Goal: Information Seeking & Learning: Check status

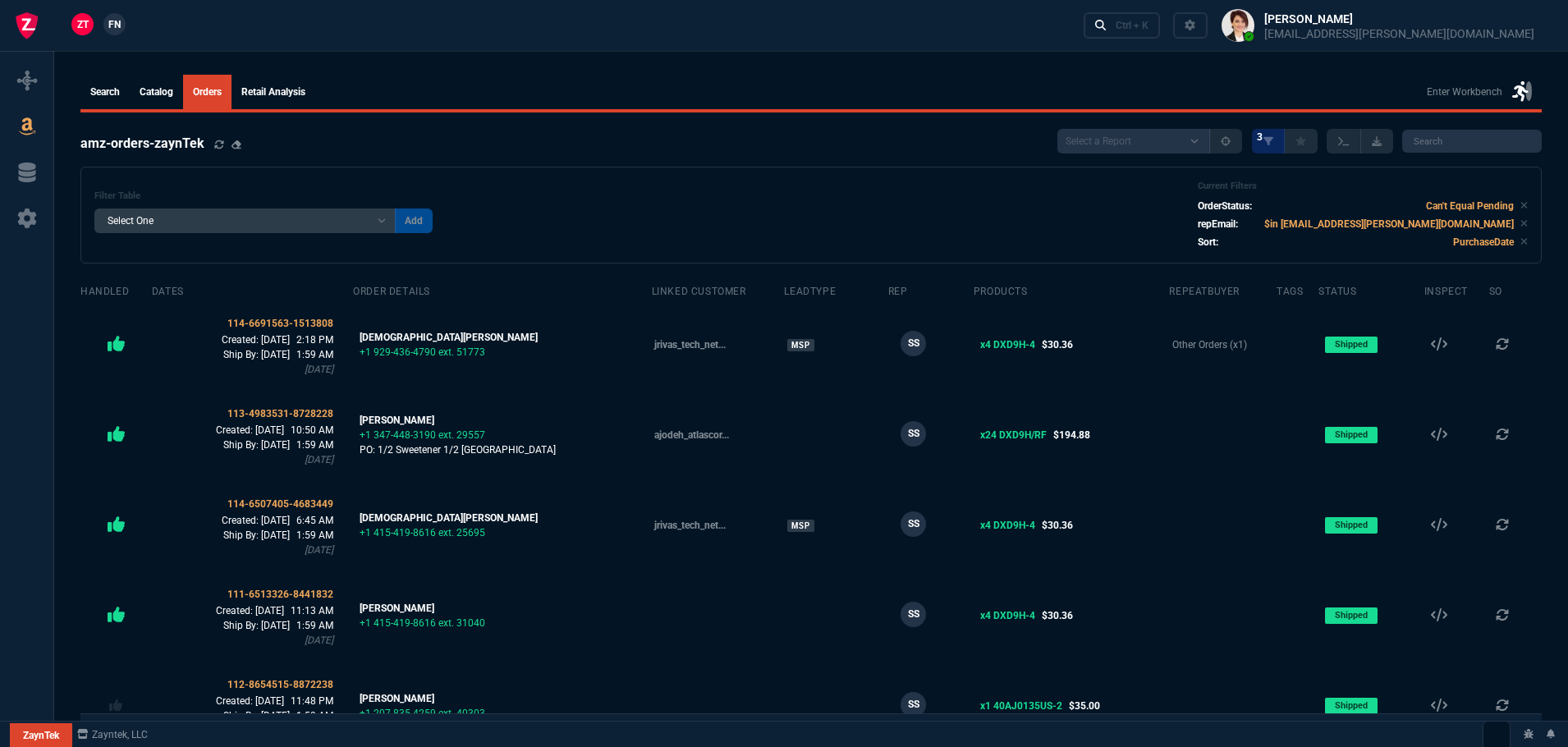
select select
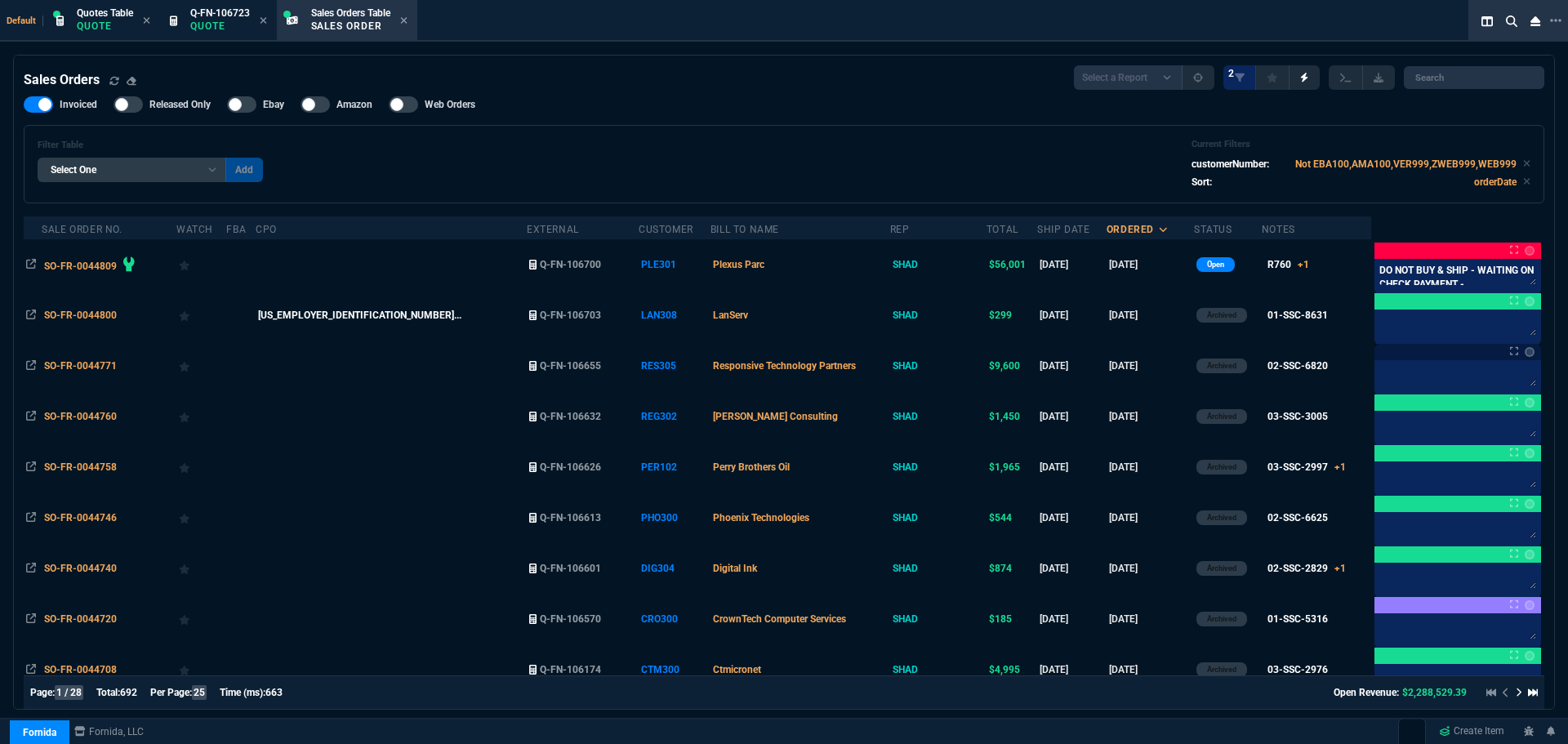
select select "16: [PERSON_NAME]"
select select
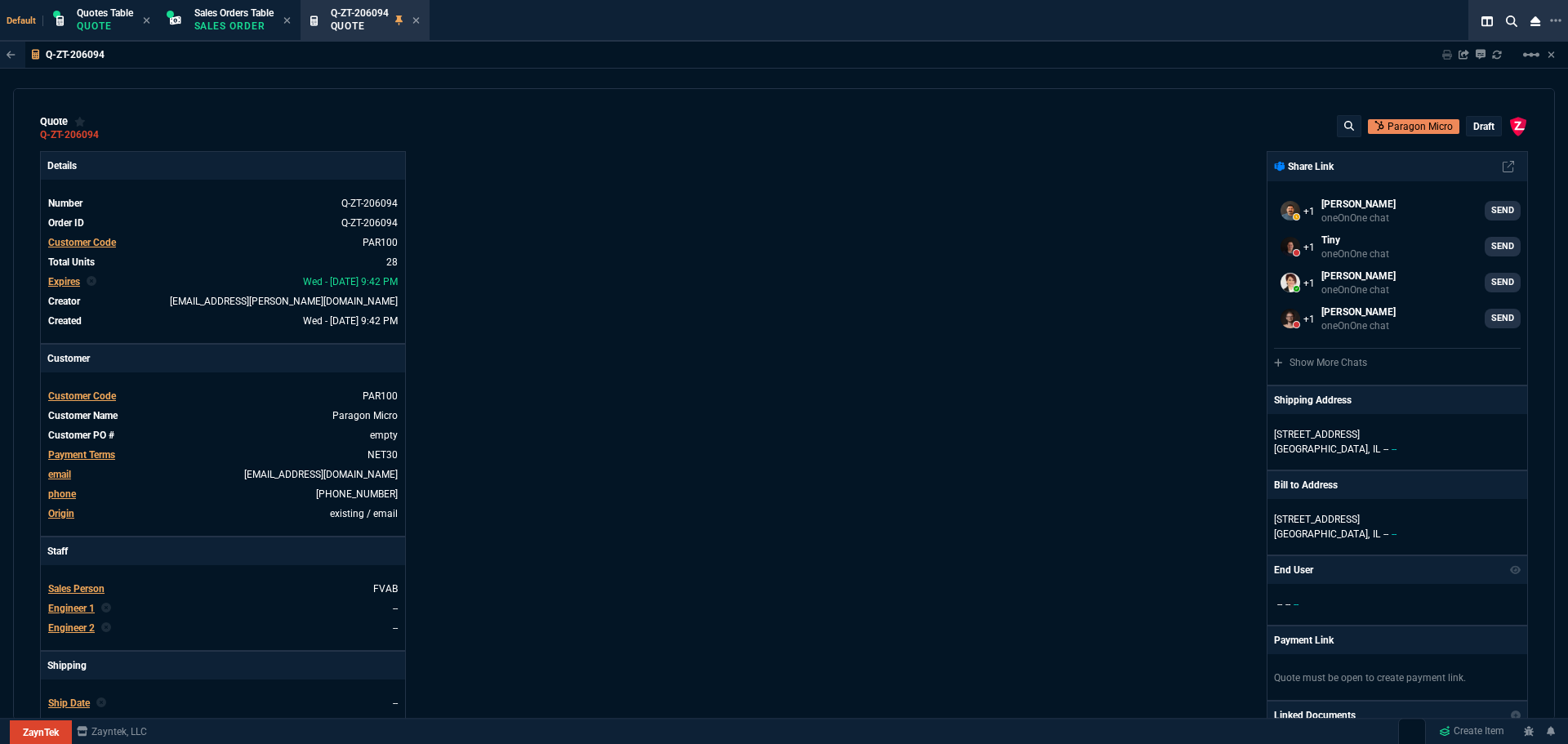
select select "16: [PERSON_NAME]"
click at [222, 14] on span "Sales Orders Table" at bounding box center [234, 13] width 79 height 11
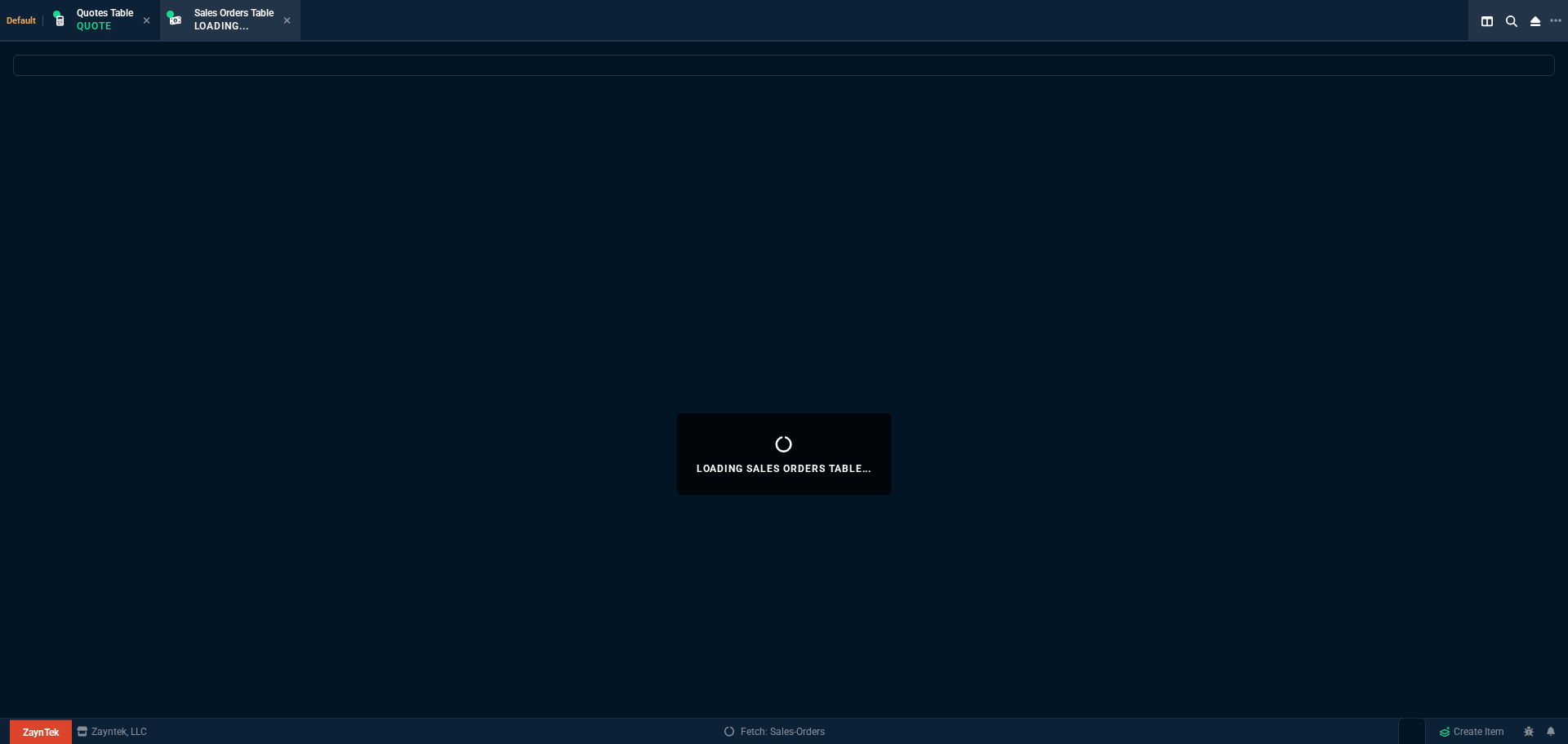
select select
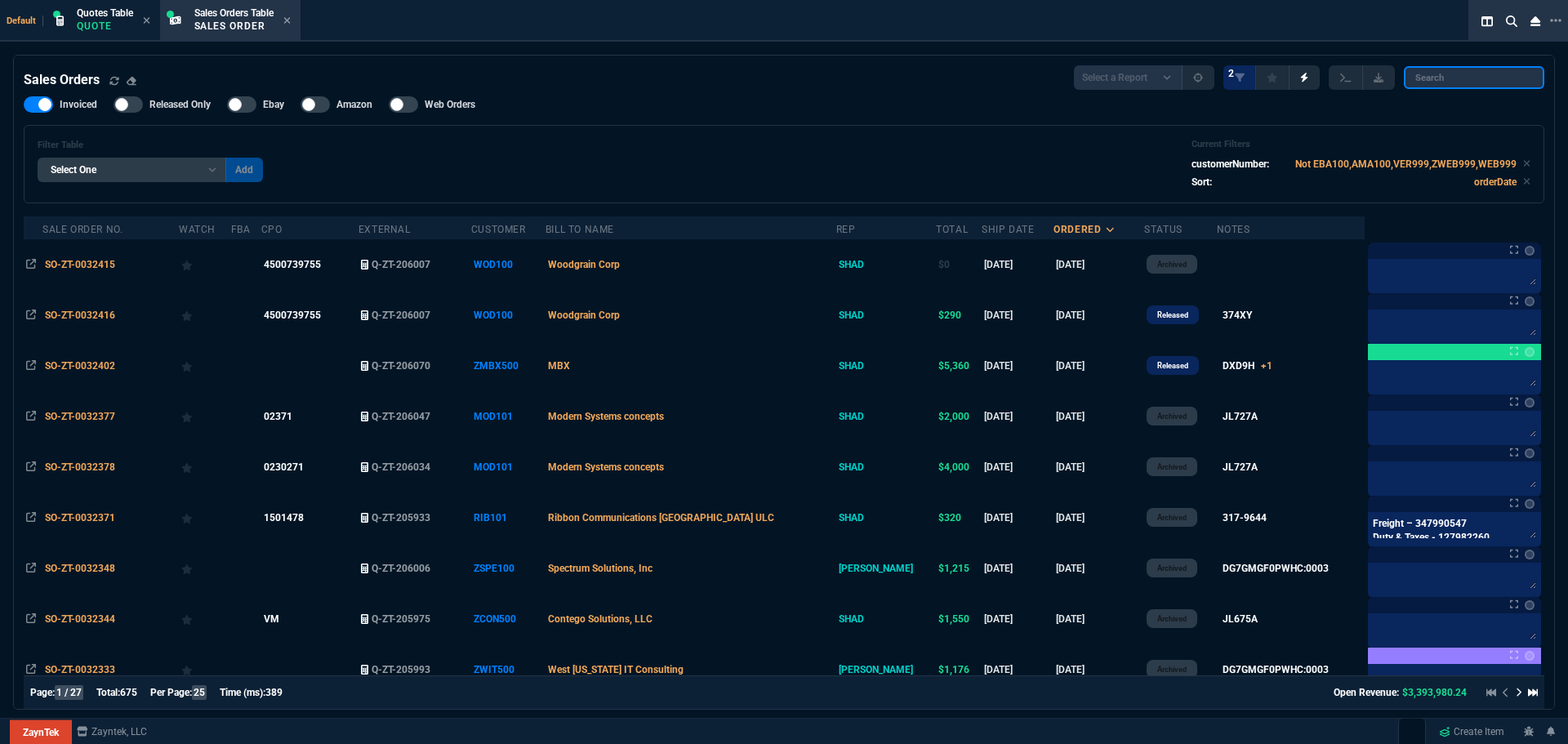
click at [1452, 78] on input "search" at bounding box center [1473, 77] width 140 height 23
paste input "ZJER500"
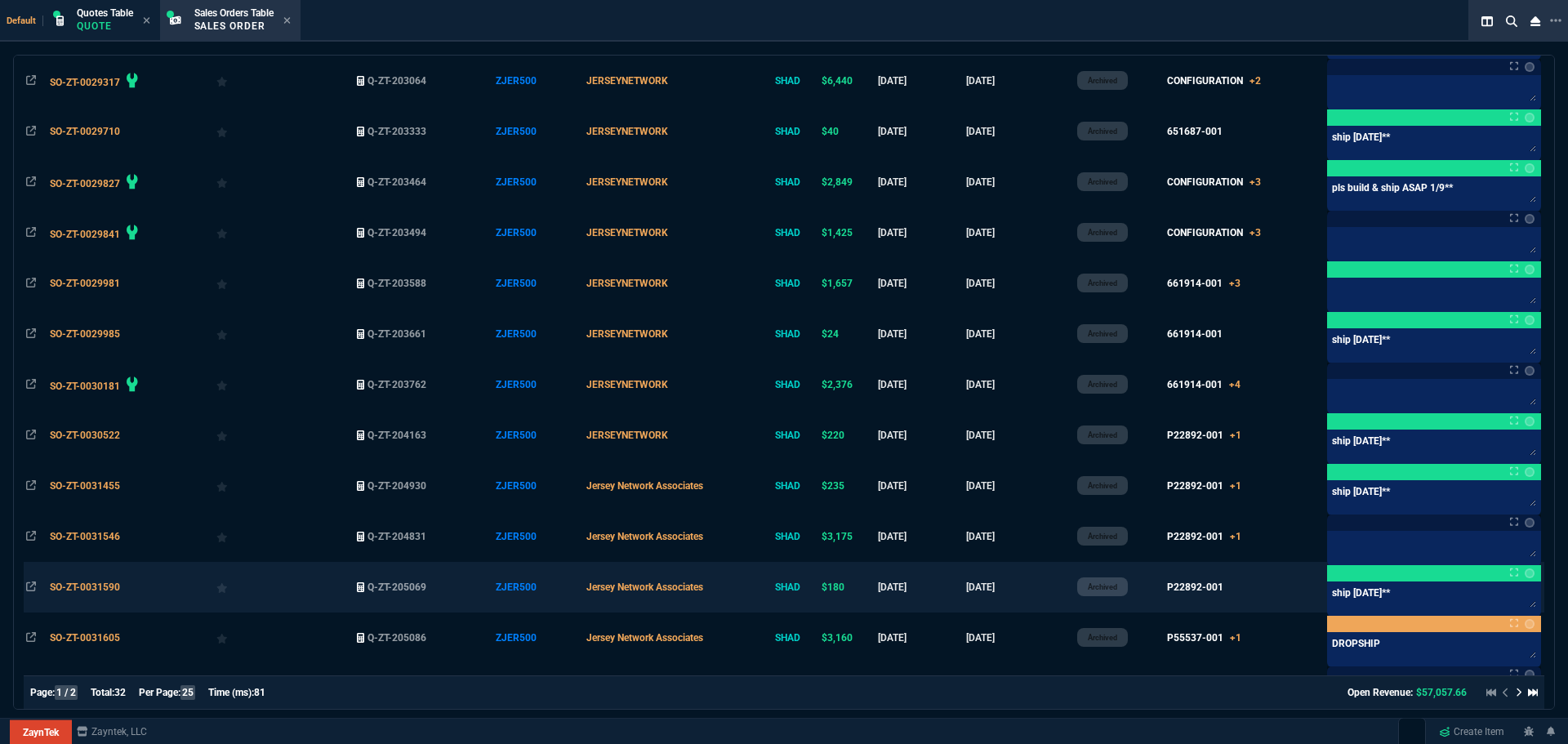
scroll to position [864, 0]
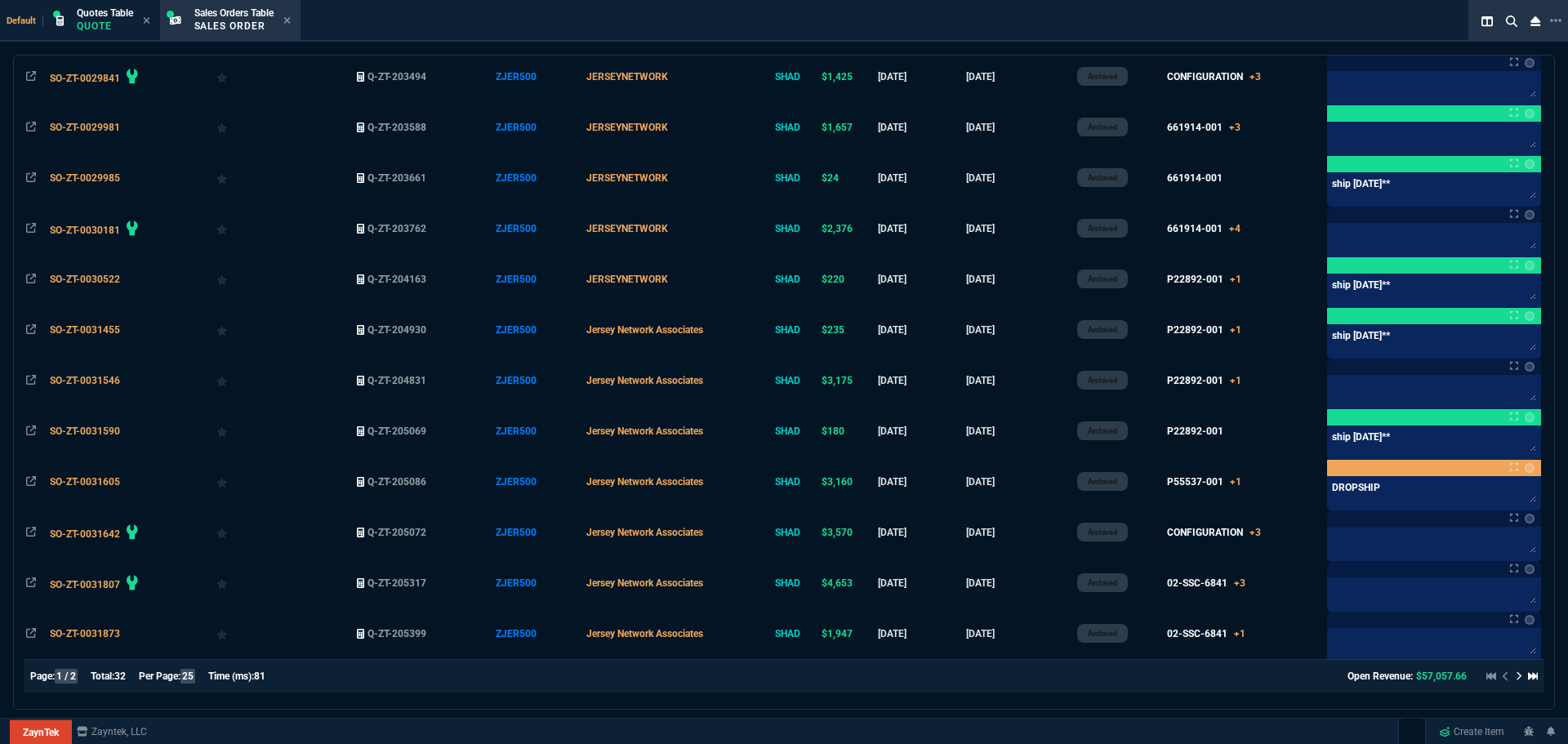
type input "ZJER500"
click at [1515, 678] on icon at bounding box center [1518, 676] width 7 height 9
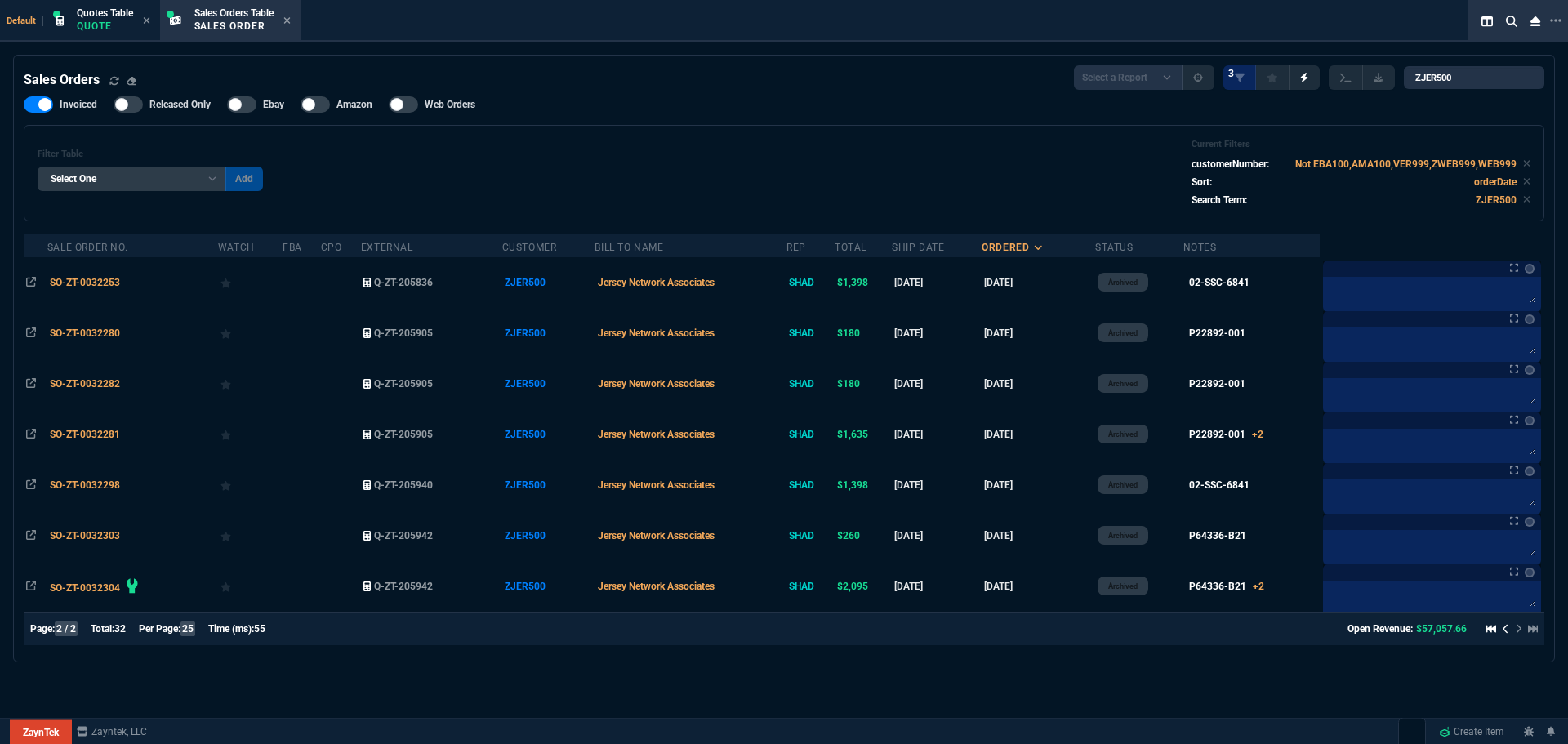
scroll to position [0, 0]
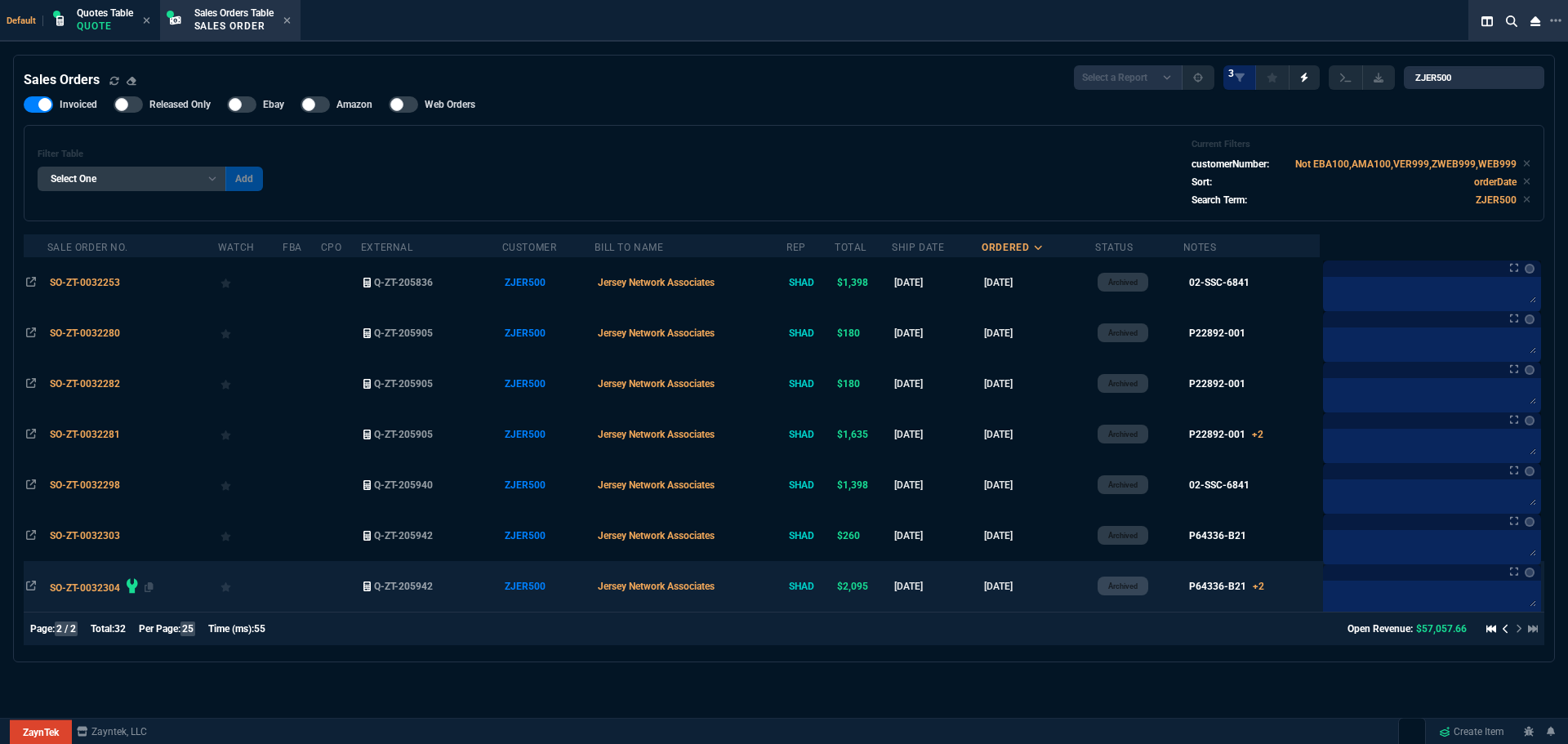
click at [103, 587] on span "SO-ZT-0032304" at bounding box center [85, 588] width 71 height 11
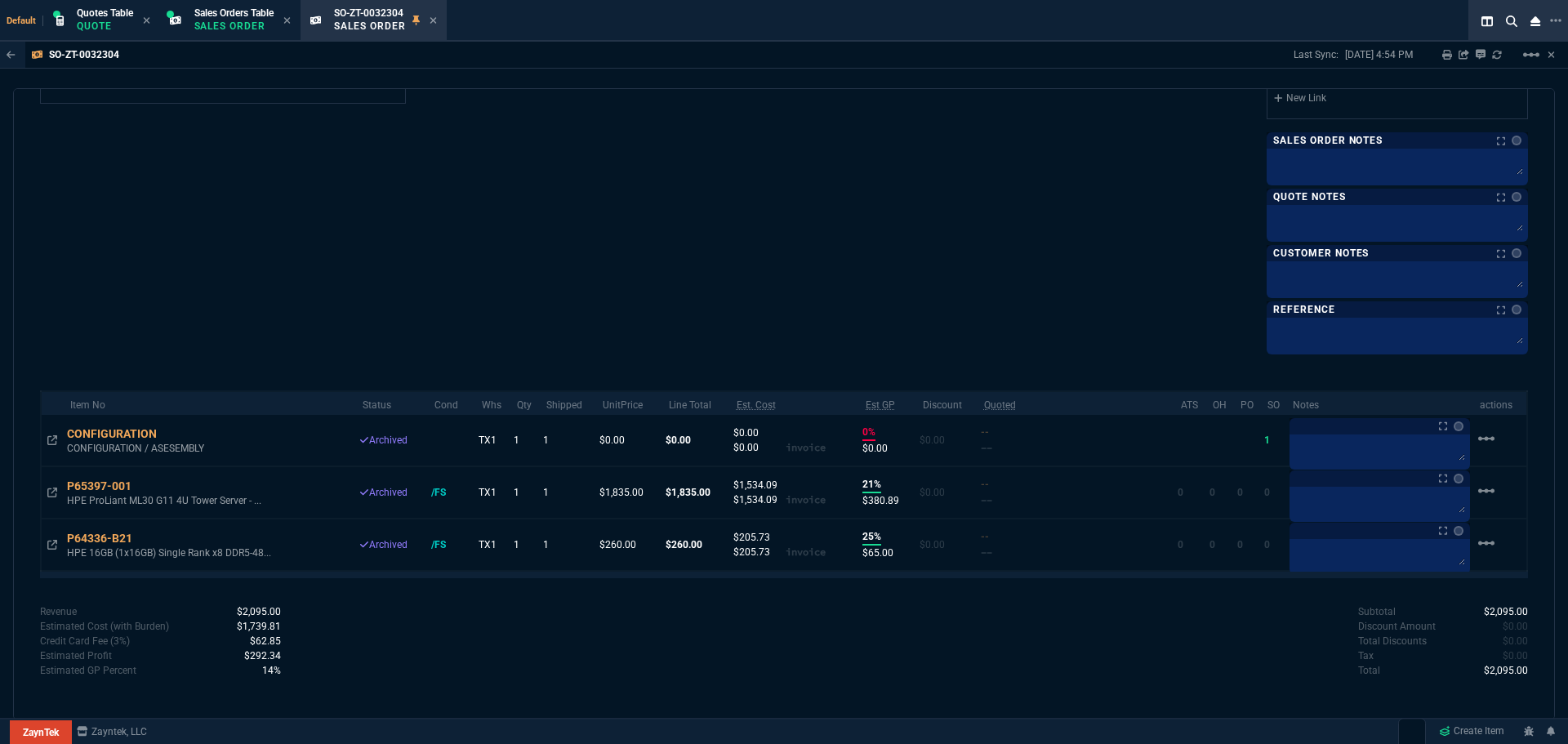
scroll to position [906, 0]
click at [253, 29] on p "Sales Order" at bounding box center [234, 26] width 79 height 13
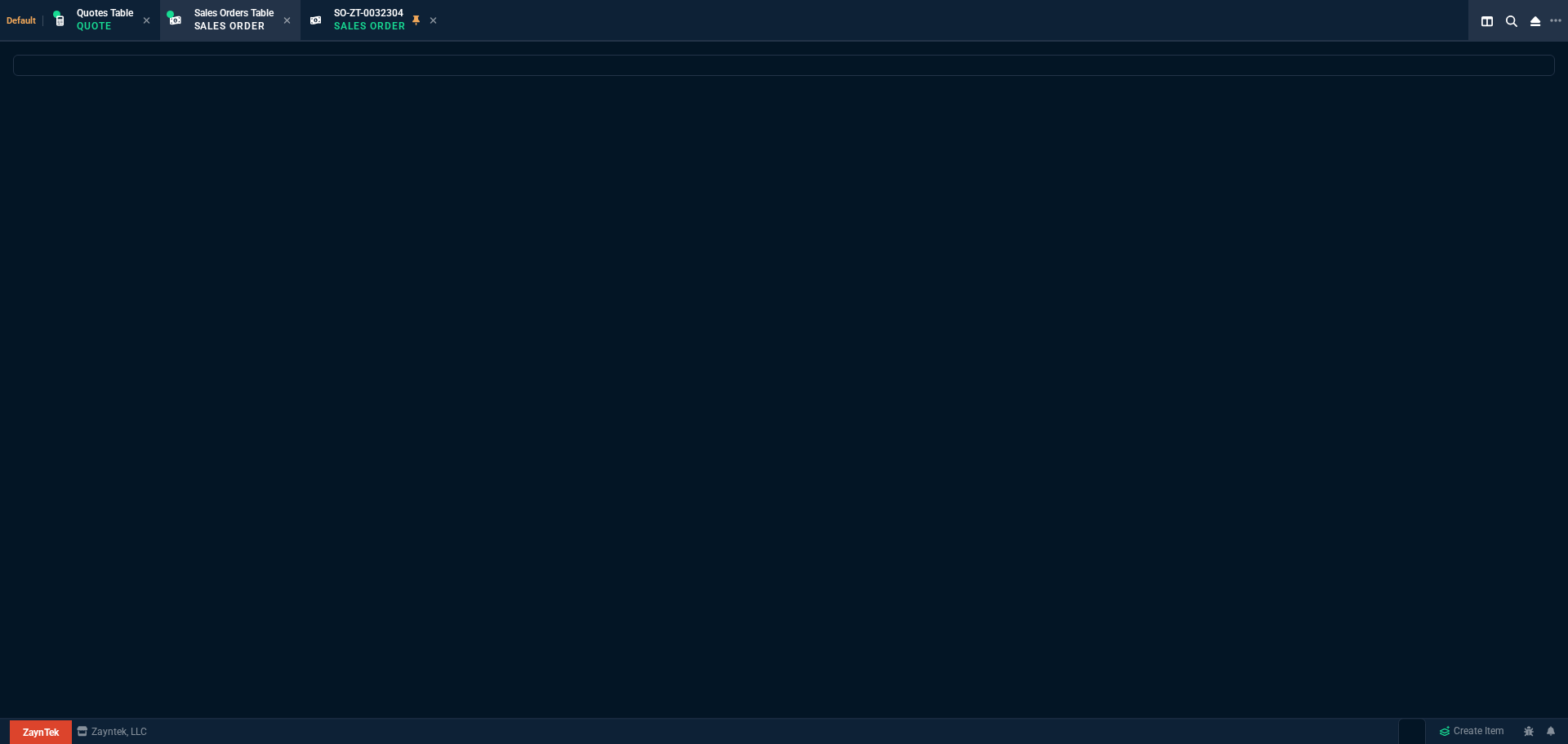
select select
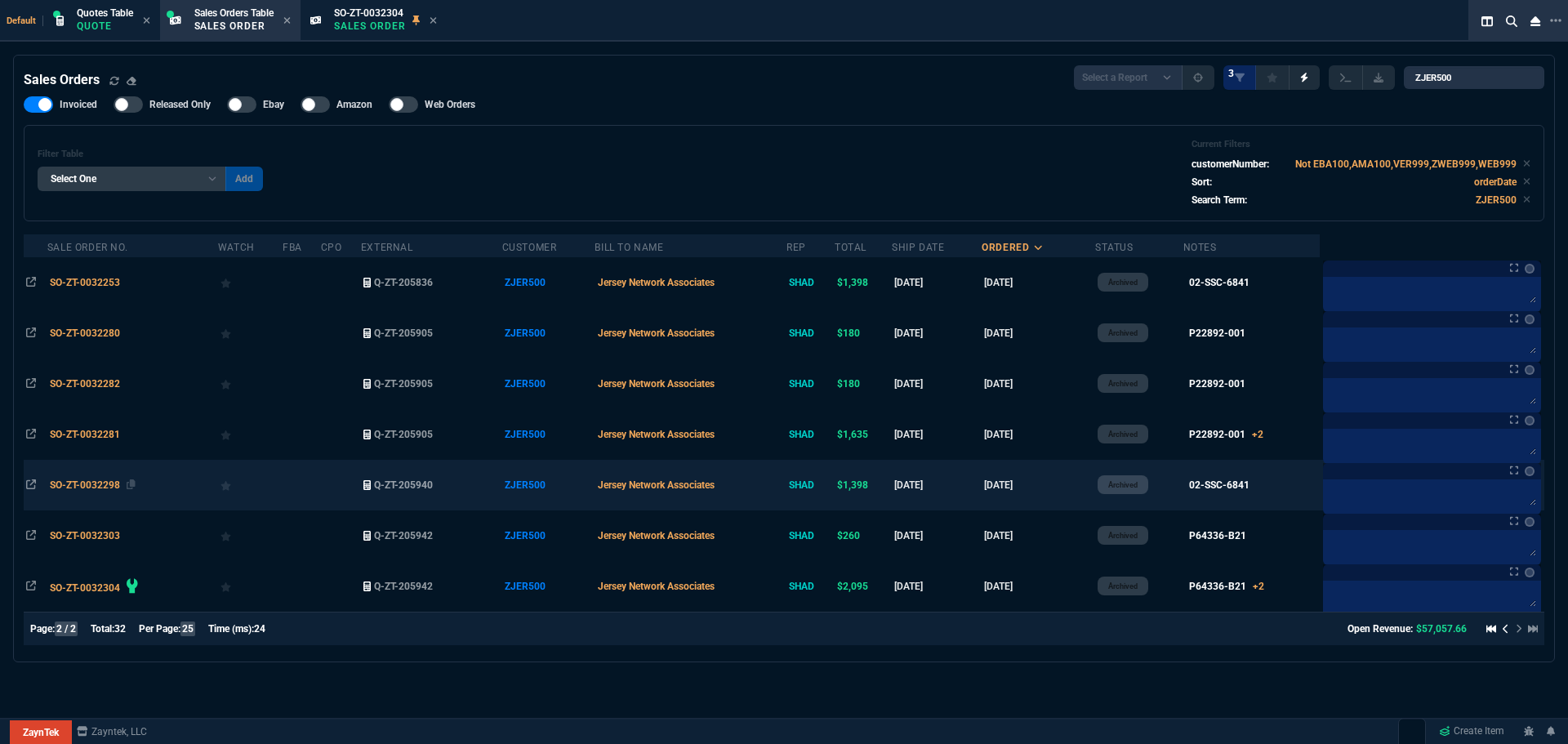
click at [112, 485] on span "SO-ZT-0032298" at bounding box center [85, 485] width 71 height 11
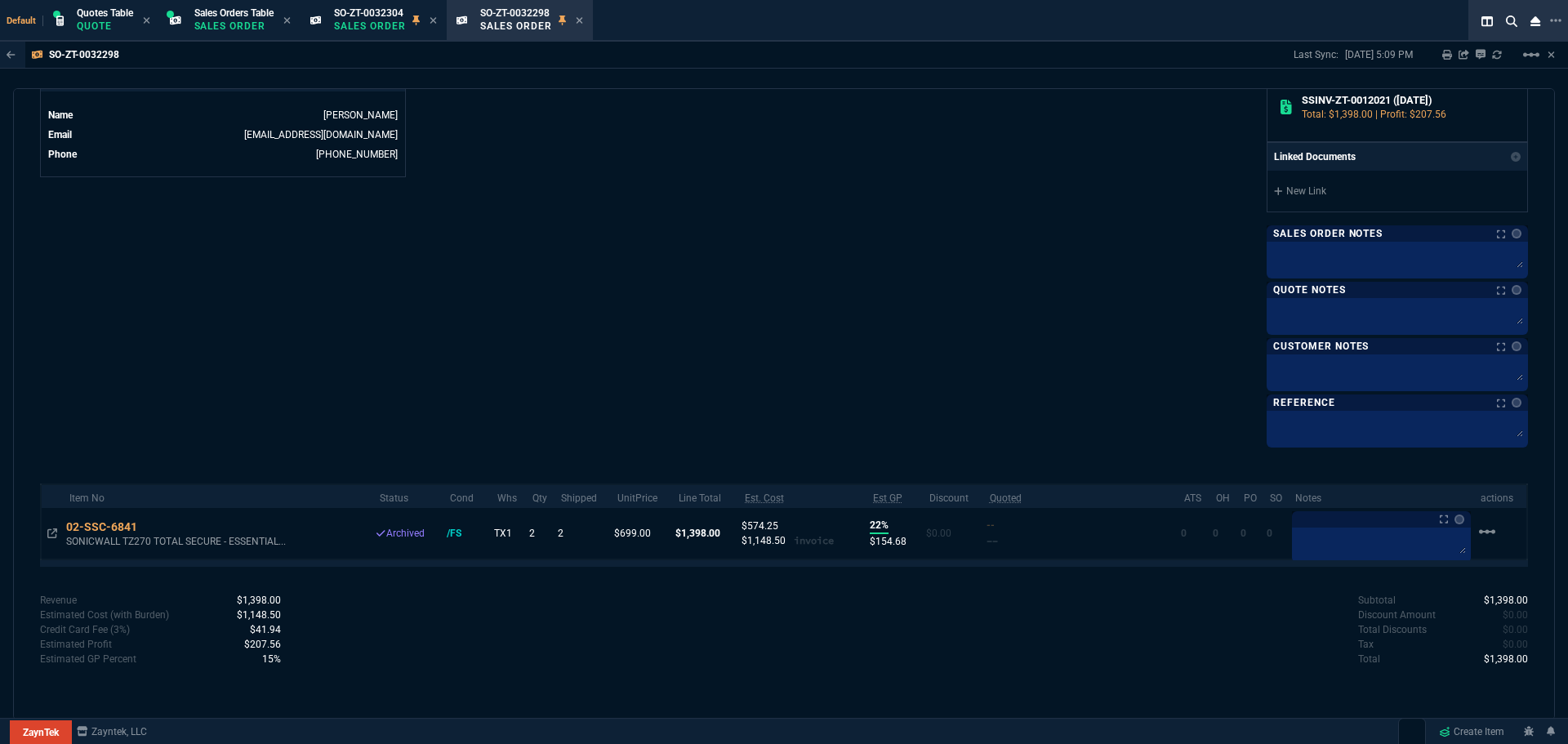
scroll to position [820, 0]
click at [583, 23] on icon at bounding box center [579, 20] width 8 height 9
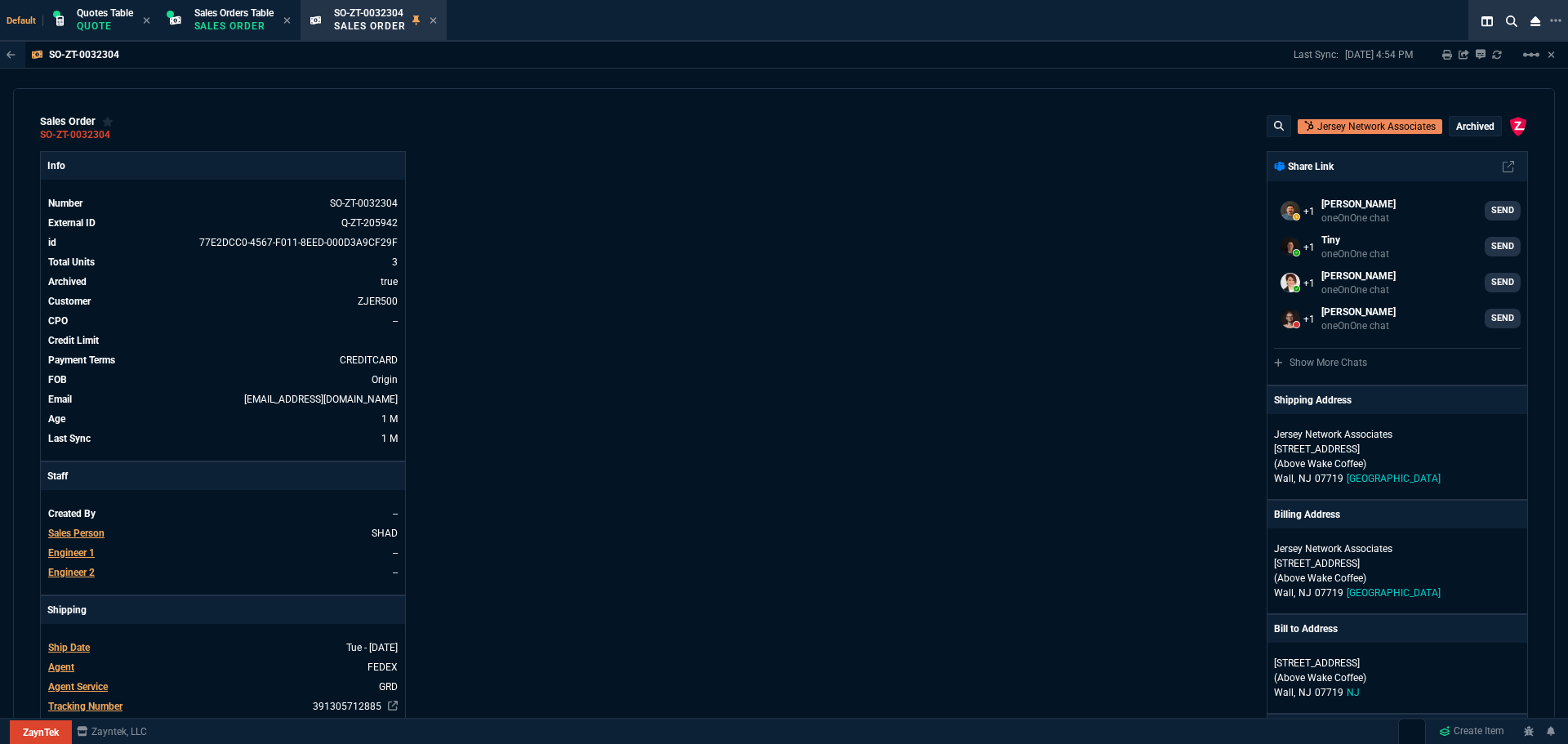
click at [436, 19] on icon at bounding box center [433, 20] width 7 height 7
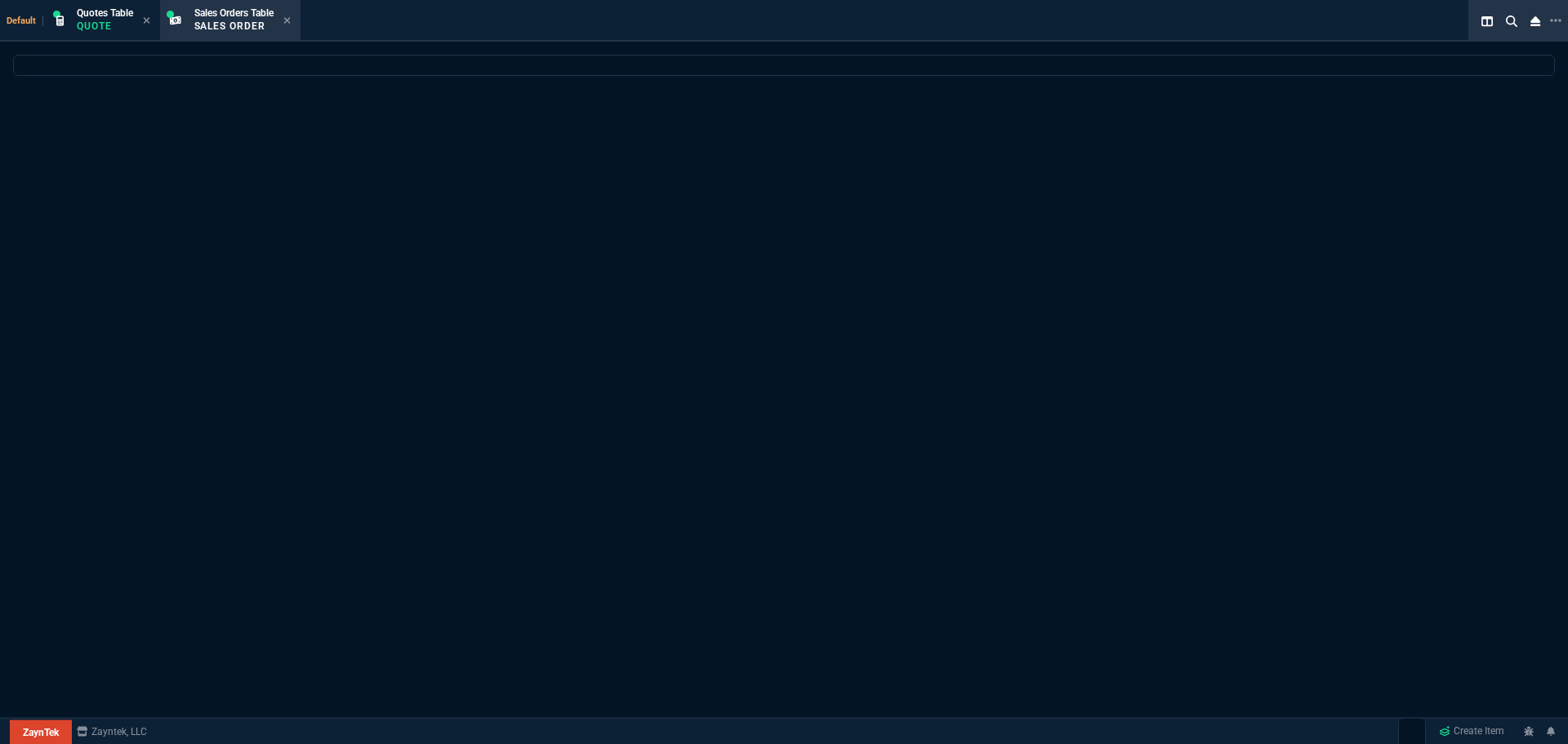
select select
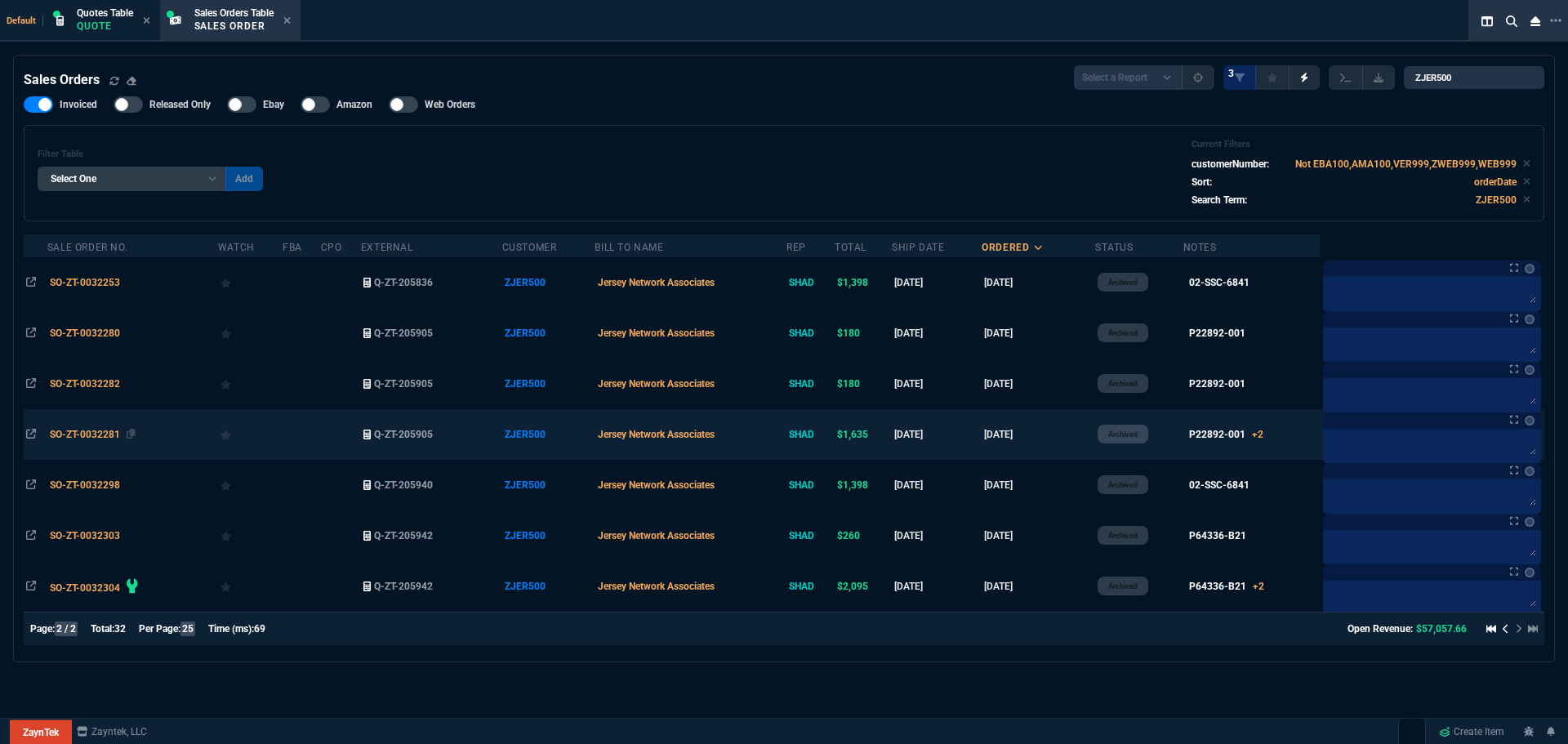
click at [87, 430] on span "SO-ZT-0032281" at bounding box center [85, 435] width 71 height 11
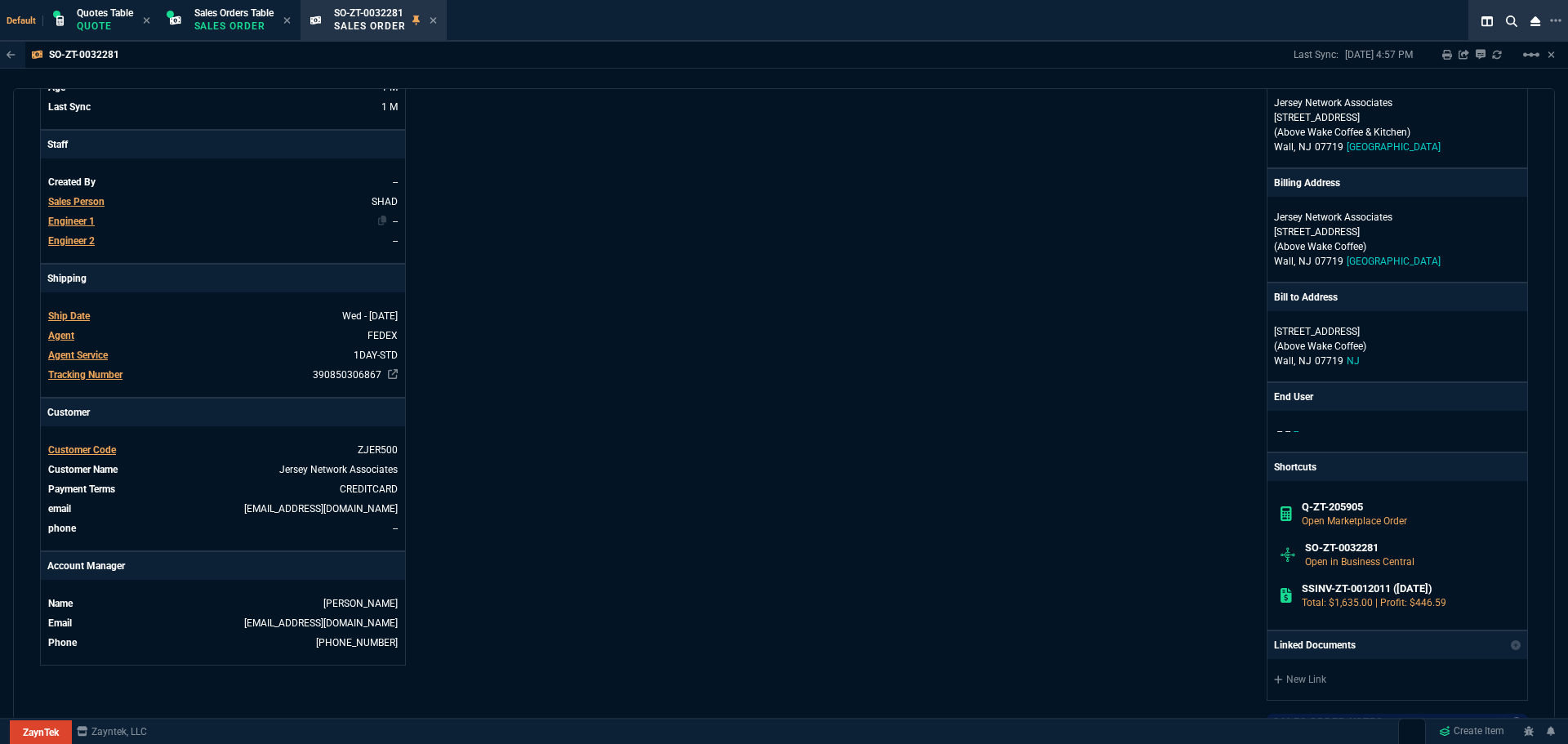
scroll to position [326, 0]
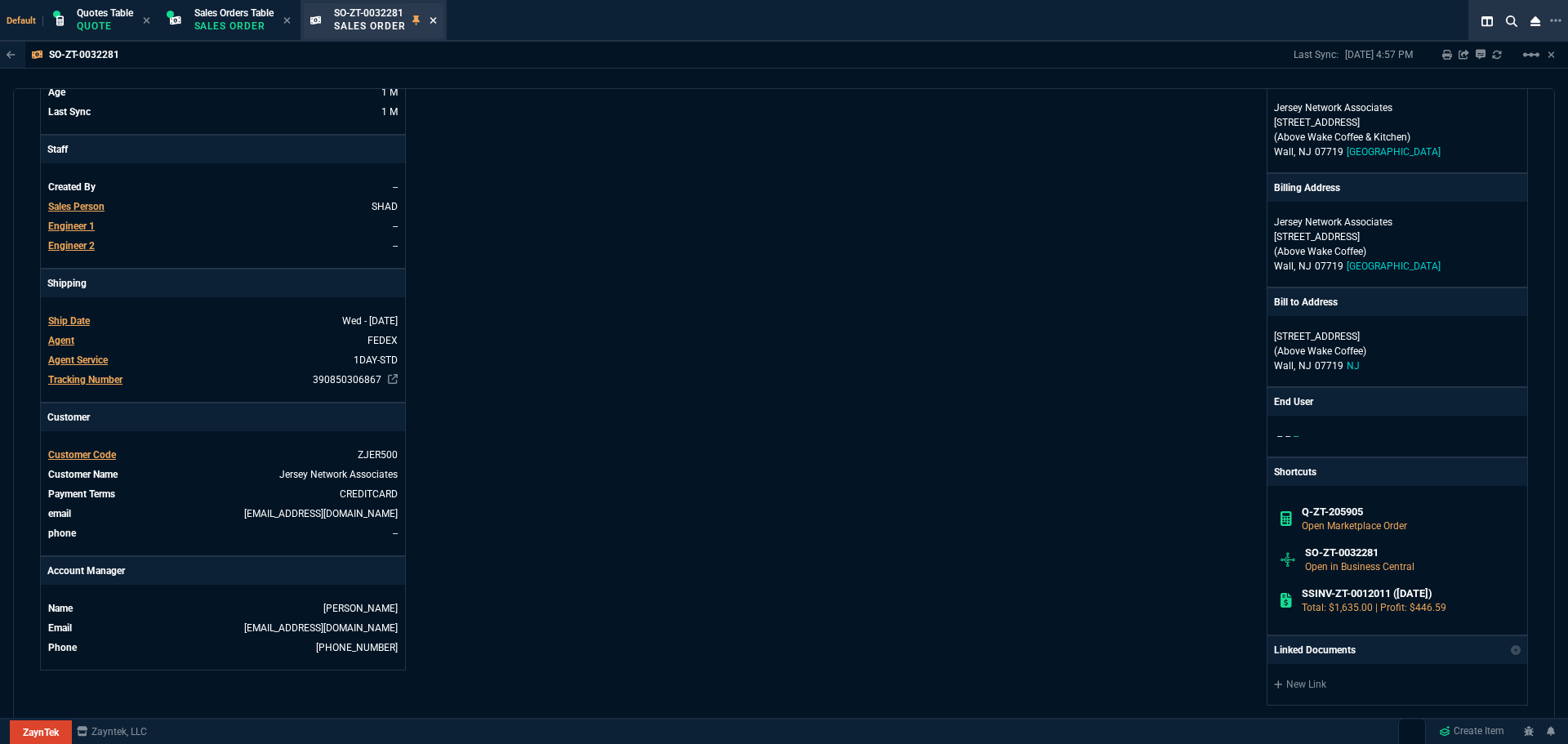
click at [436, 19] on icon at bounding box center [433, 20] width 7 height 7
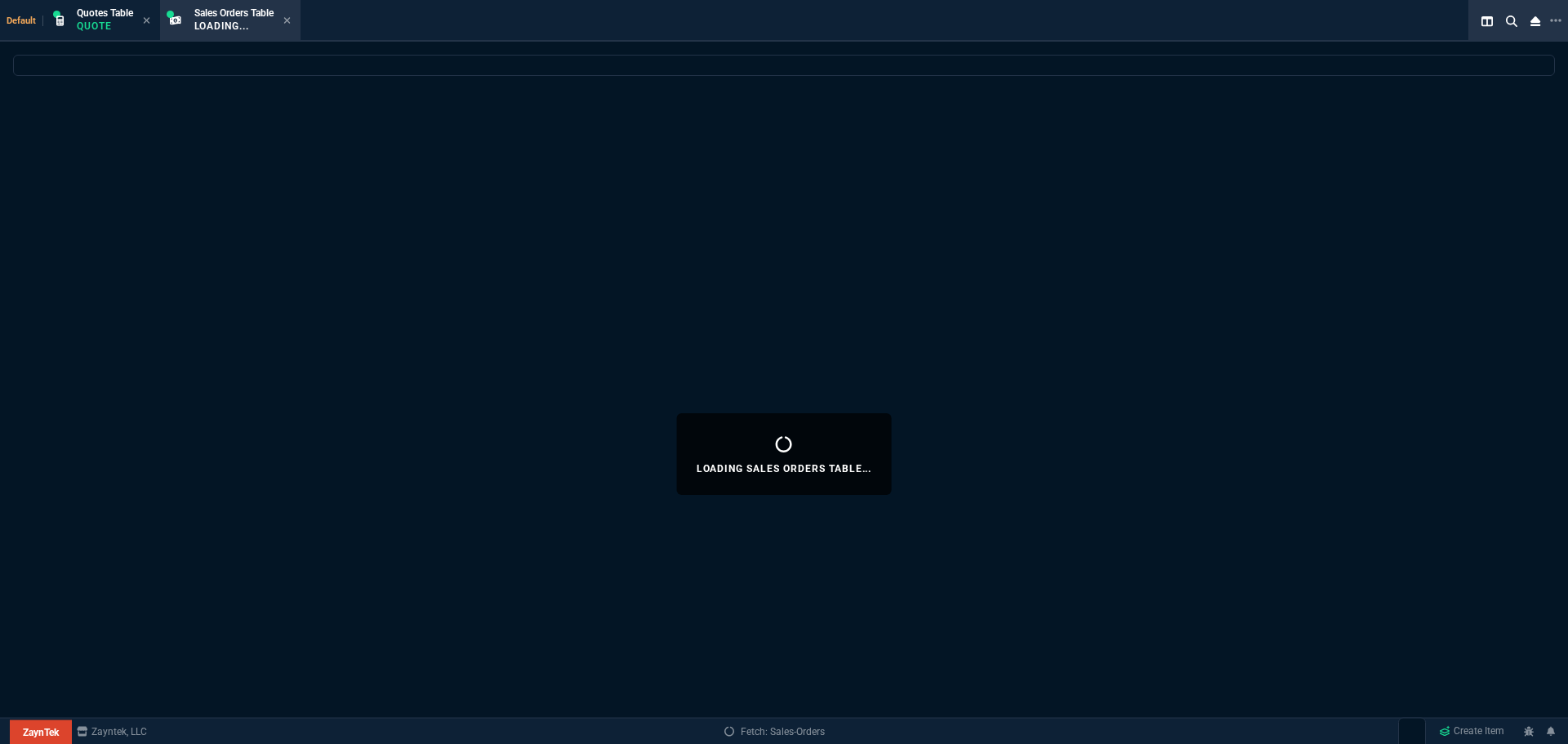
select select
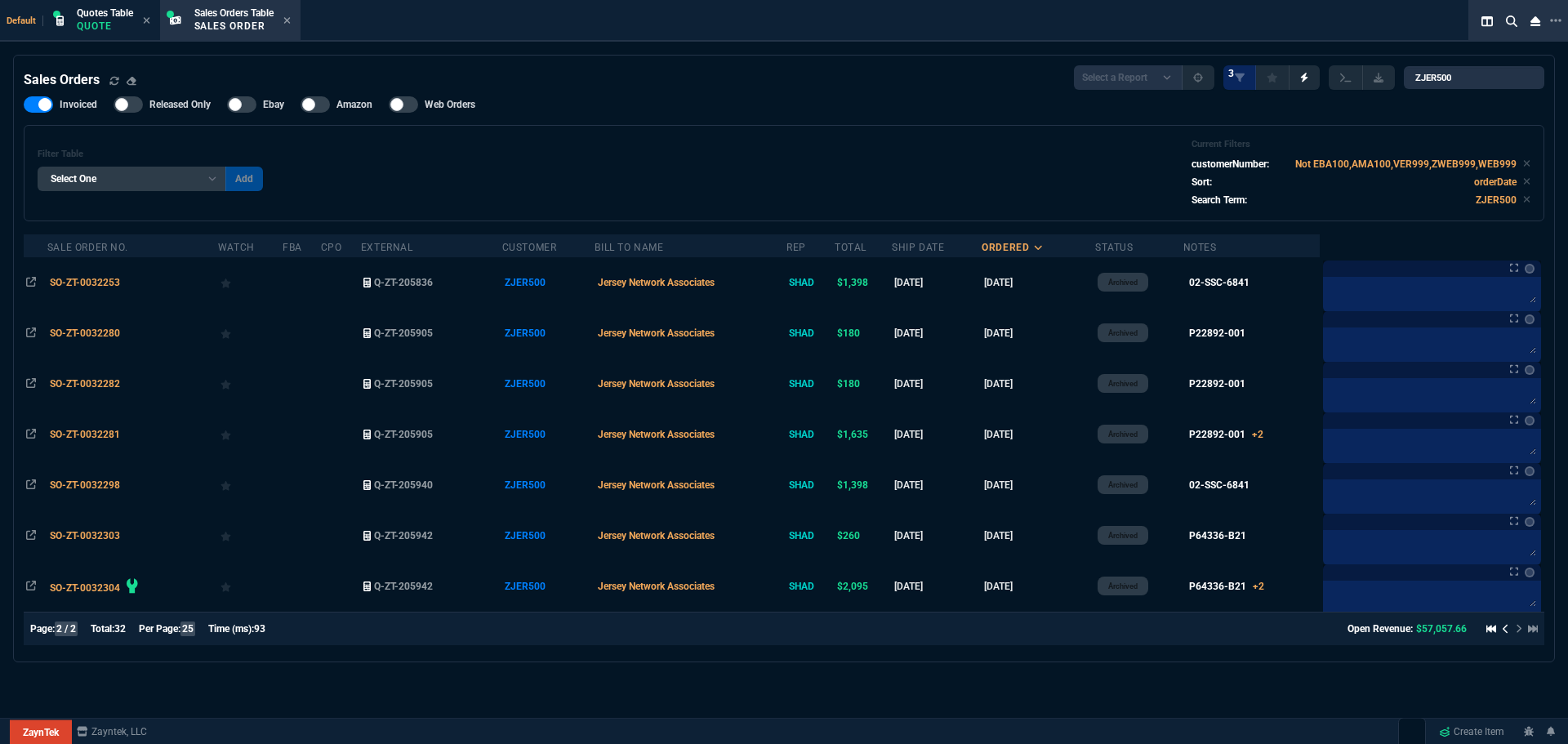
click at [1502, 628] on icon at bounding box center [1504, 629] width 5 height 9
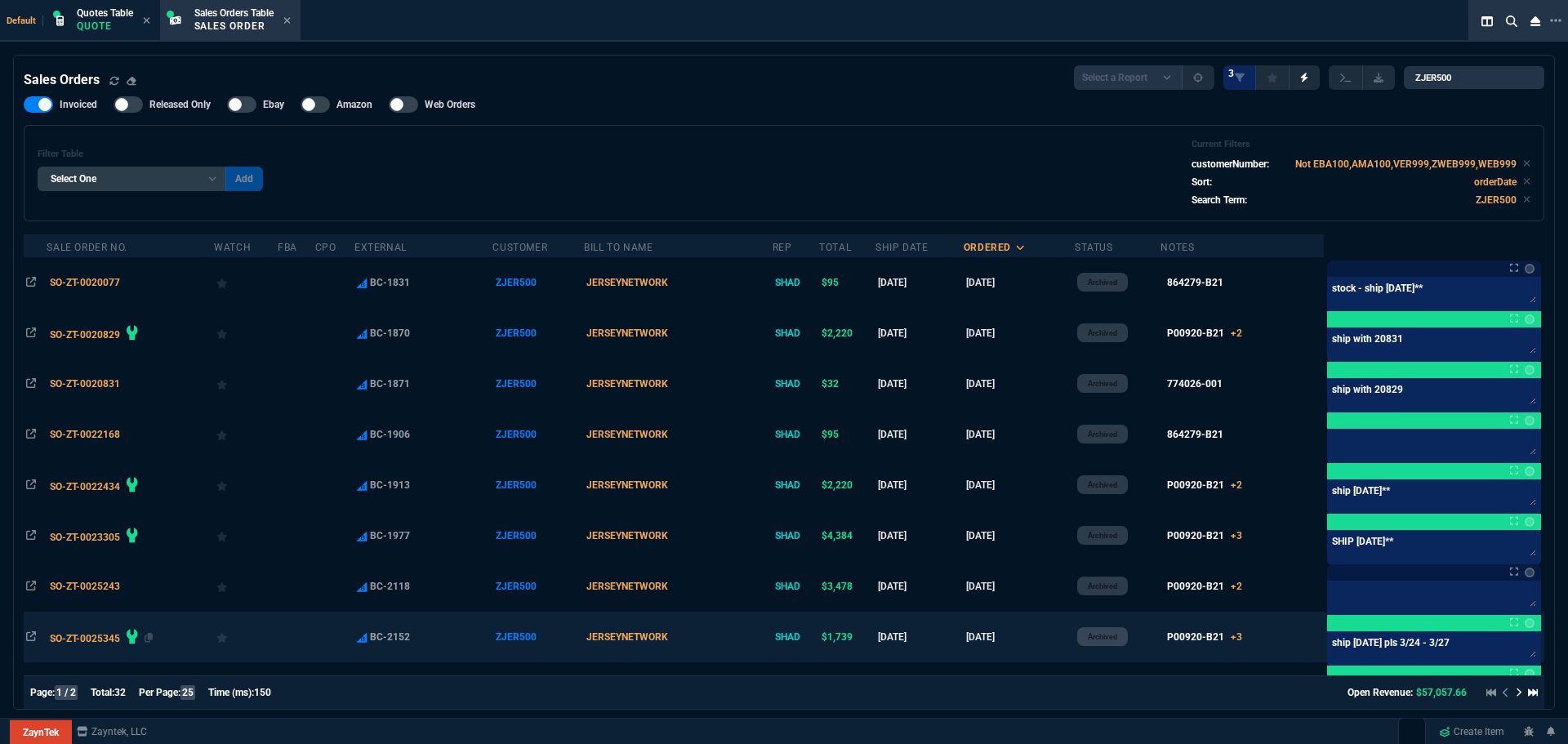
click at [95, 634] on span "SO-ZT-0025345" at bounding box center [85, 639] width 71 height 11
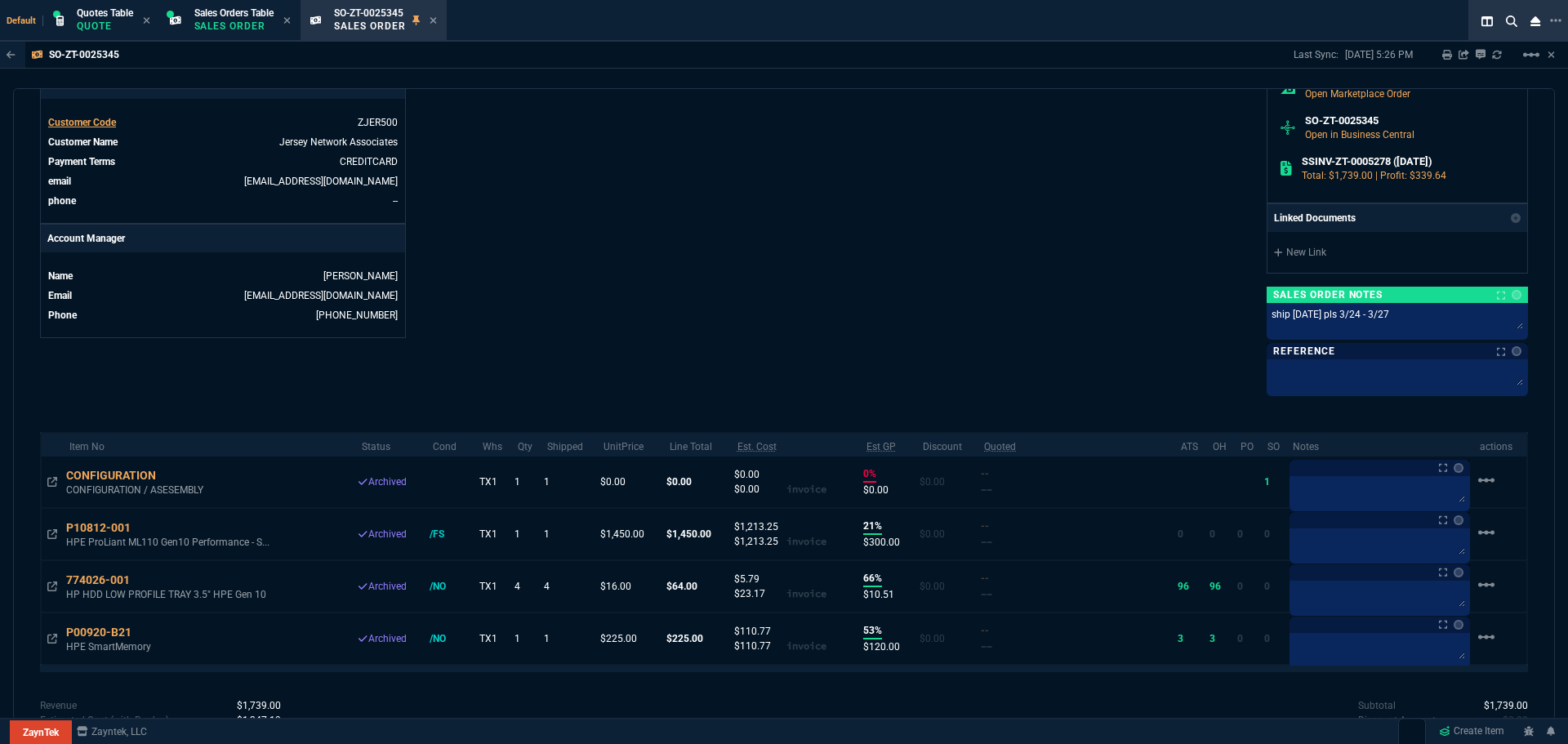
scroll to position [765, 0]
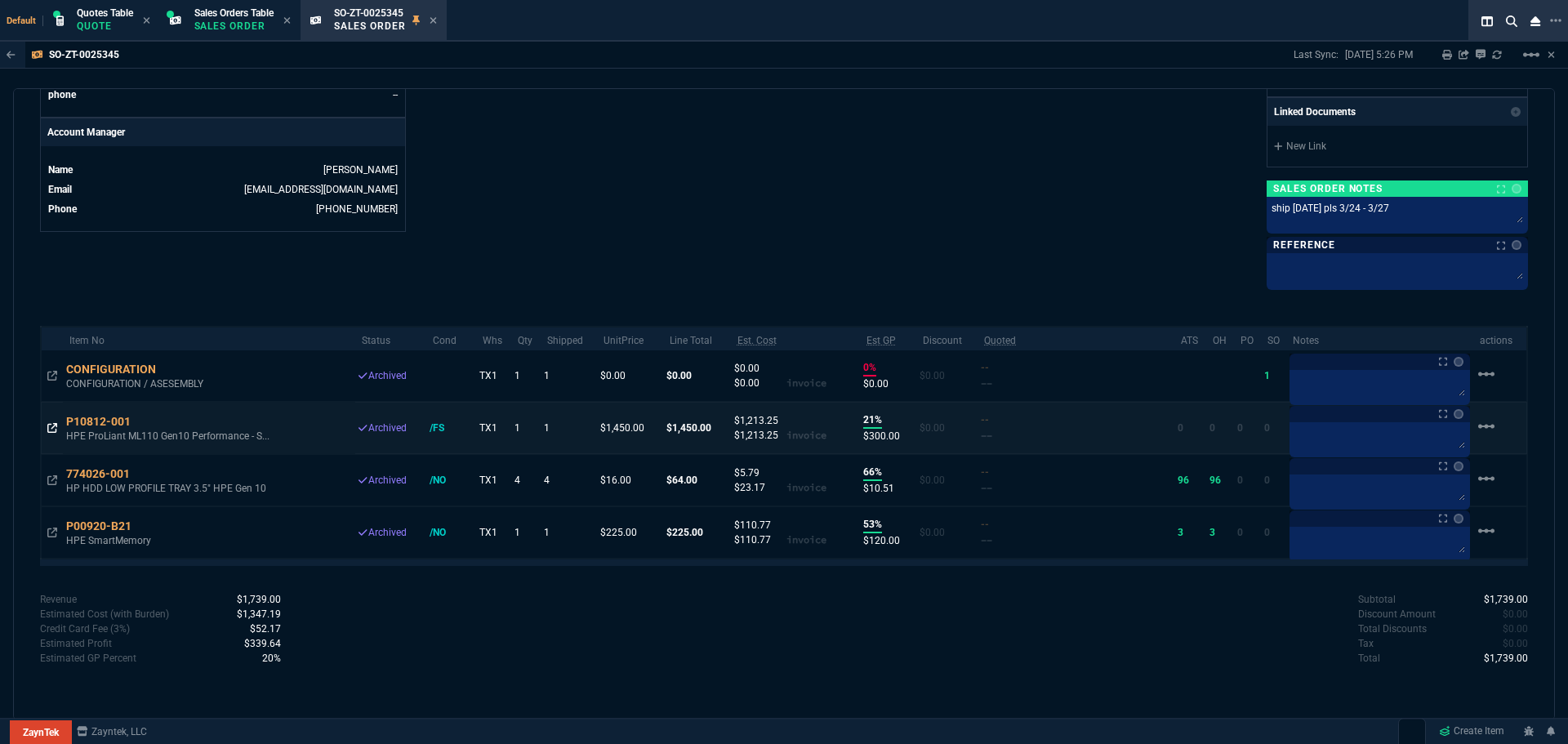
click at [51, 429] on icon at bounding box center [52, 428] width 9 height 9
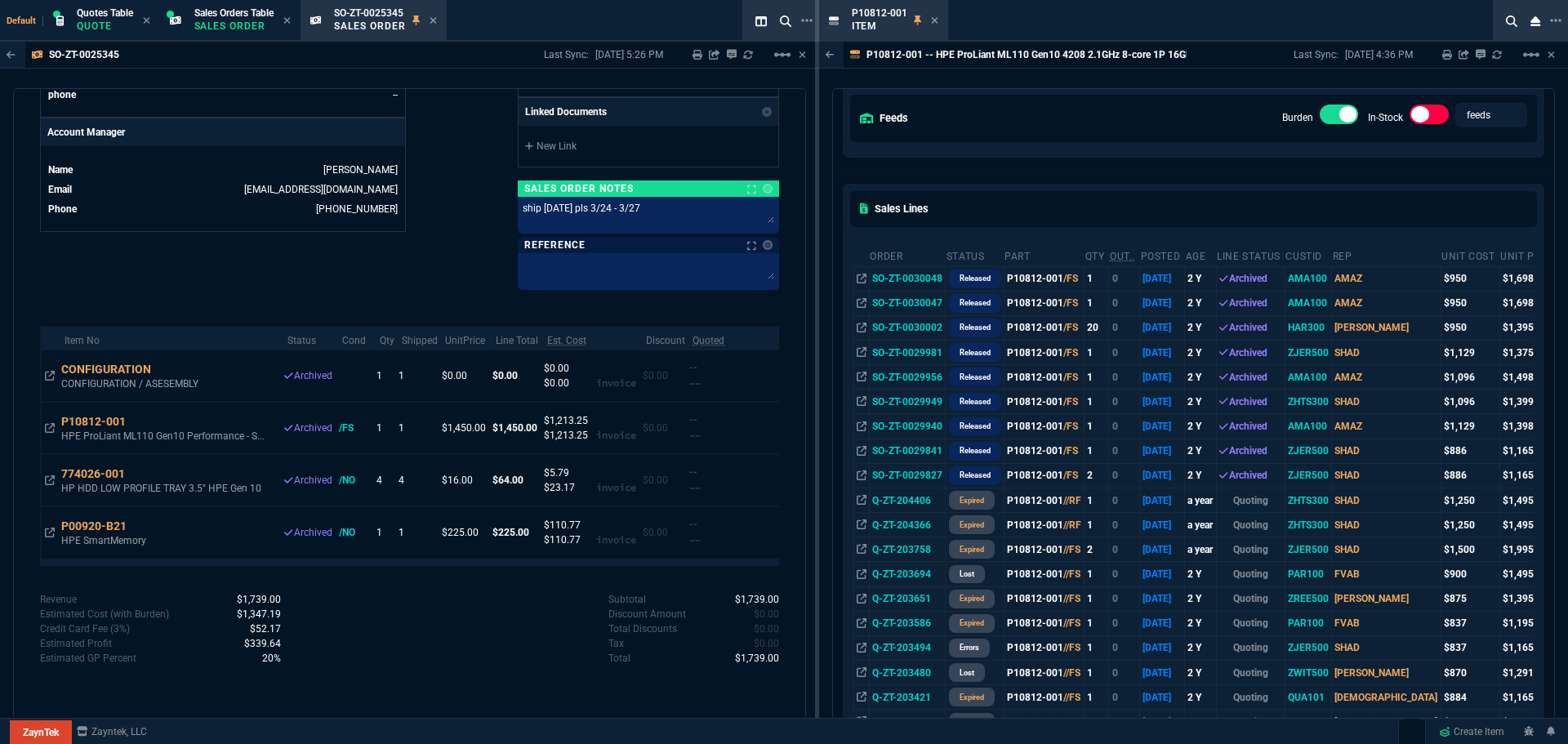
scroll to position [150, 0]
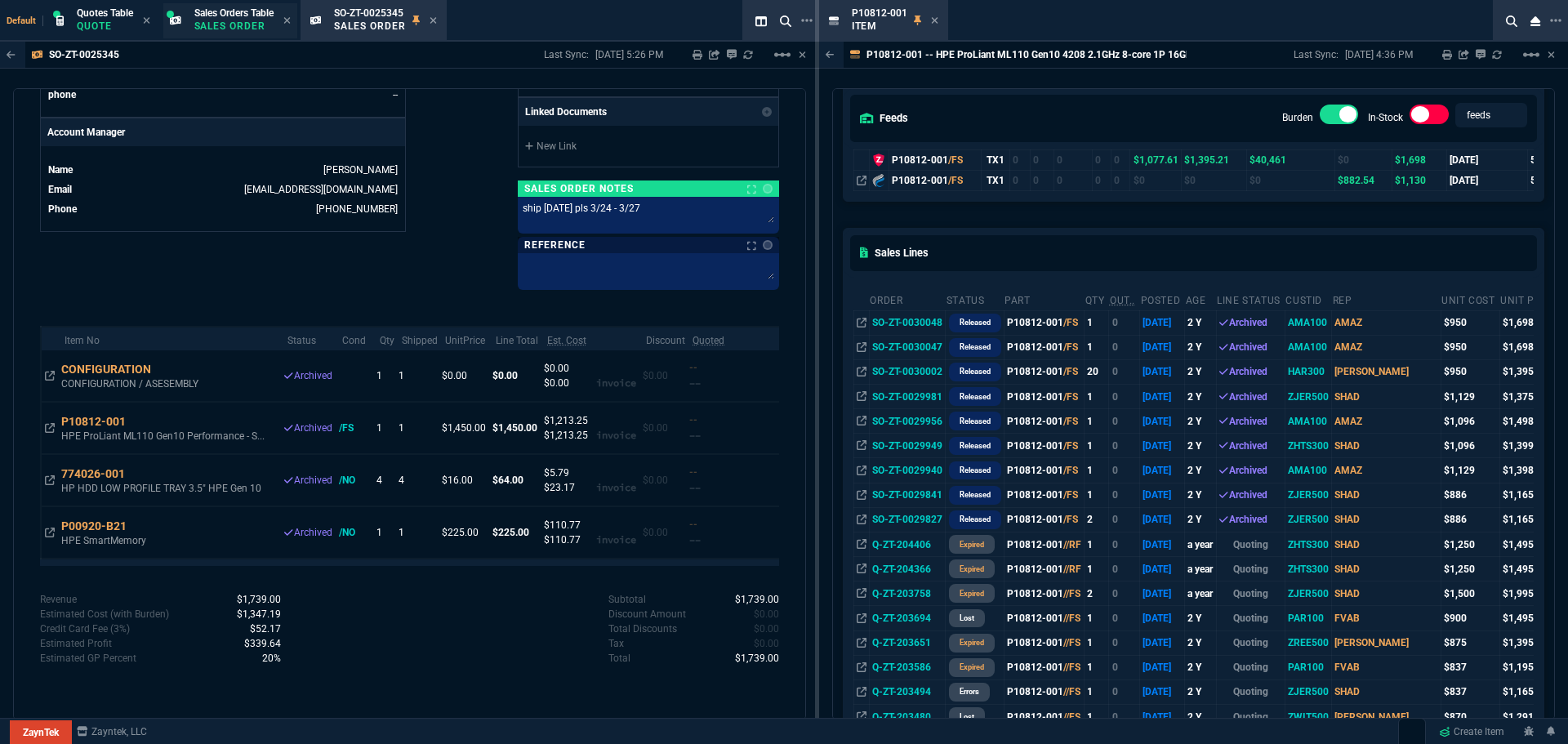
click at [227, 21] on p "Sales Order" at bounding box center [234, 26] width 79 height 13
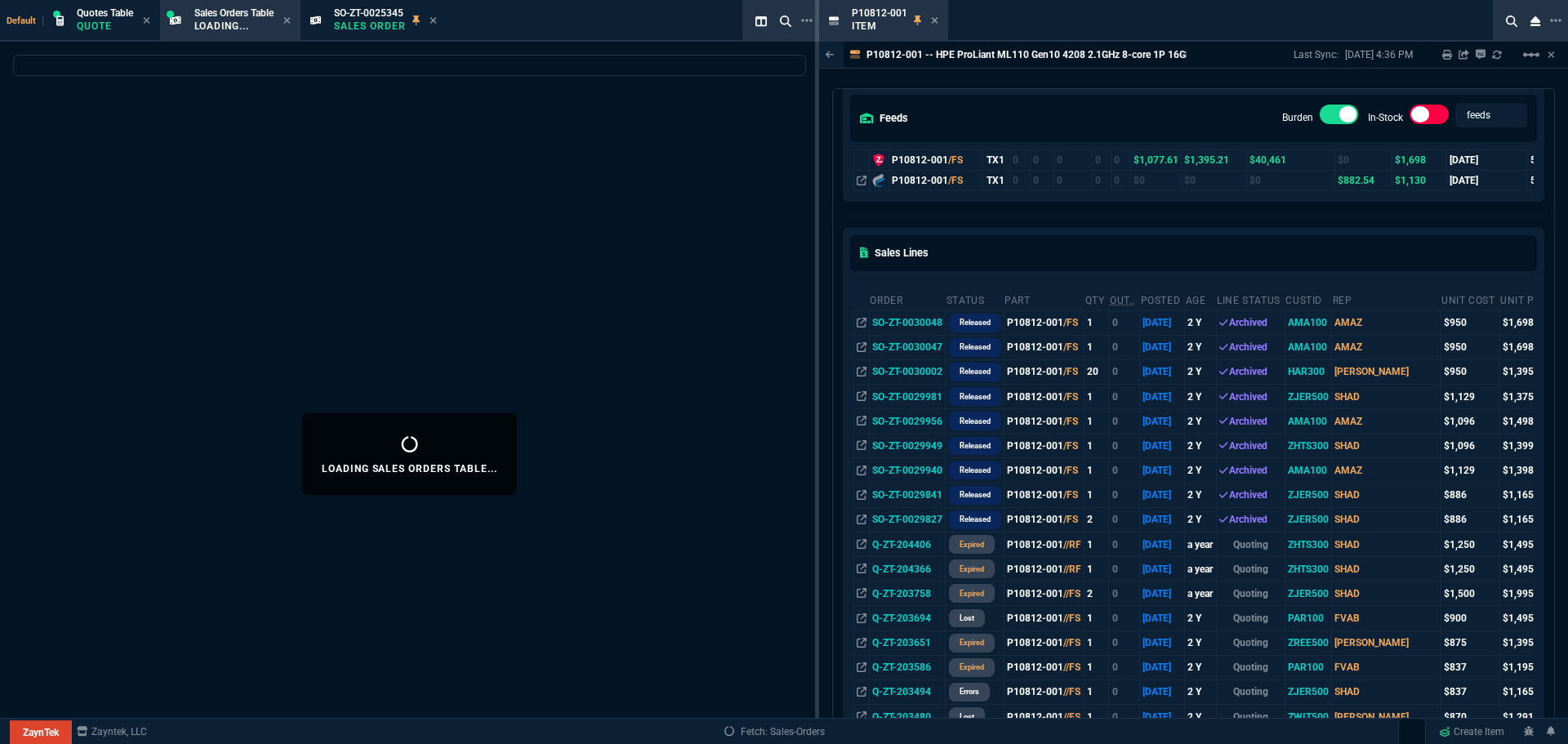
select select
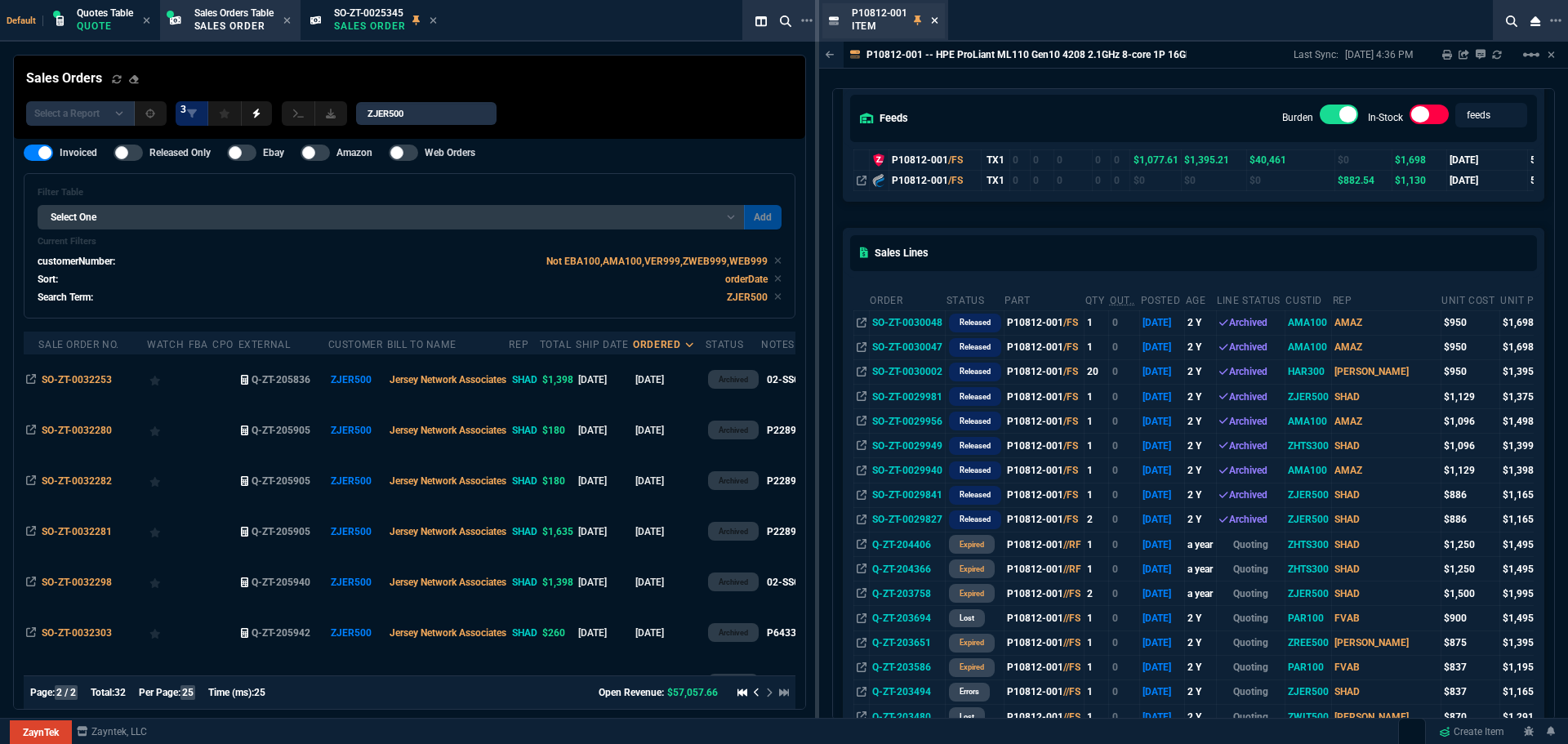
click at [931, 22] on icon at bounding box center [934, 20] width 7 height 7
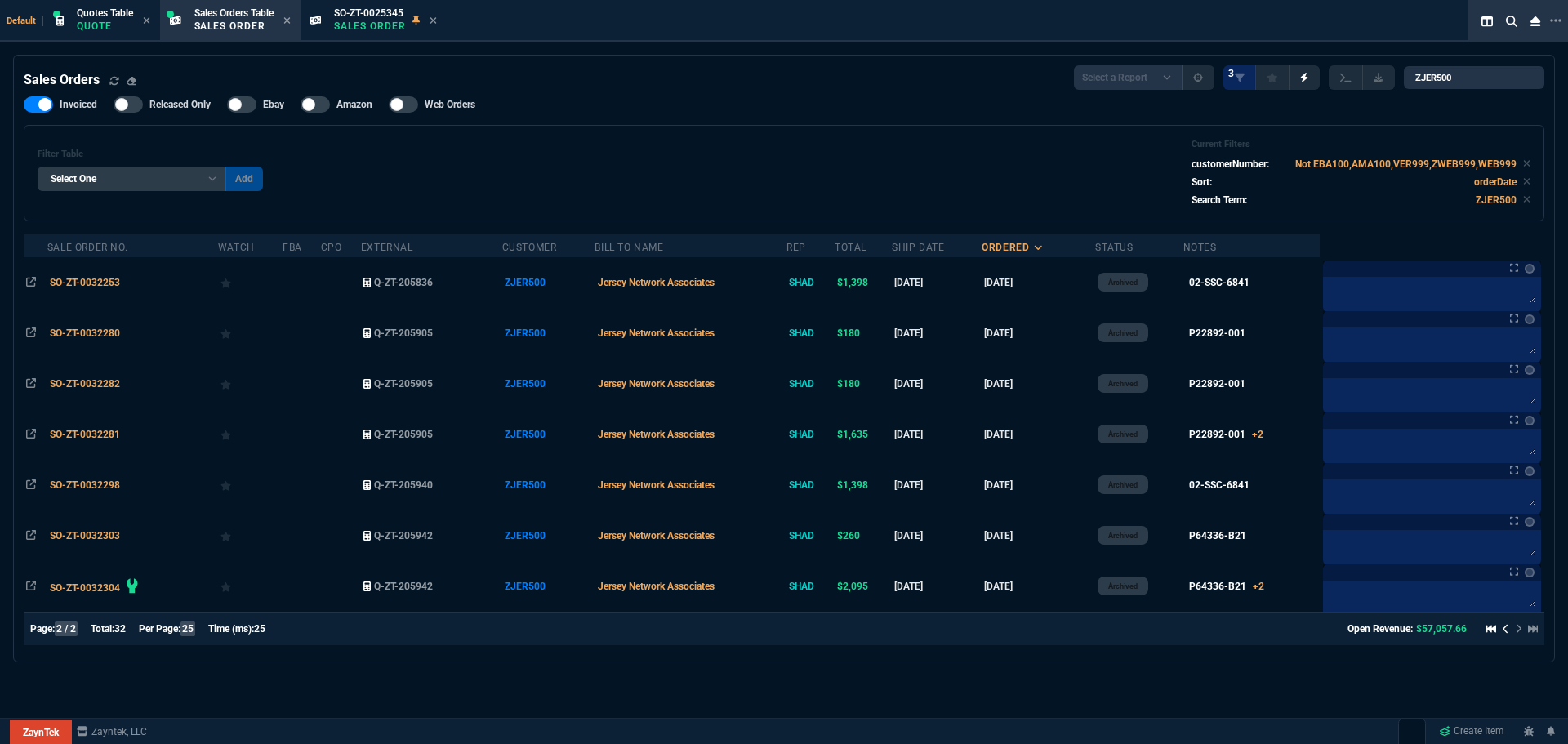
click at [1494, 628] on div at bounding box center [1509, 628] width 58 height 20
click at [1502, 629] on icon at bounding box center [1505, 628] width 7 height 9
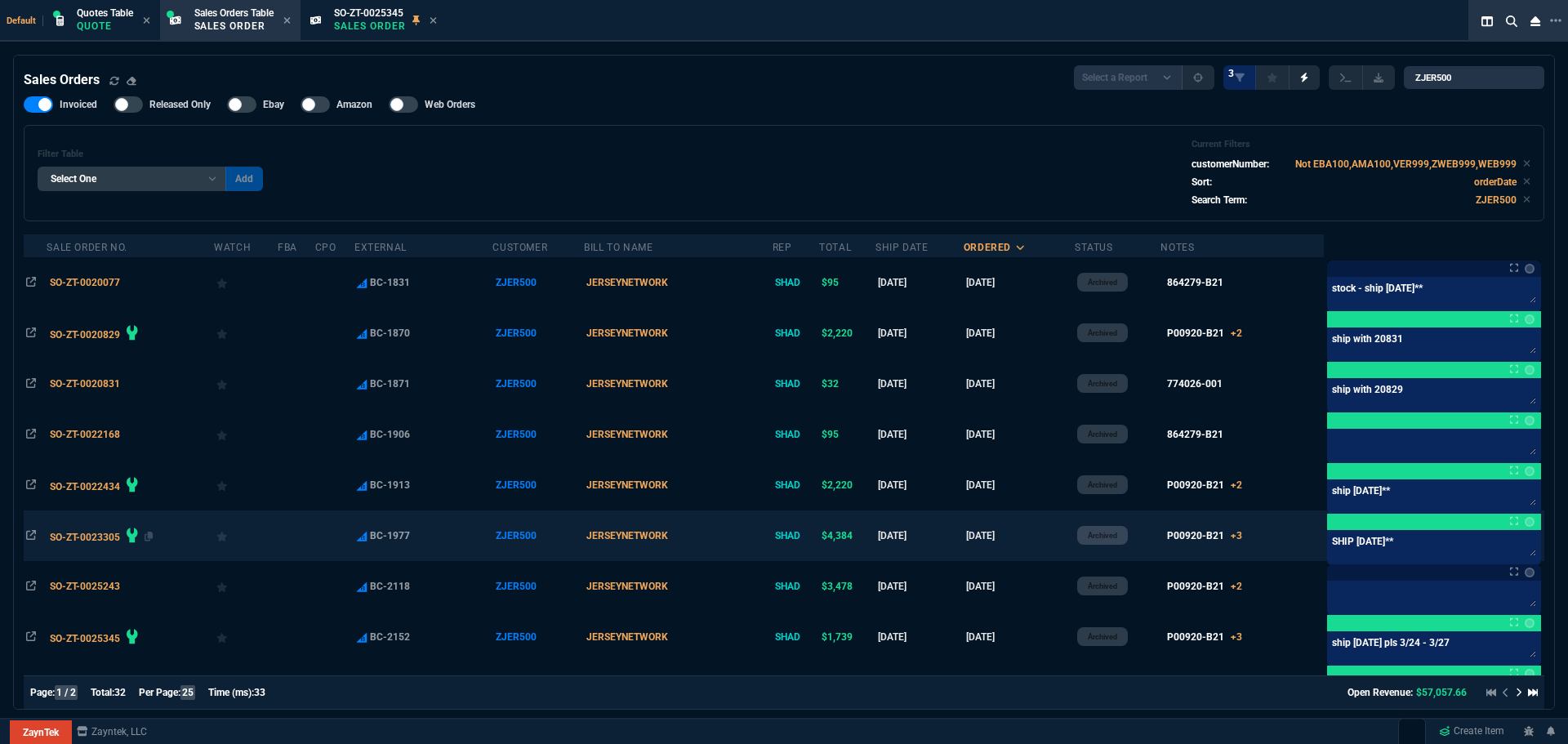
click at [75, 536] on span "SO-ZT-0023305" at bounding box center [85, 537] width 71 height 11
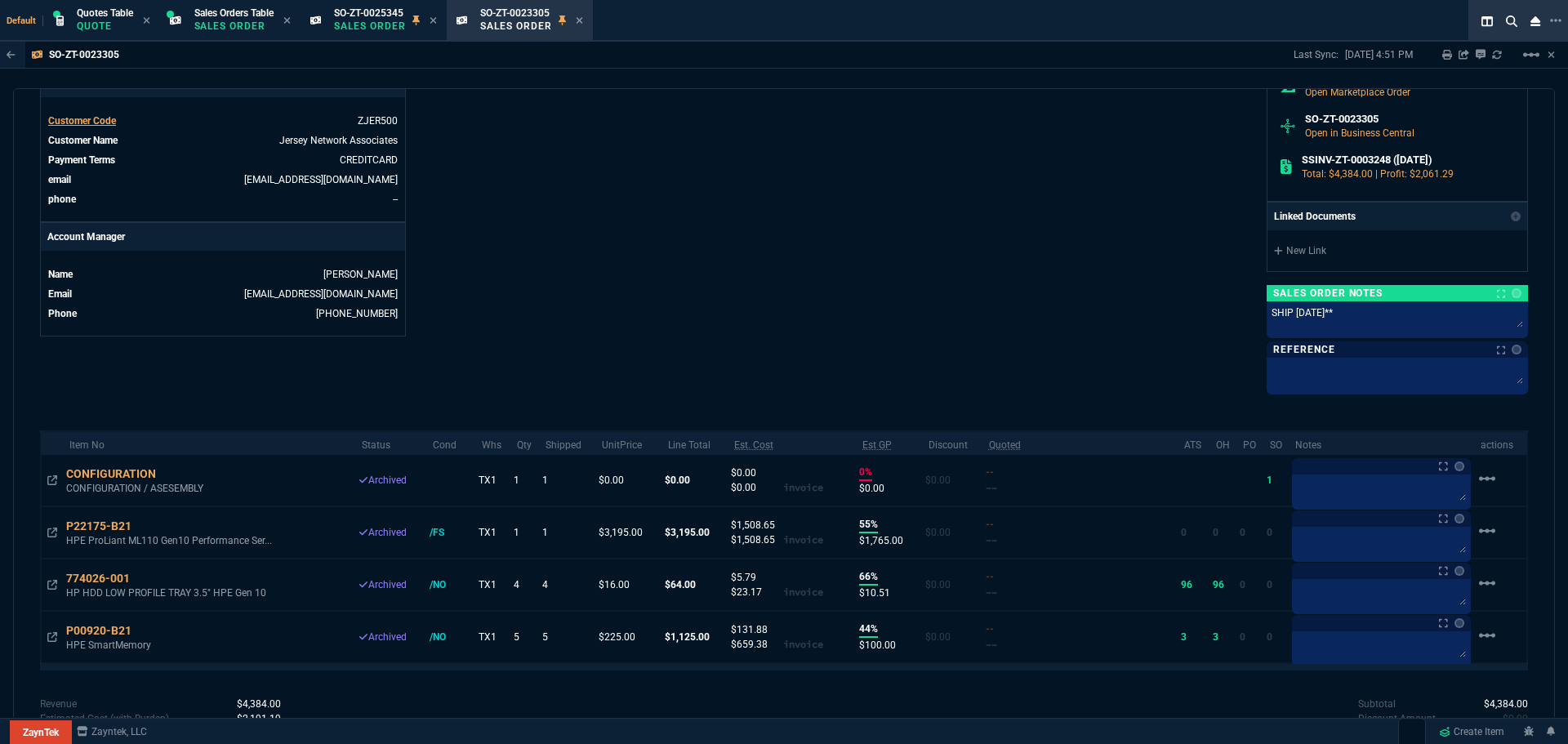
scroll to position [765, 0]
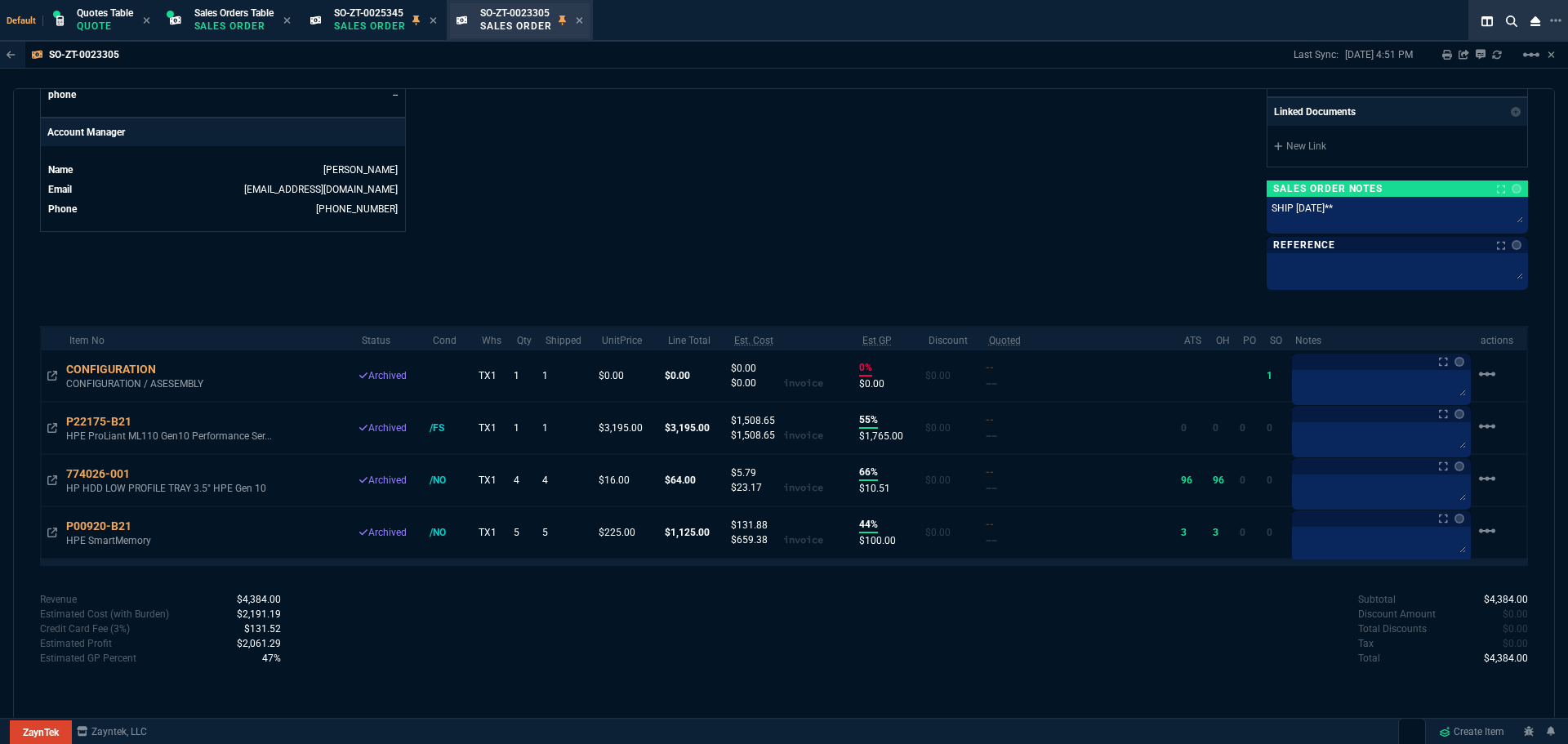
click at [522, 28] on p "Sales Order" at bounding box center [515, 26] width 71 height 13
click at [436, 22] on icon at bounding box center [434, 20] width 8 height 9
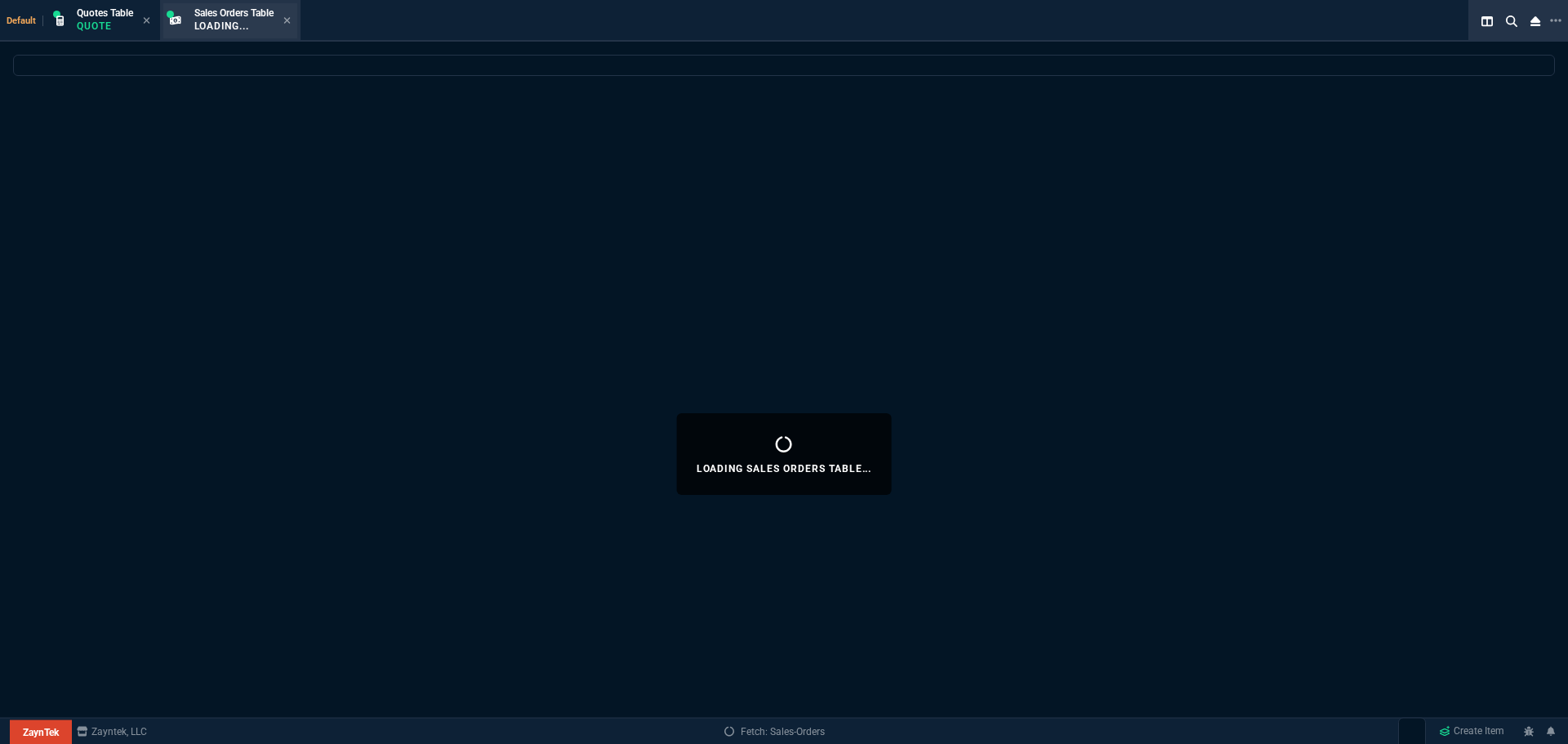
select select
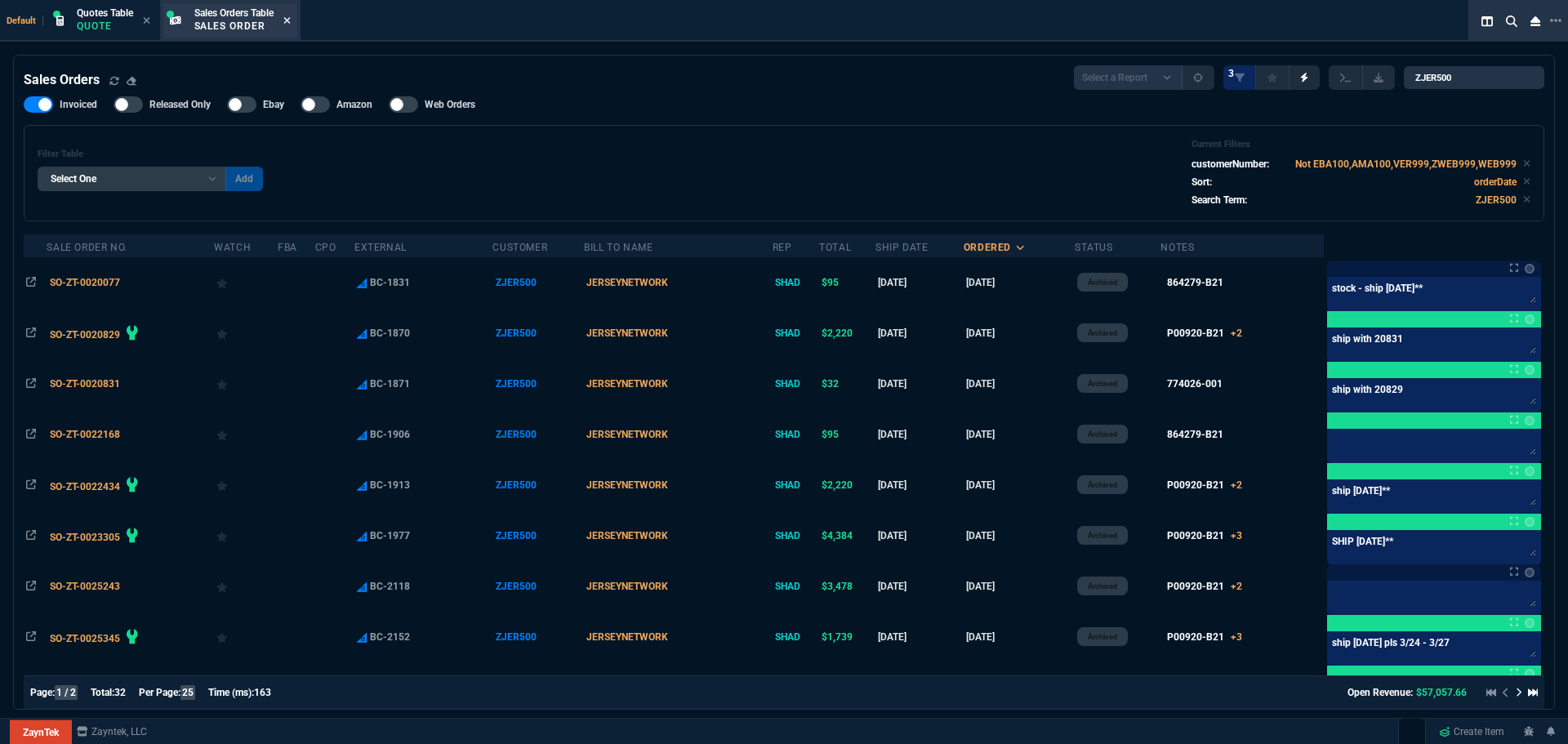
click at [288, 21] on icon at bounding box center [287, 20] width 8 height 9
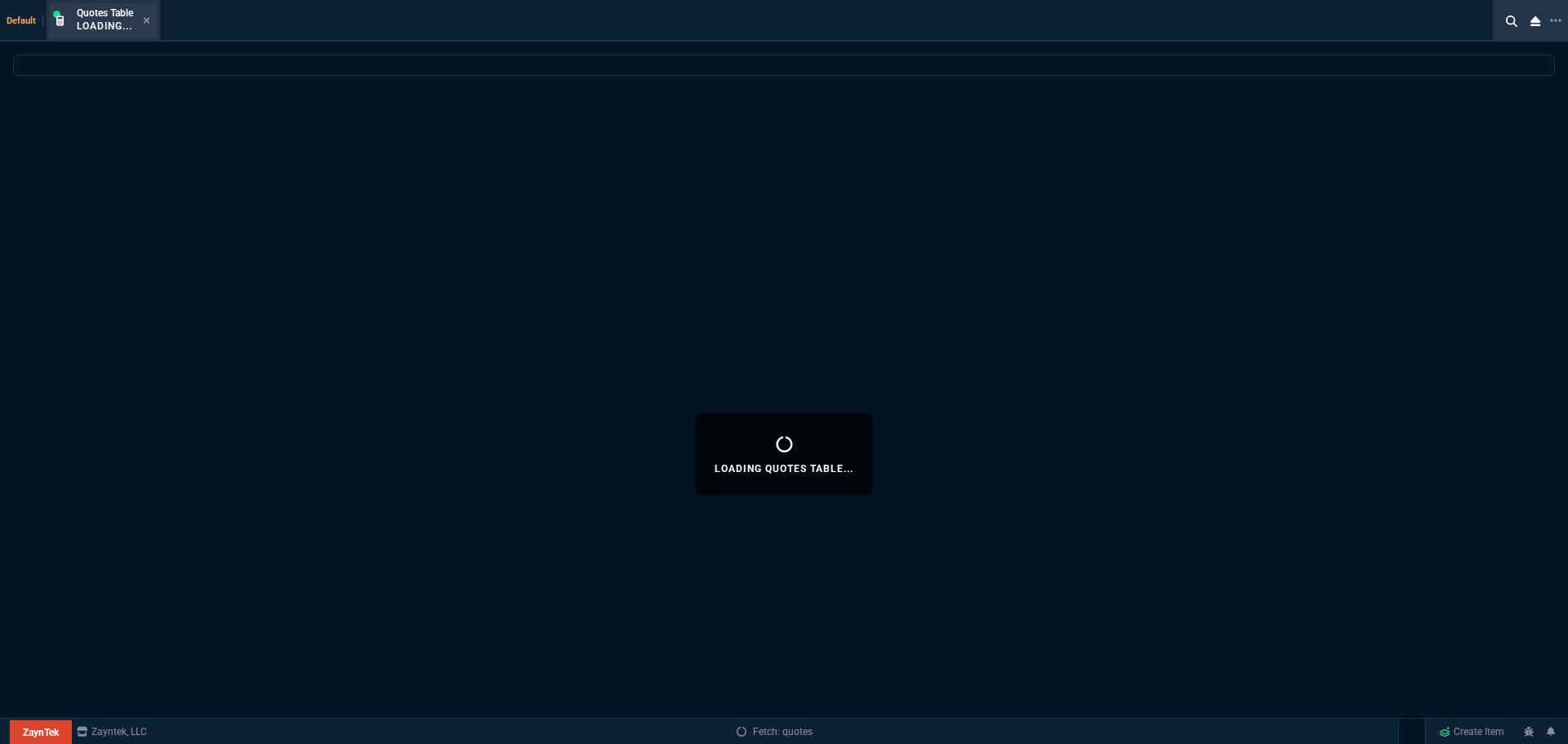
select select
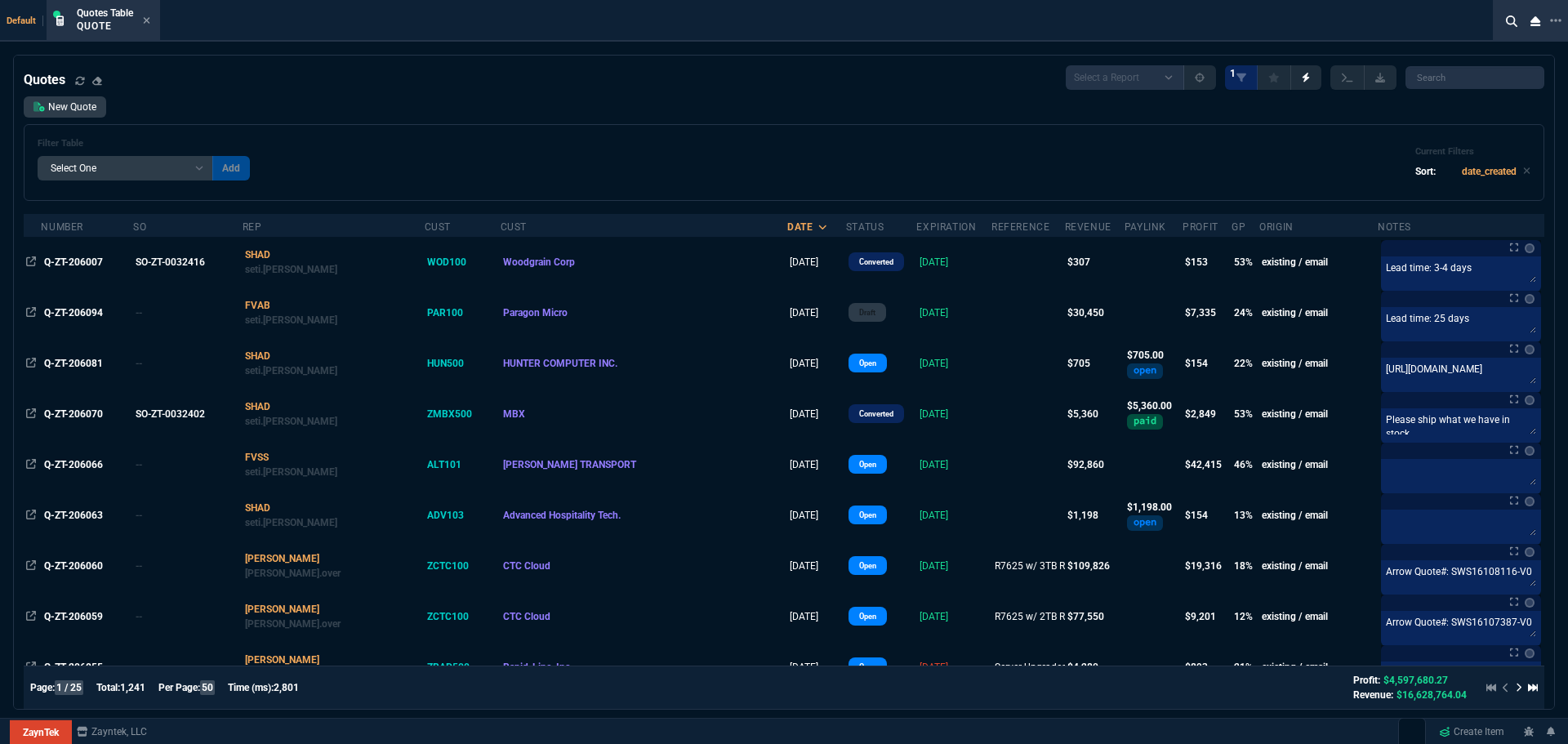
click at [89, 314] on span "Q-ZT-206094" at bounding box center [73, 312] width 59 height 11
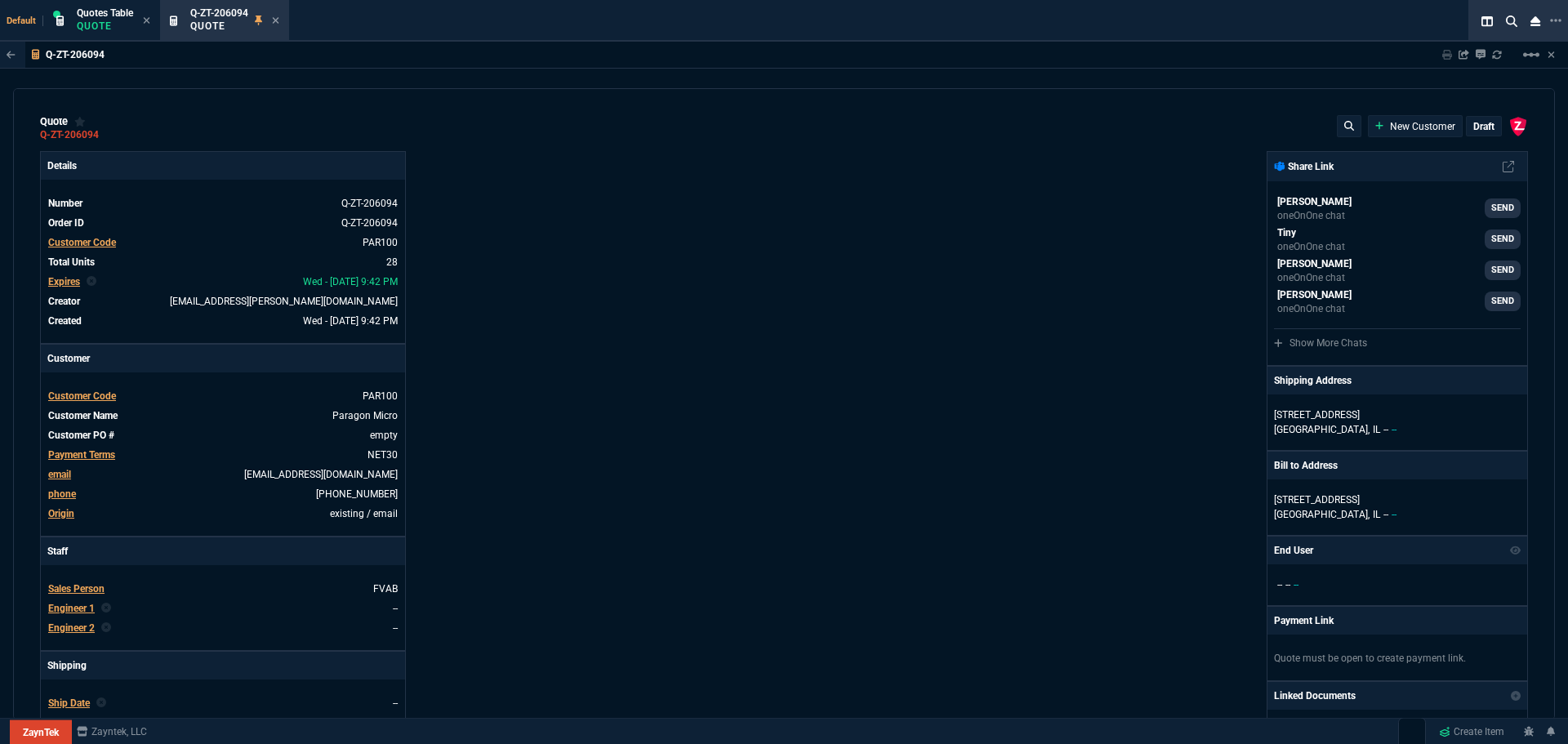
type input "25"
type input "850"
type input "43"
type input "160"
type input "25"
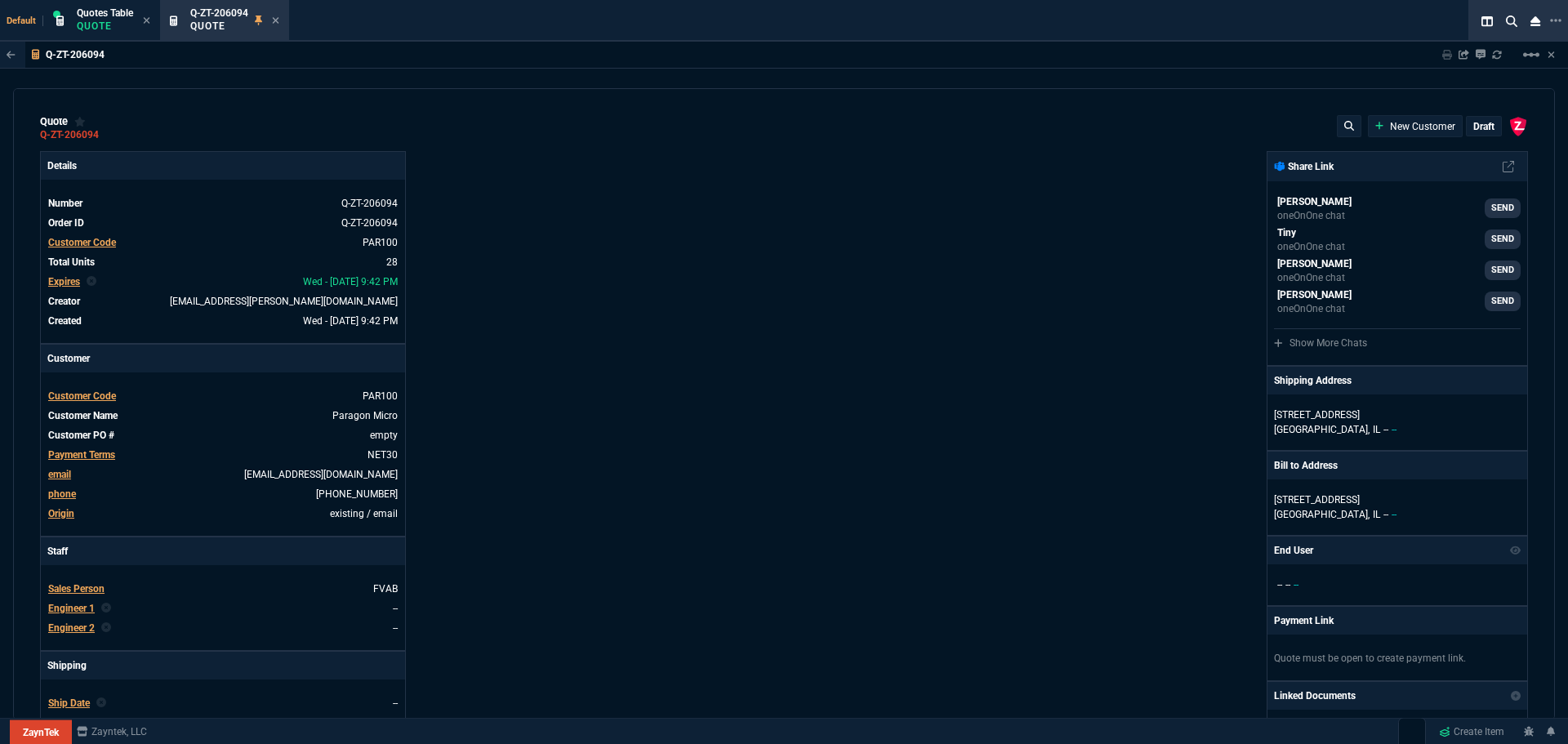
type input "49"
type input "59"
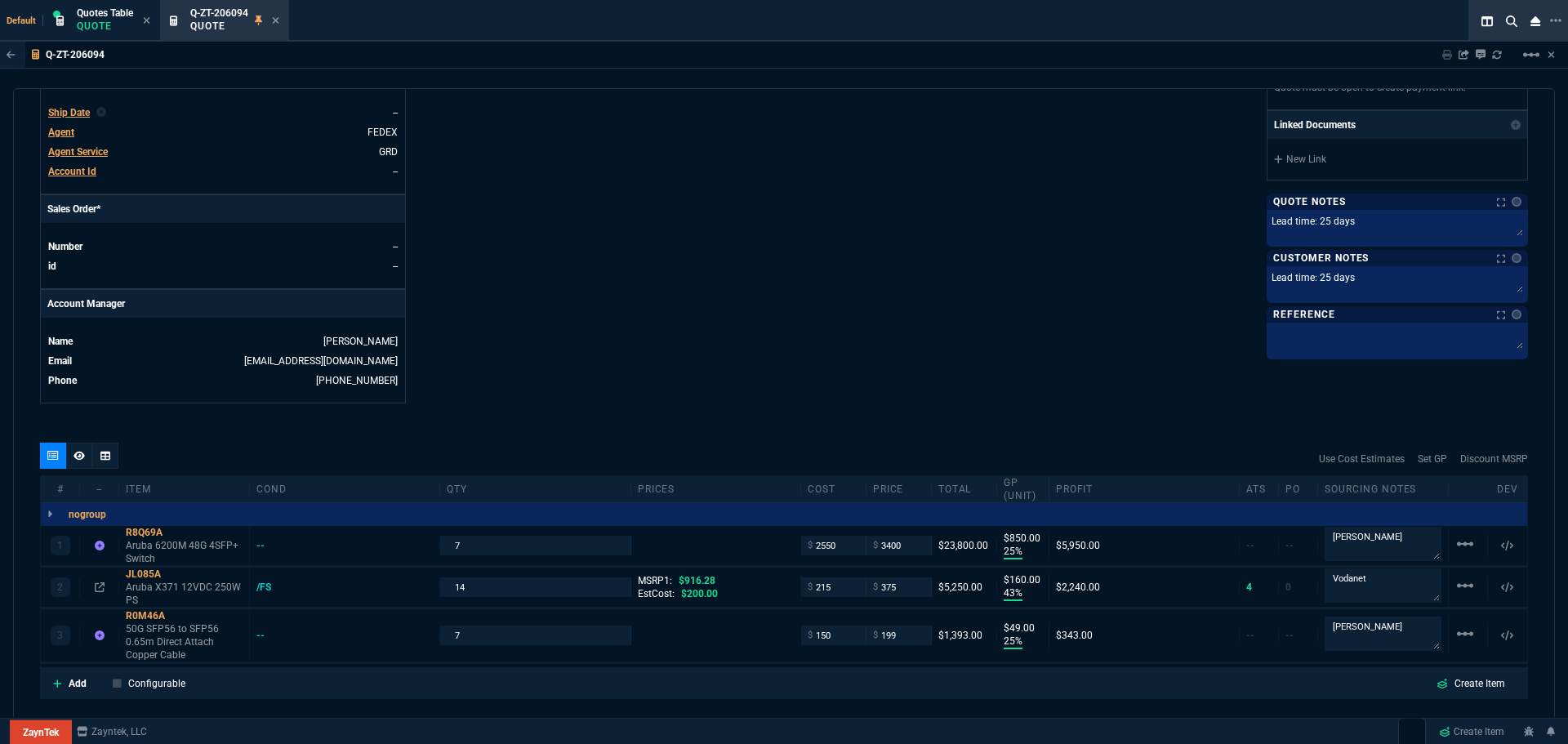
scroll to position [763, 0]
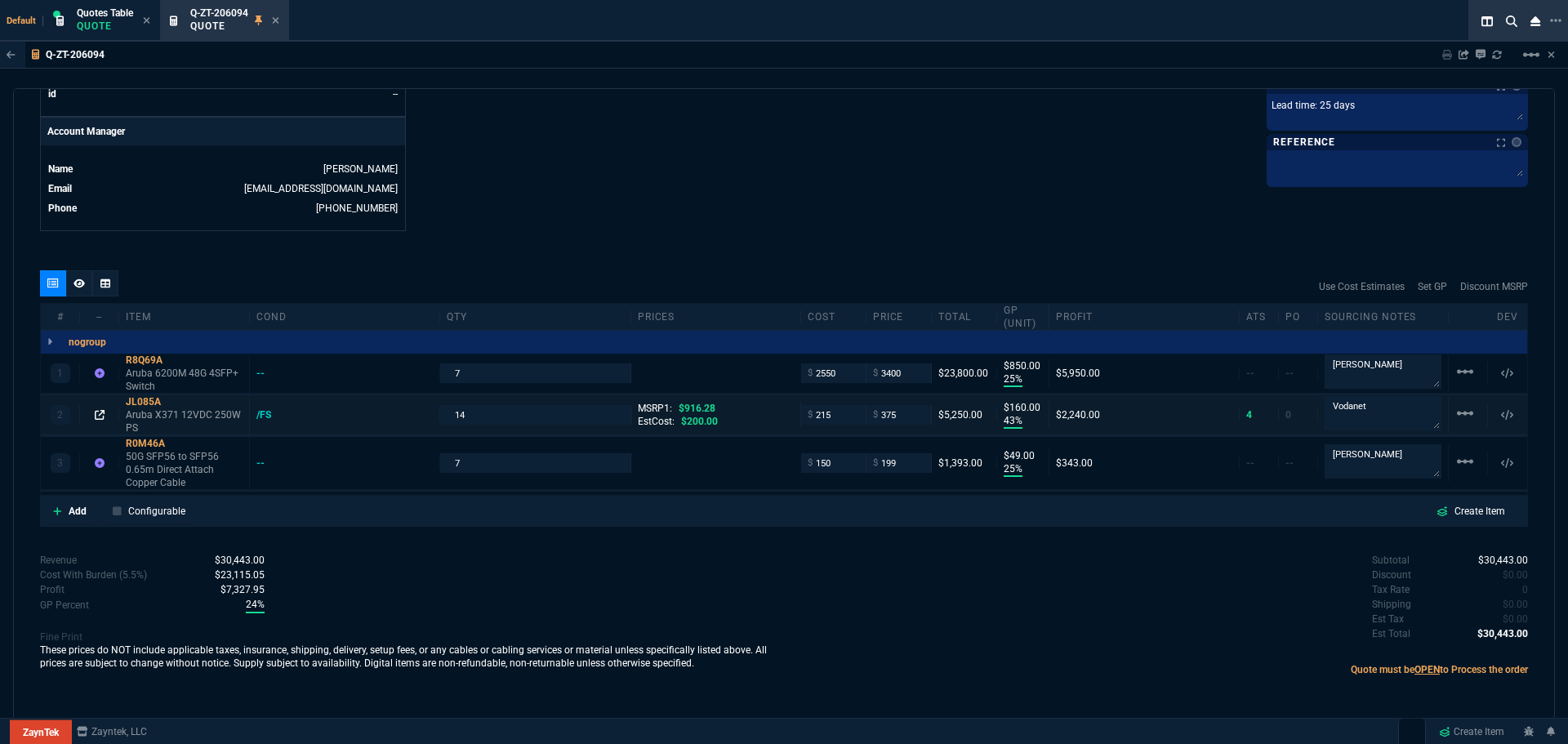
click at [102, 415] on icon at bounding box center [100, 415] width 9 height 9
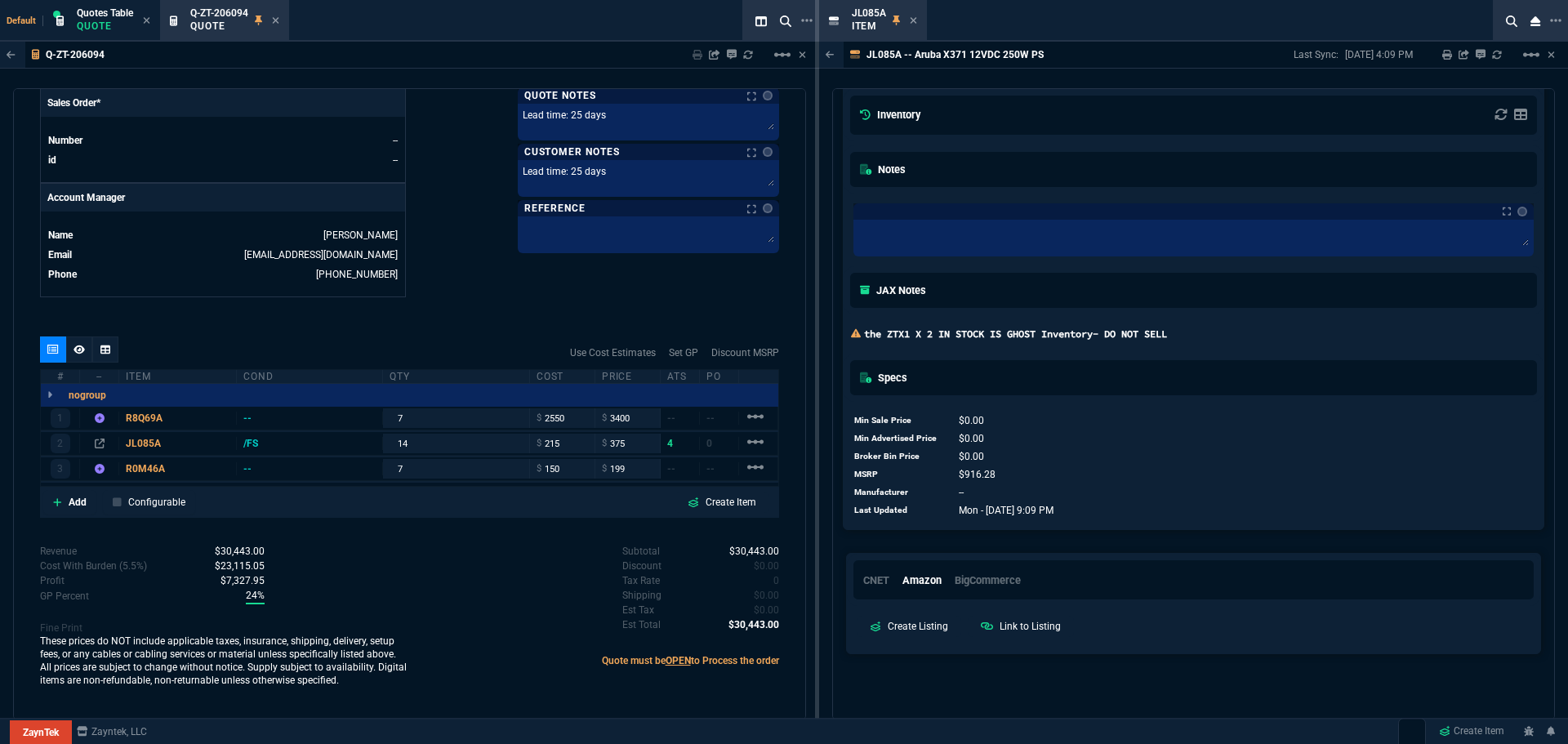
scroll to position [1785, 0]
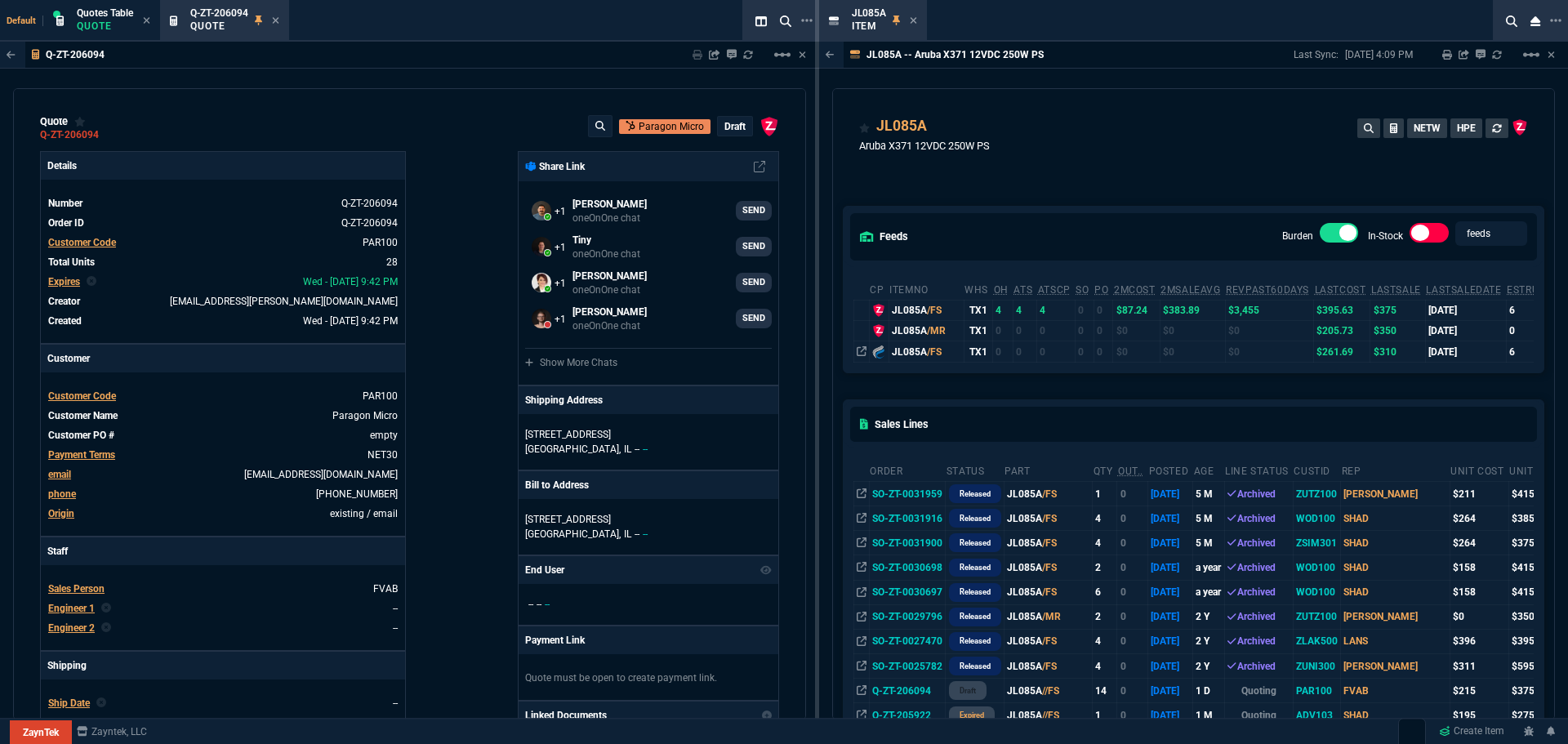
select select "16: [PERSON_NAME]"
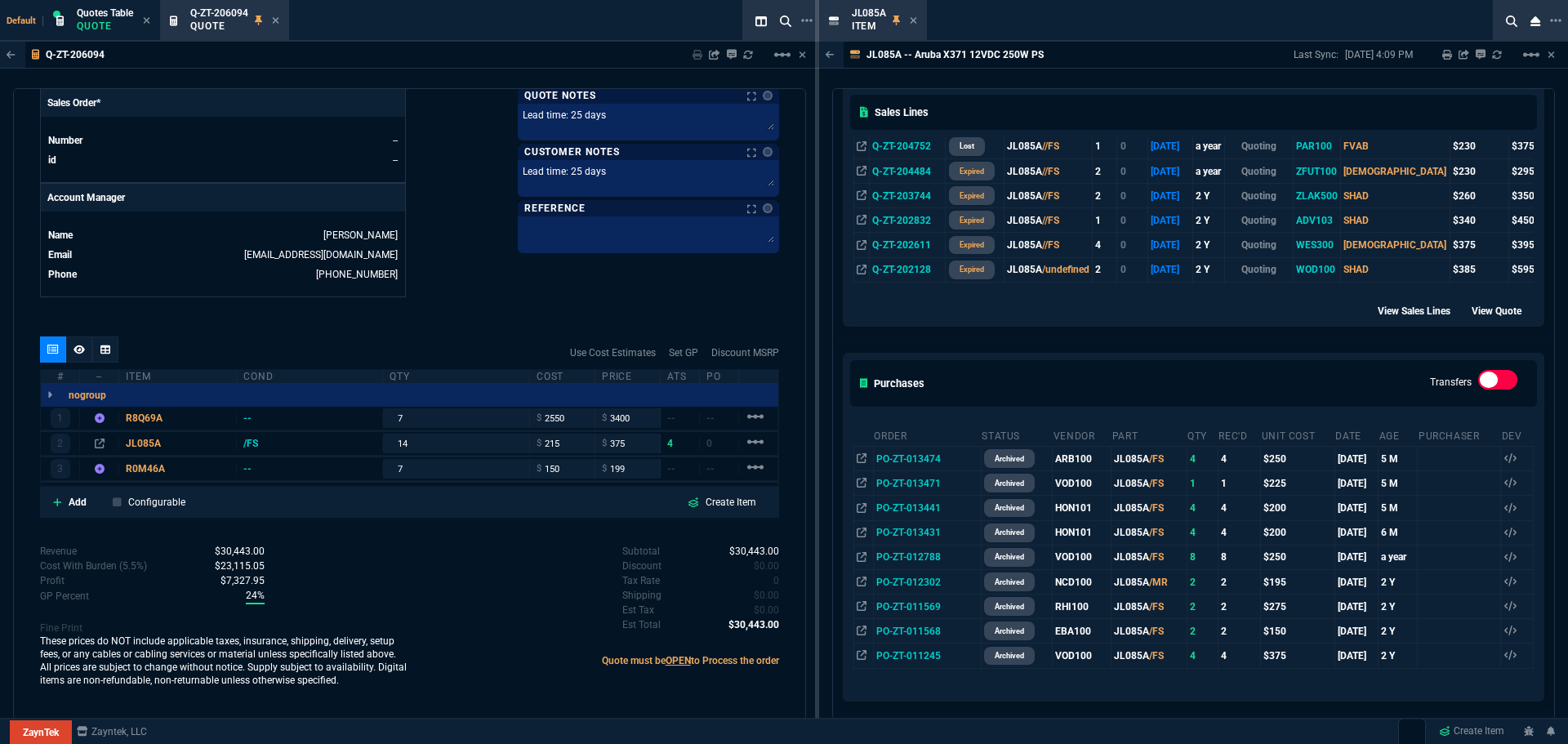
scroll to position [561, 0]
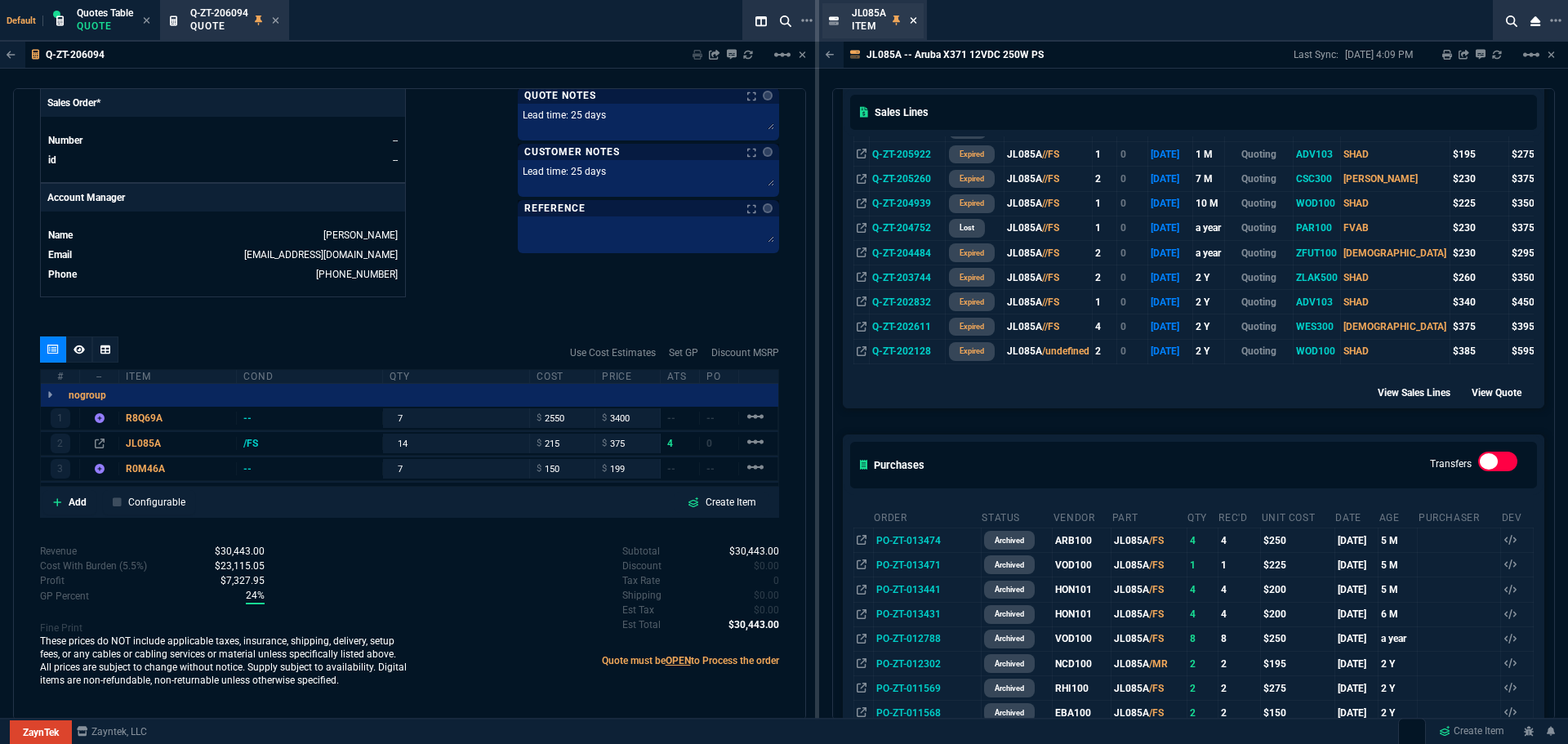
click at [915, 24] on icon at bounding box center [913, 20] width 8 height 9
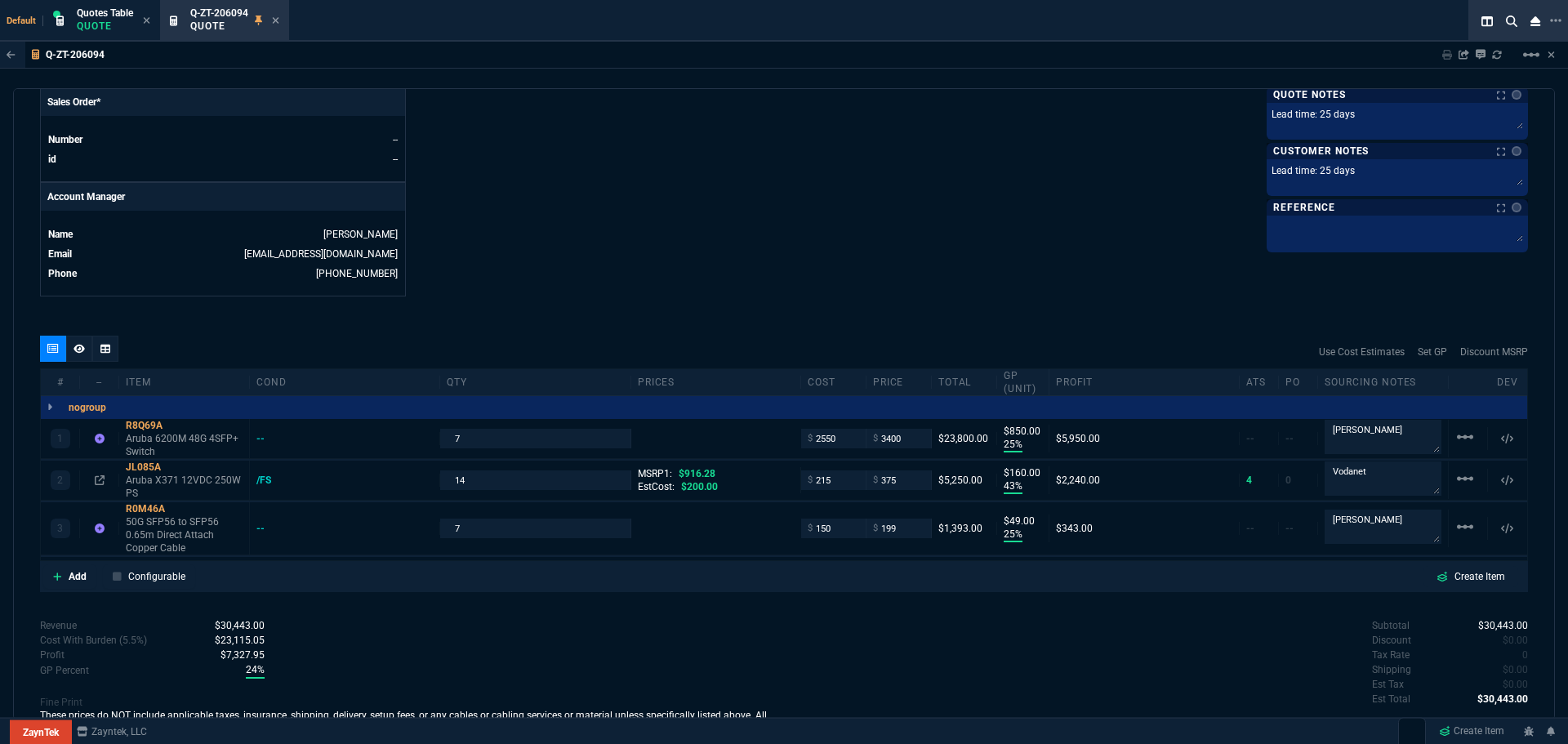
scroll to position [763, 0]
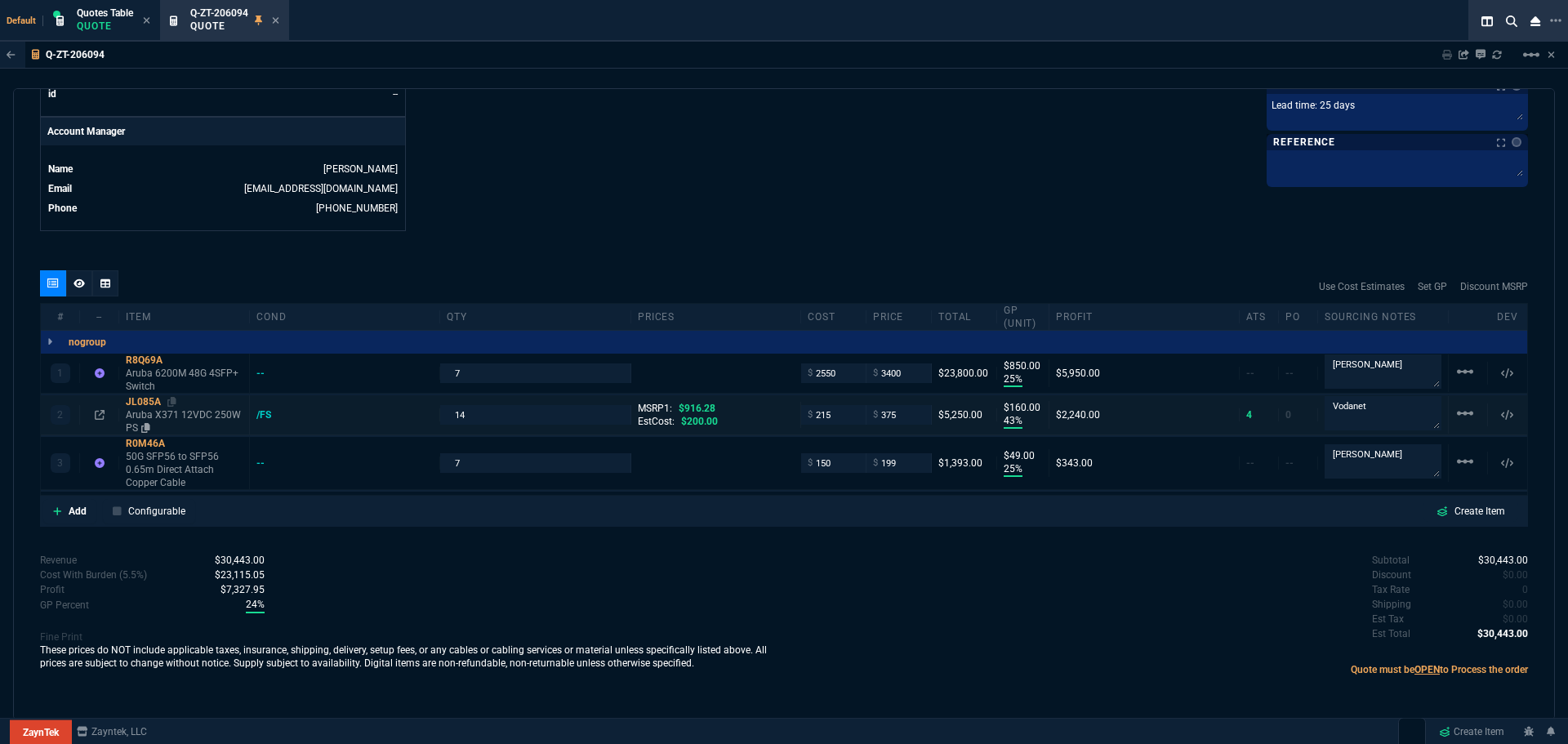
click at [146, 399] on div "JL085A" at bounding box center [184, 402] width 117 height 13
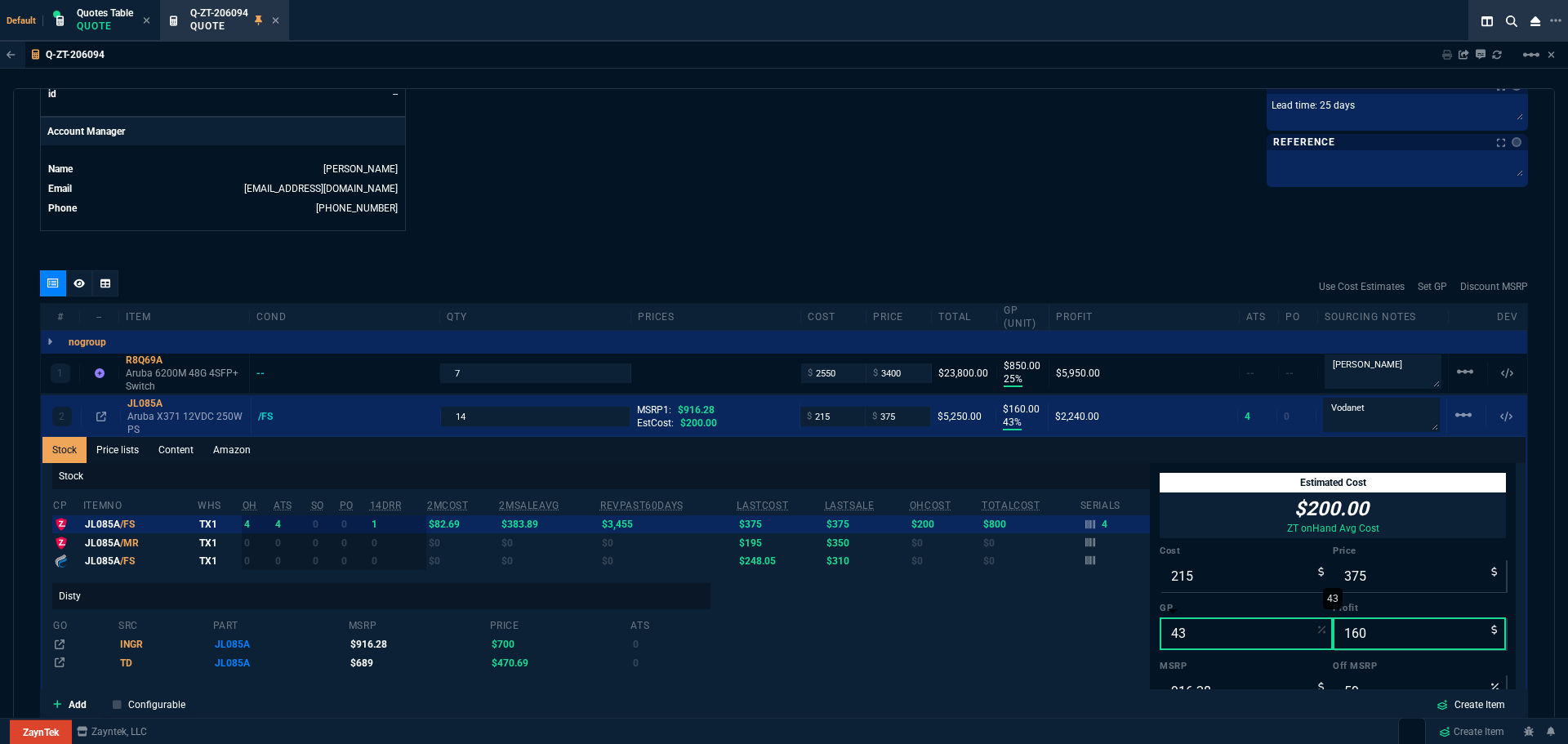
click at [1180, 634] on input "43" at bounding box center [1246, 633] width 173 height 33
click at [136, 362] on div "R8Q69A" at bounding box center [184, 360] width 117 height 13
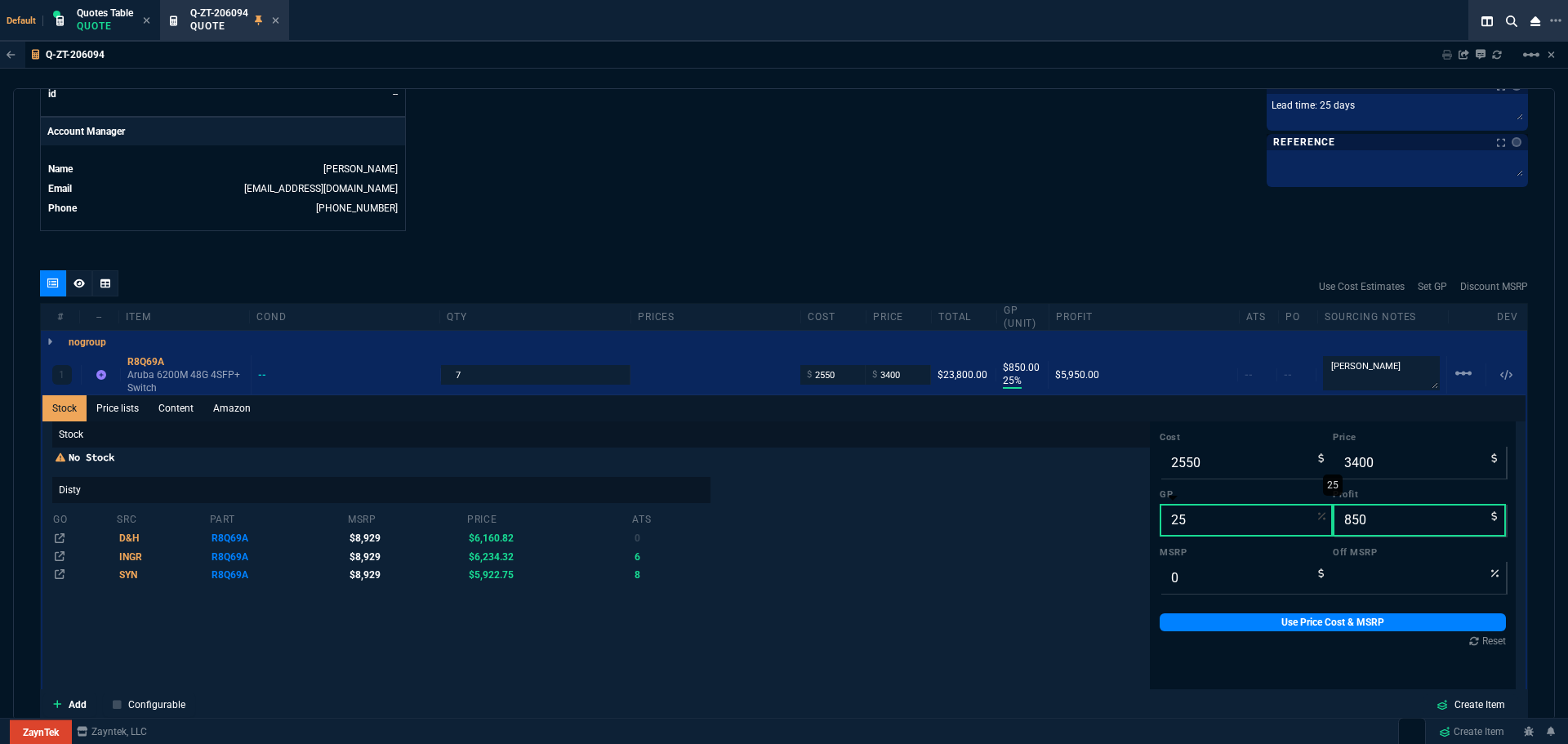
click at [1190, 516] on input "25" at bounding box center [1246, 520] width 173 height 33
type input "1"
type input "2576"
type input "26"
type input "15"
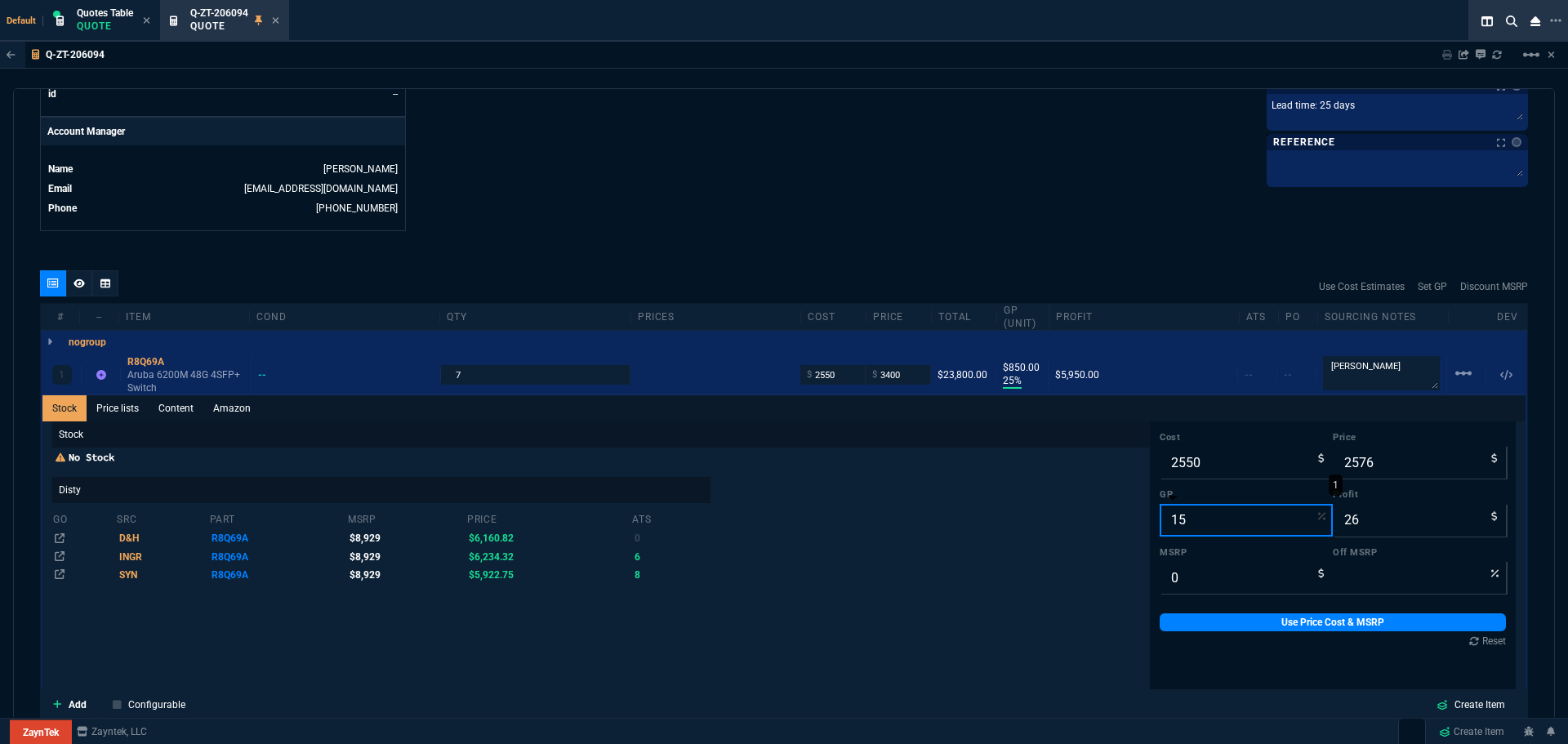
type input "3000"
type input "450"
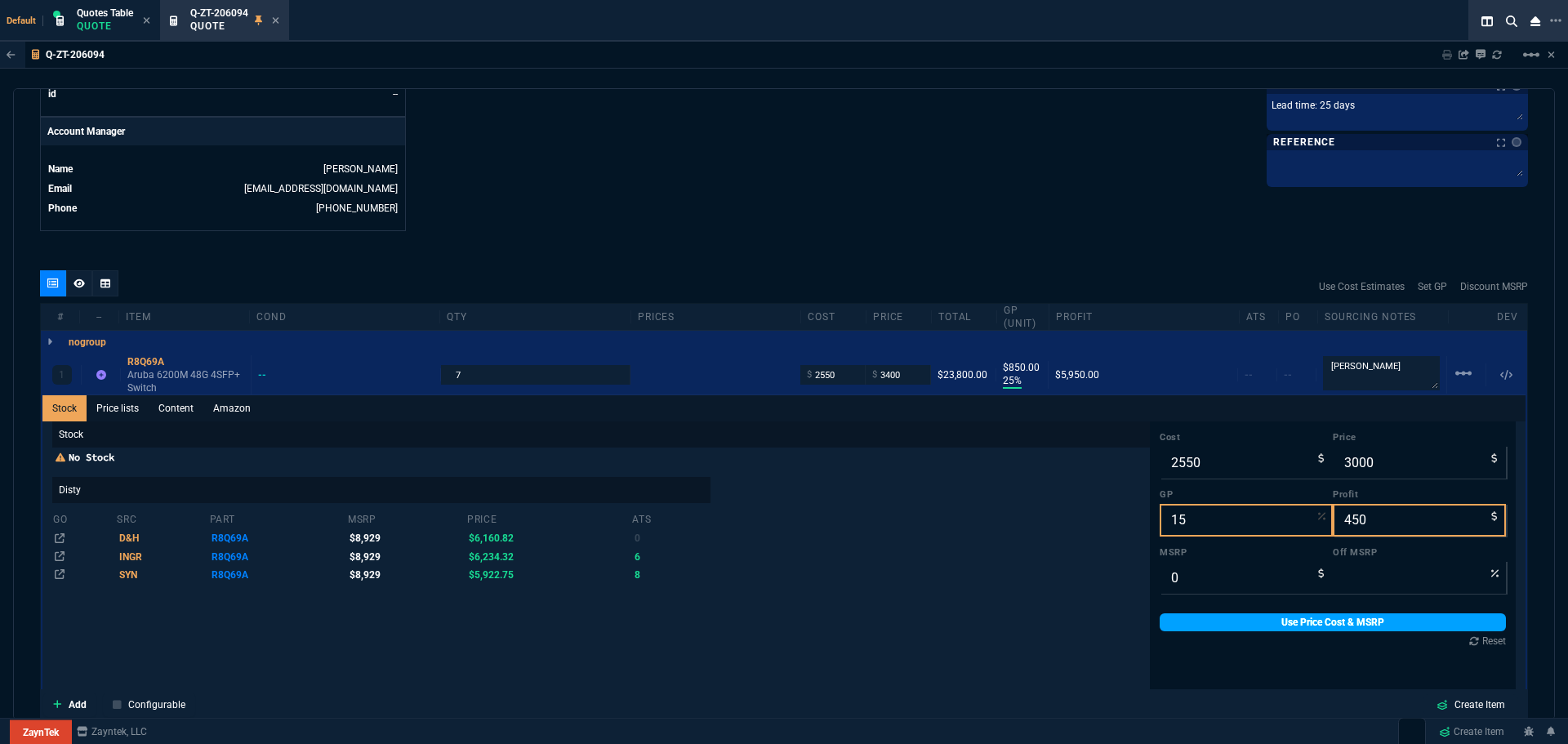
type input "15"
click at [1236, 620] on link "Use Price Cost & MSRP" at bounding box center [1333, 622] width 346 height 18
type input "3000"
click at [142, 360] on div "R8Q69A" at bounding box center [185, 362] width 117 height 13
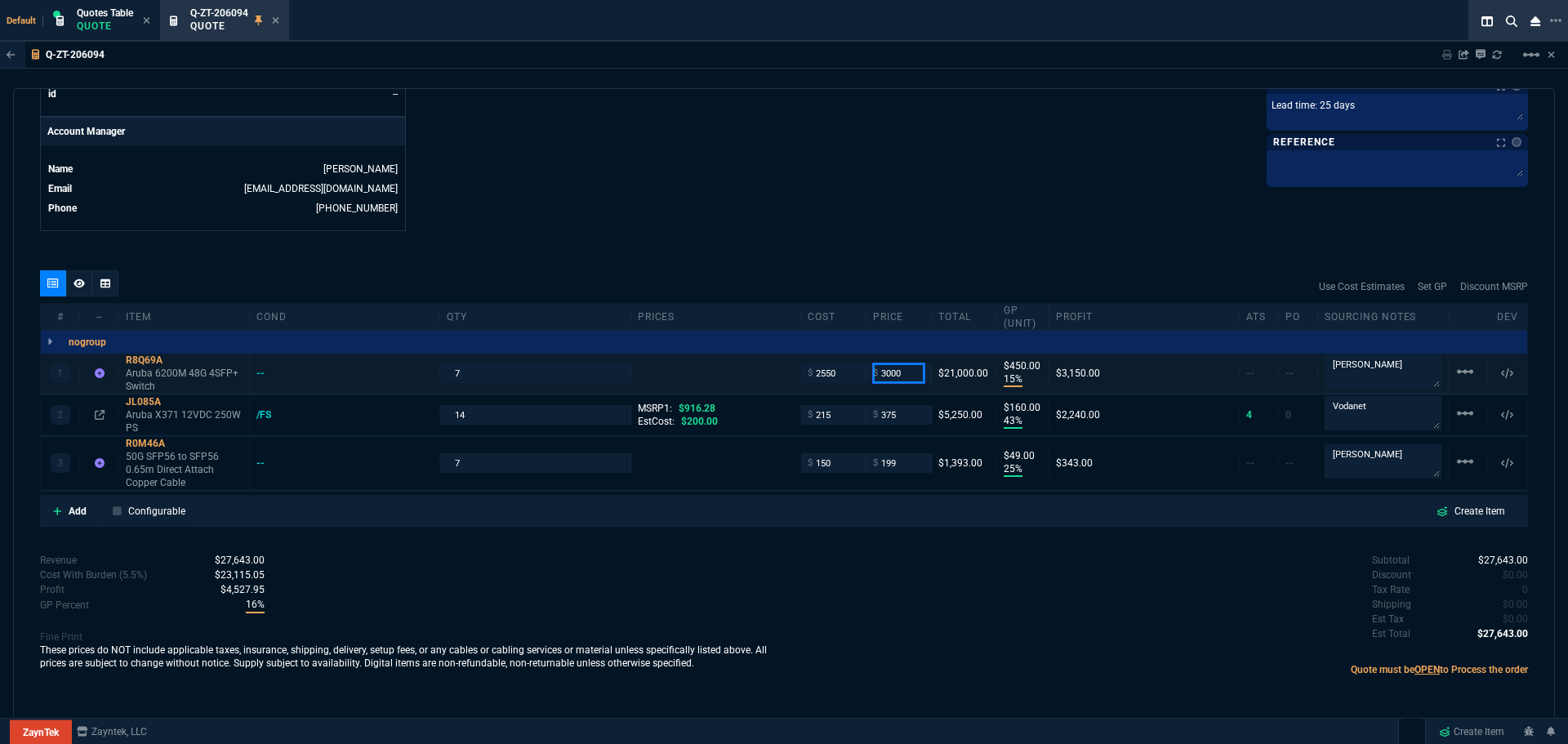
click at [903, 372] on input "3000" at bounding box center [898, 372] width 52 height 19
click at [153, 356] on div "R8Q69A" at bounding box center [184, 360] width 117 height 13
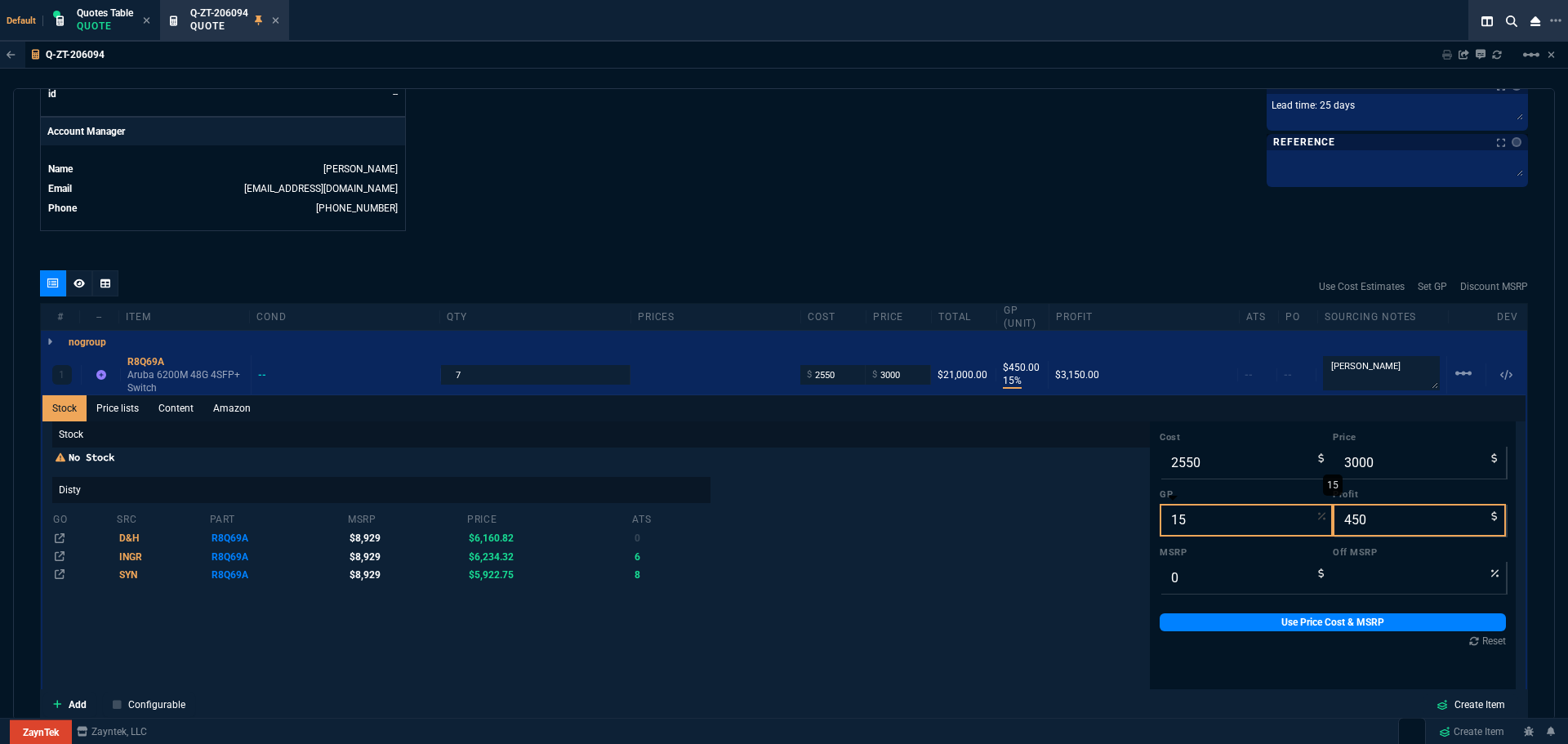
click at [1204, 523] on input "15" at bounding box center [1246, 520] width 173 height 33
type input "1"
type input "2576"
type input "26"
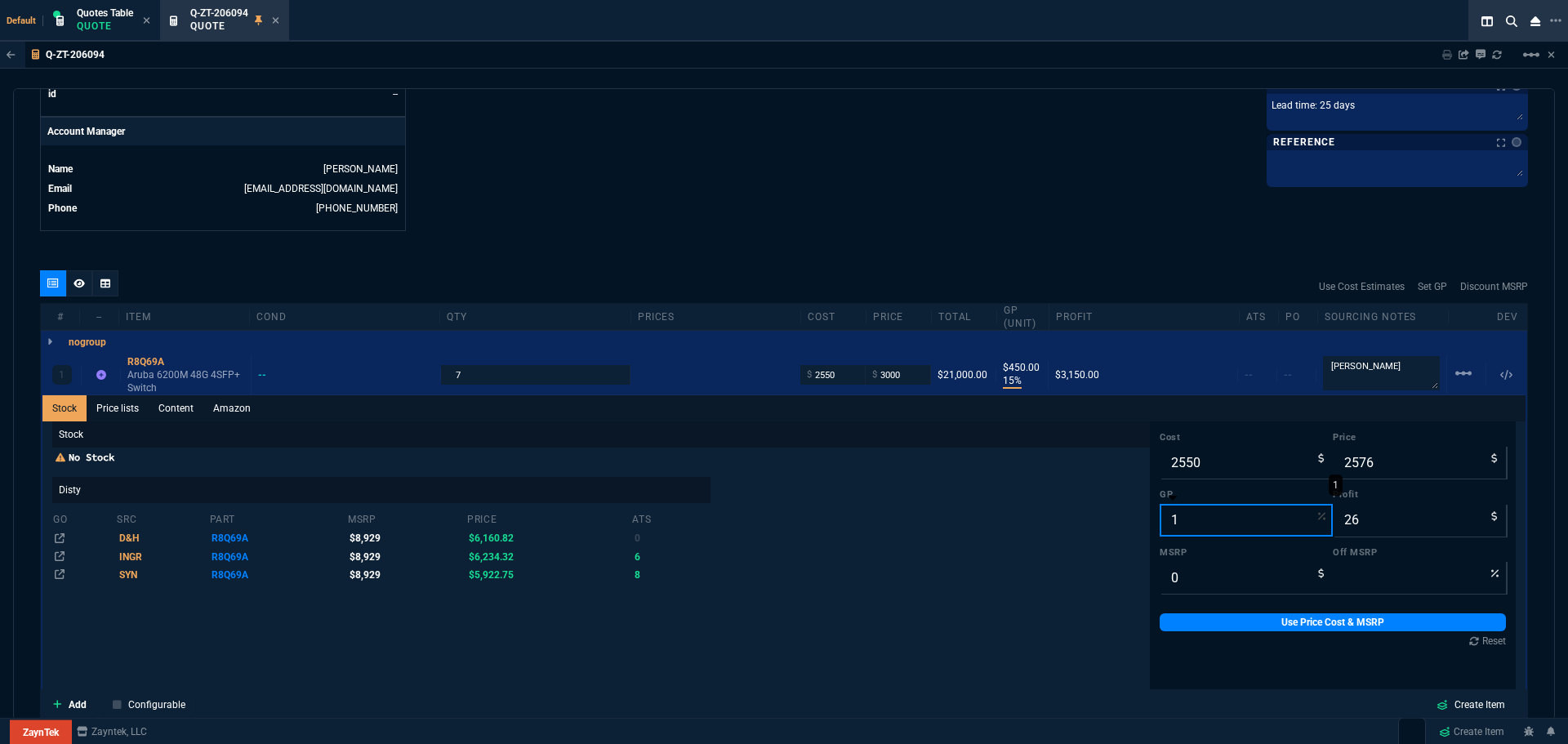
type input "18"
type input "3110"
type input "560"
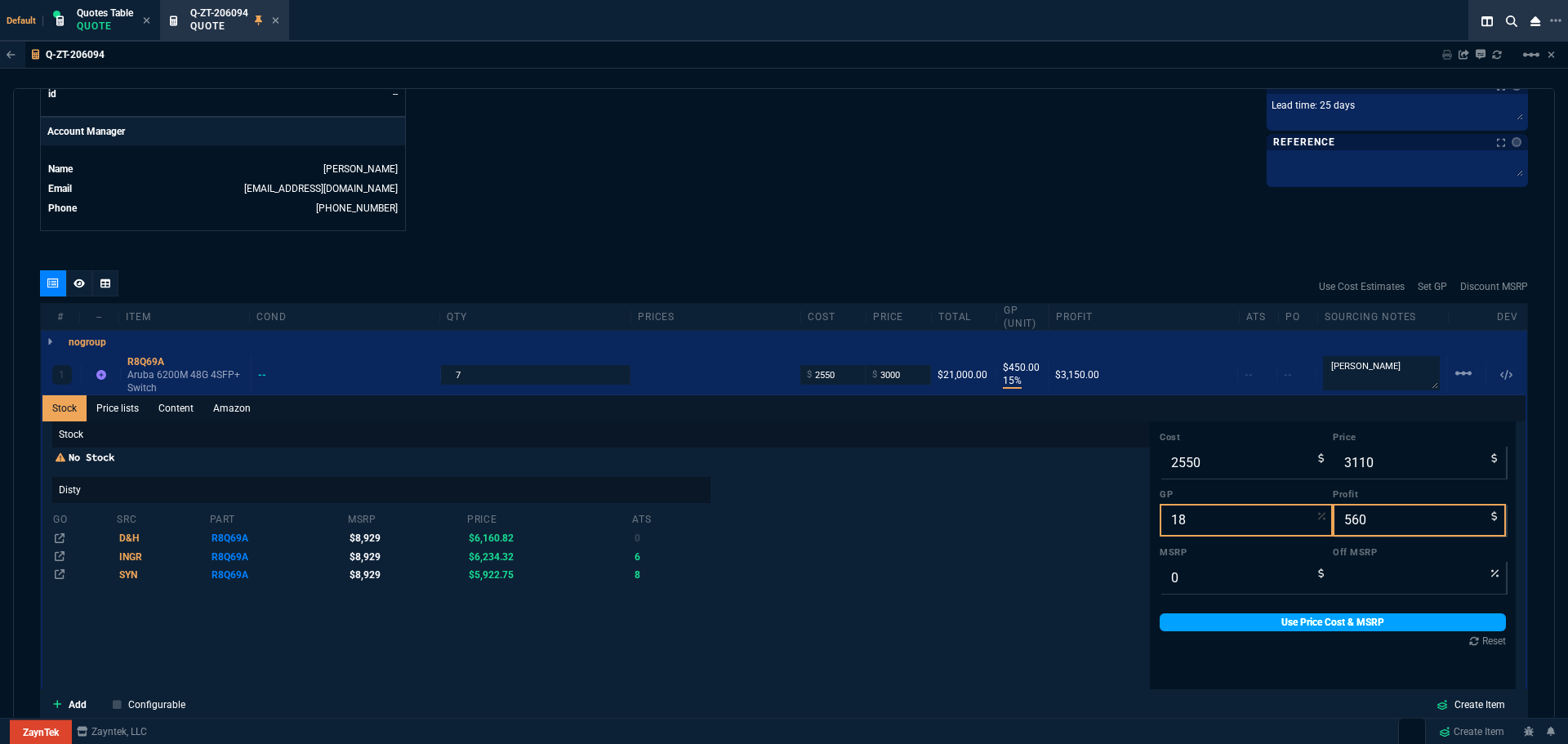
type input "18"
click at [1233, 625] on link "Use Price Cost & MSRP" at bounding box center [1333, 622] width 346 height 18
type input "3110"
click at [137, 358] on div "R8Q69A" at bounding box center [185, 362] width 117 height 13
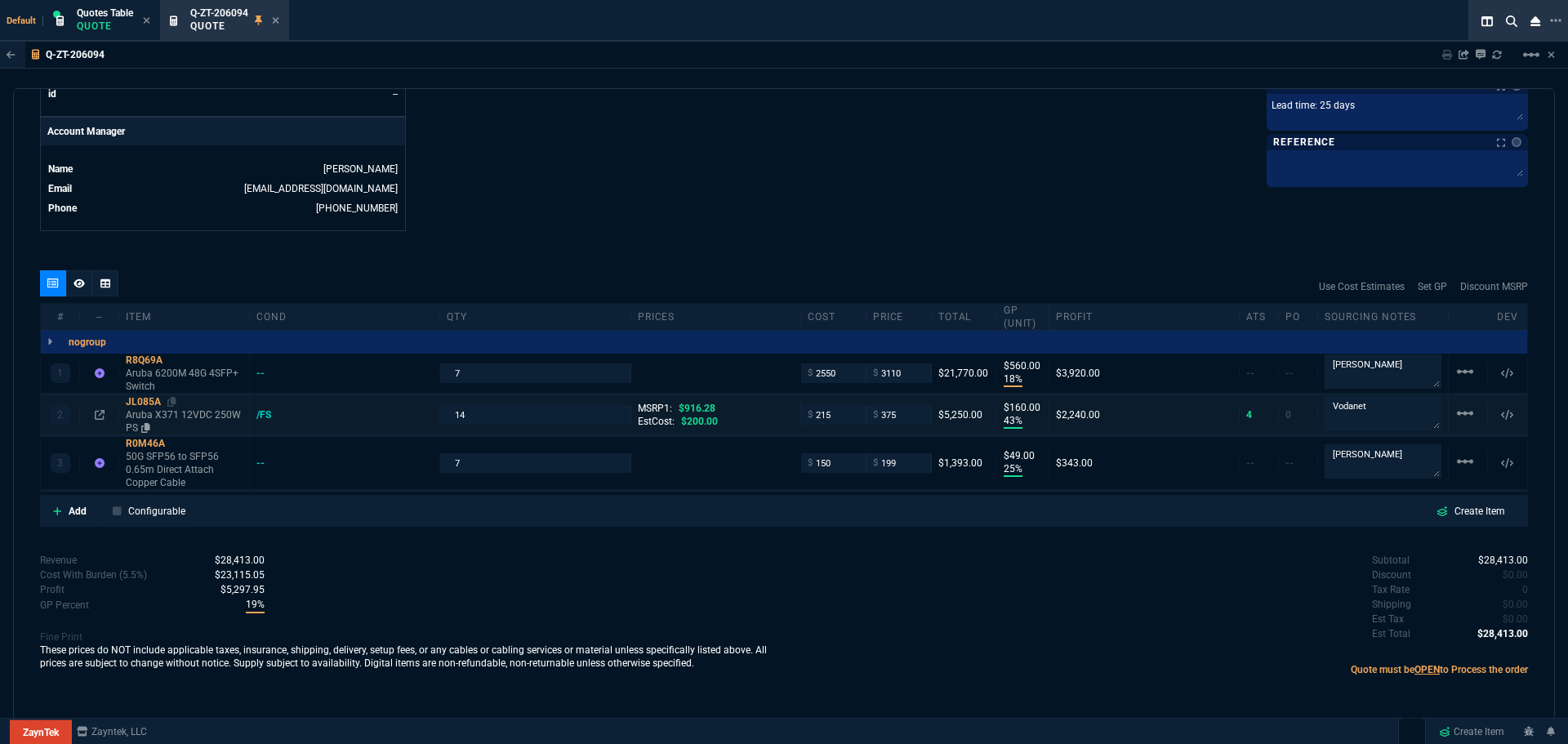
click at [149, 402] on div "JL085A" at bounding box center [184, 402] width 117 height 13
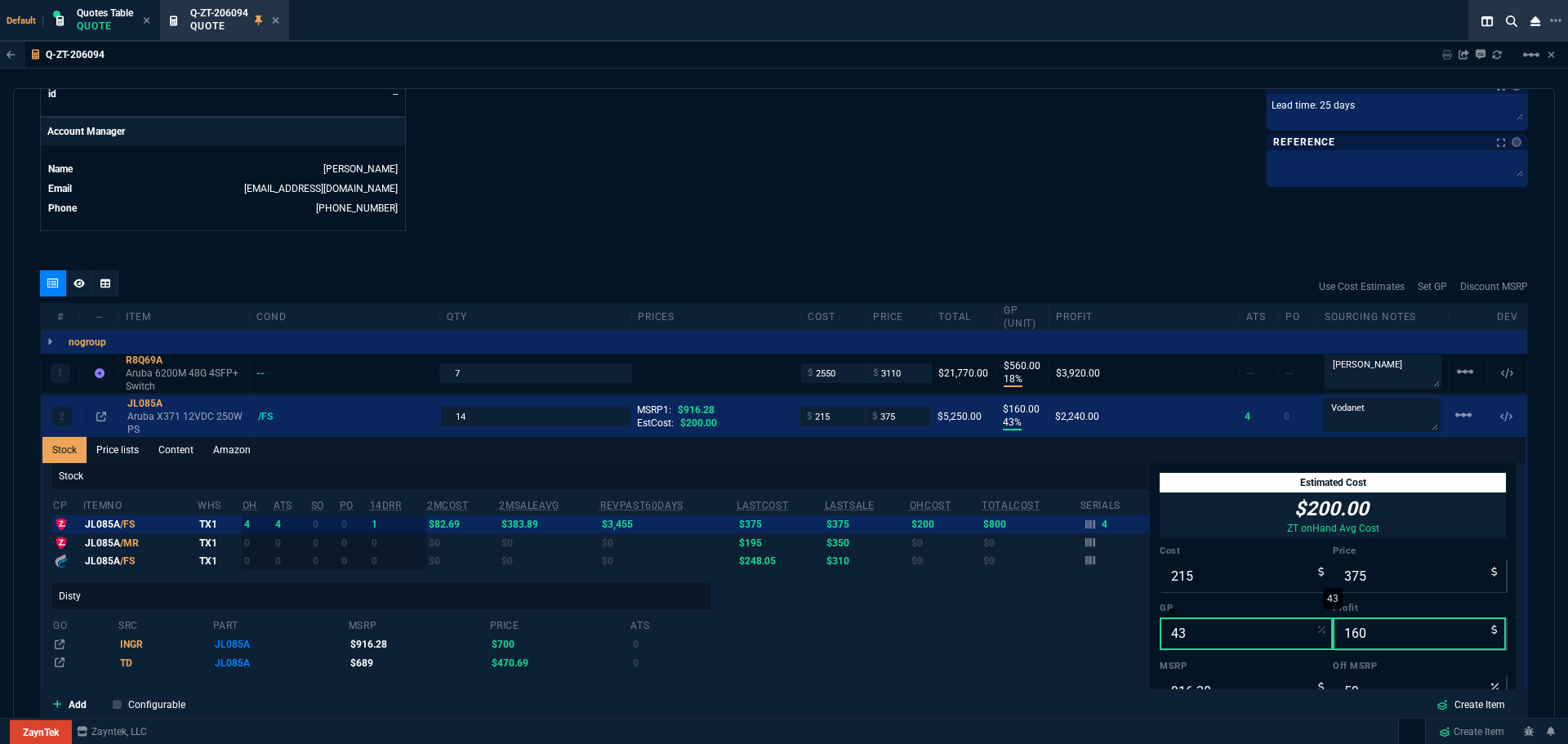
click at [1191, 634] on input "43" at bounding box center [1246, 633] width 173 height 33
click at [108, 18] on span "Quotes Table" at bounding box center [105, 13] width 56 height 11
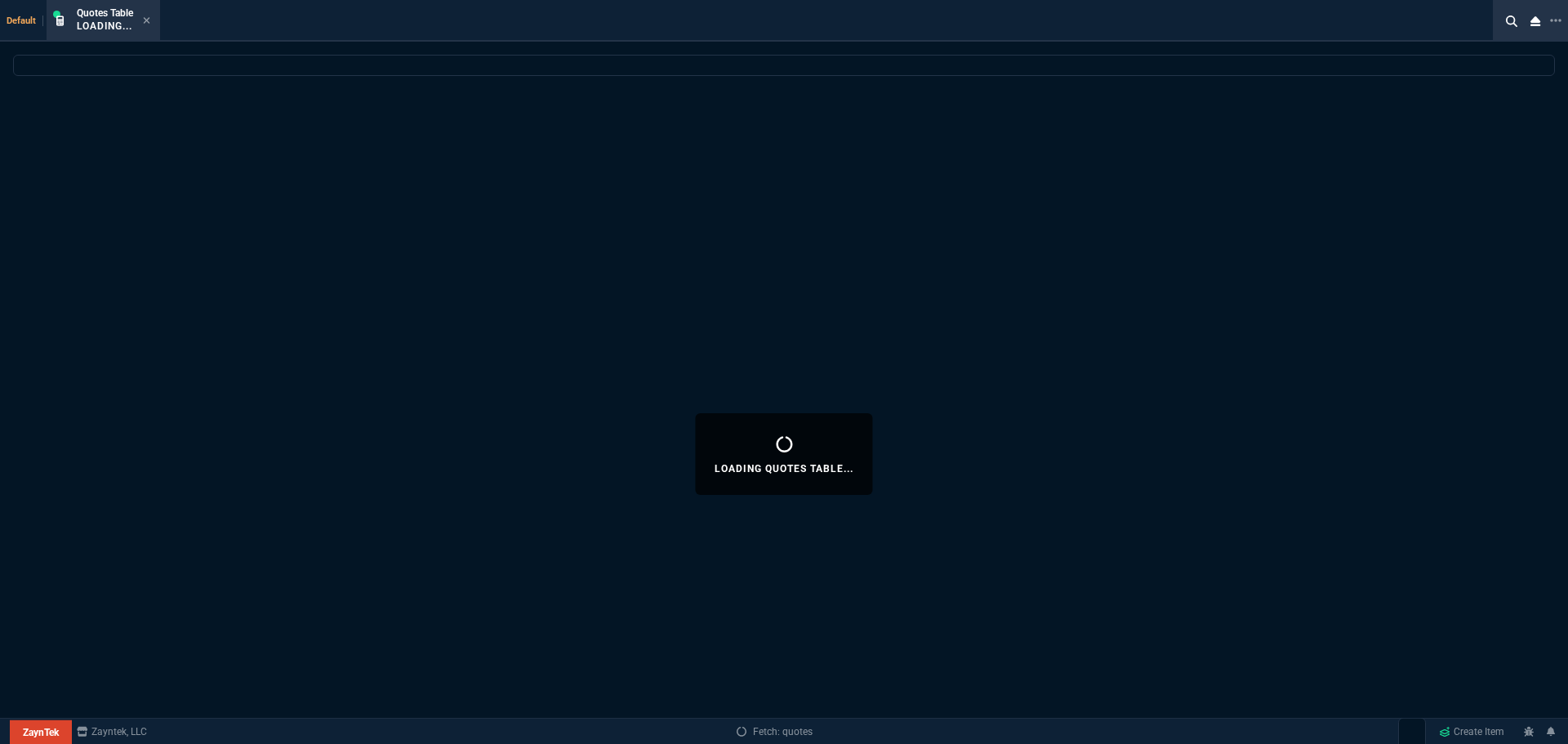
select select
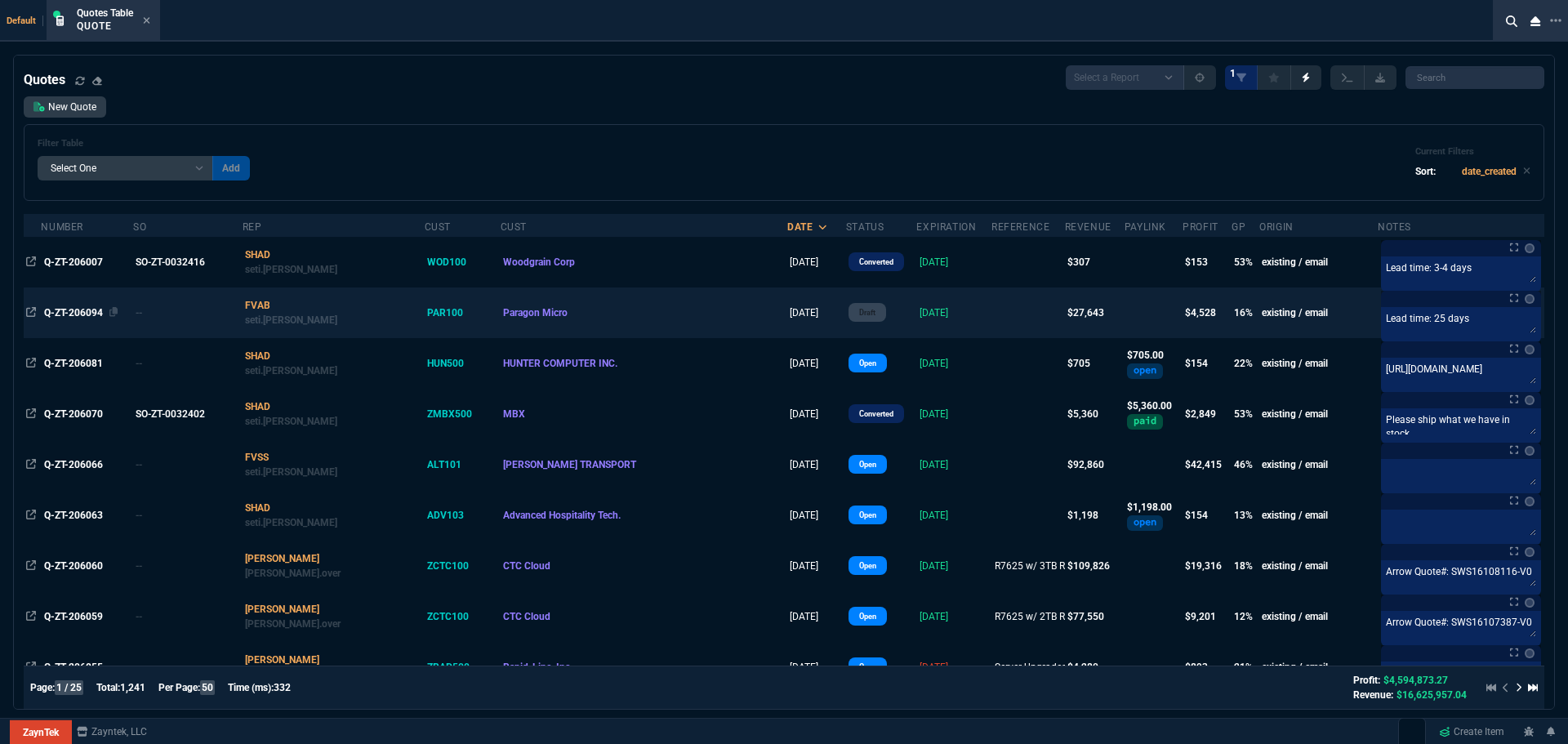
click at [75, 316] on span "Q-ZT-206094" at bounding box center [73, 312] width 59 height 11
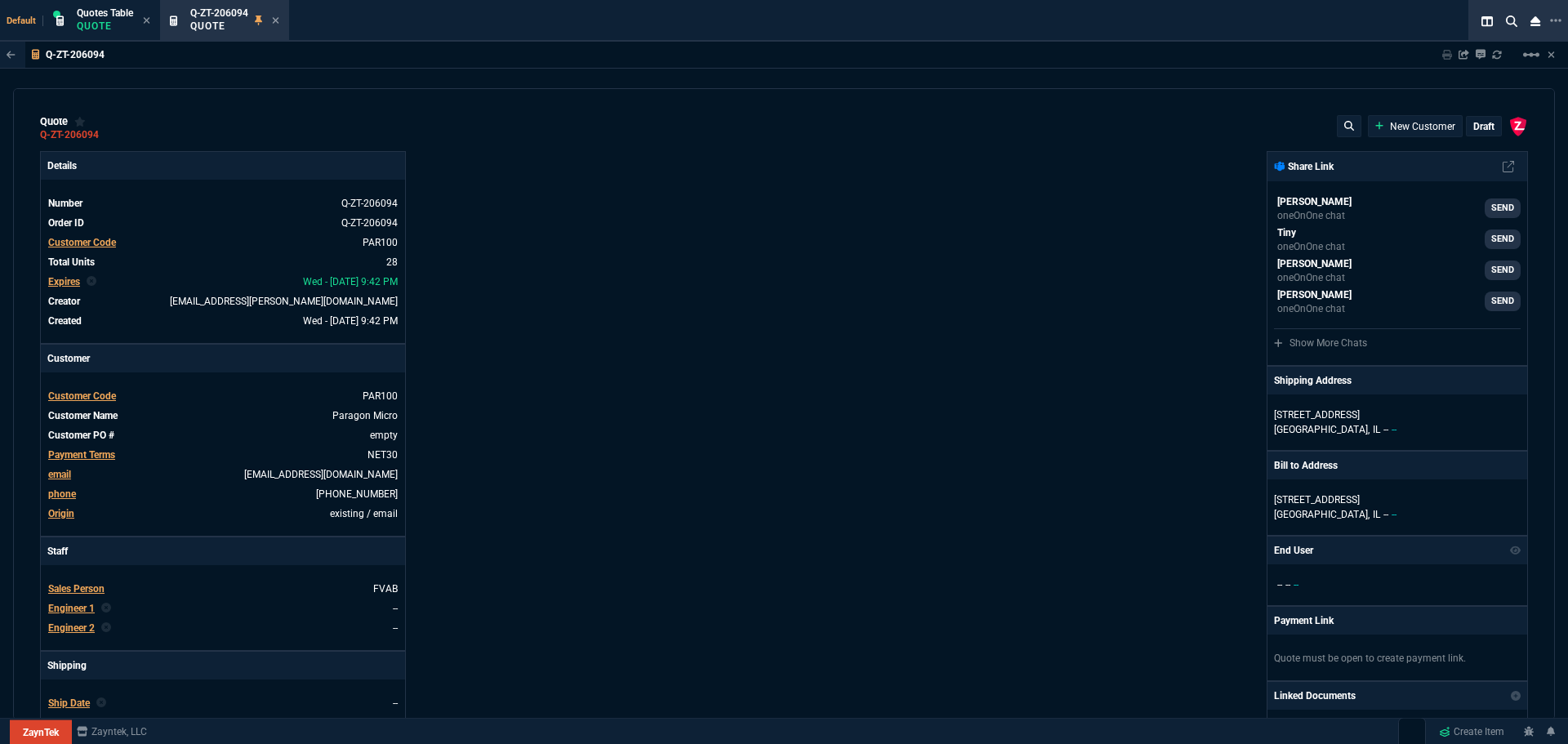
type input "18"
type input "560"
type input "43"
type input "160"
type input "25"
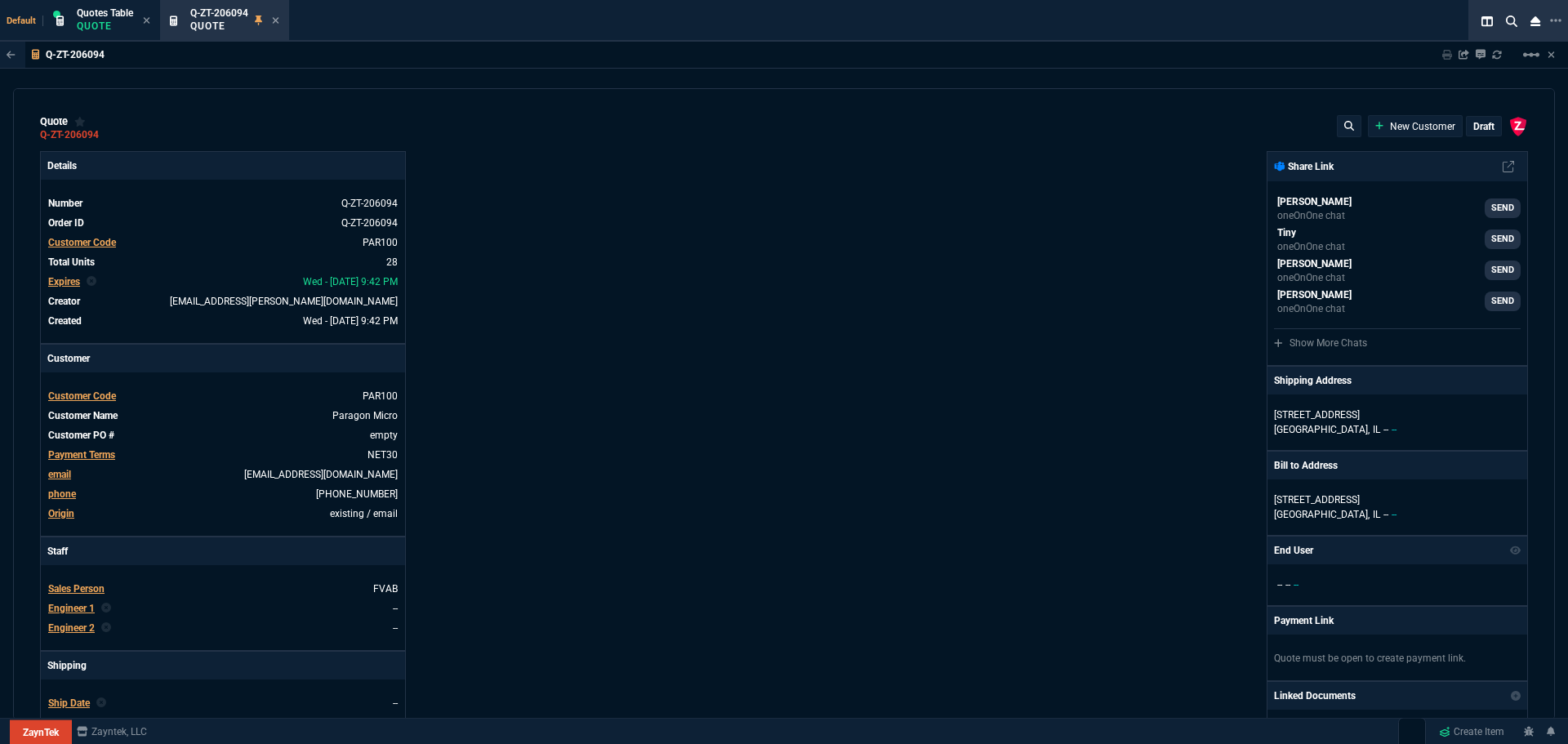
type input "49"
type input "59"
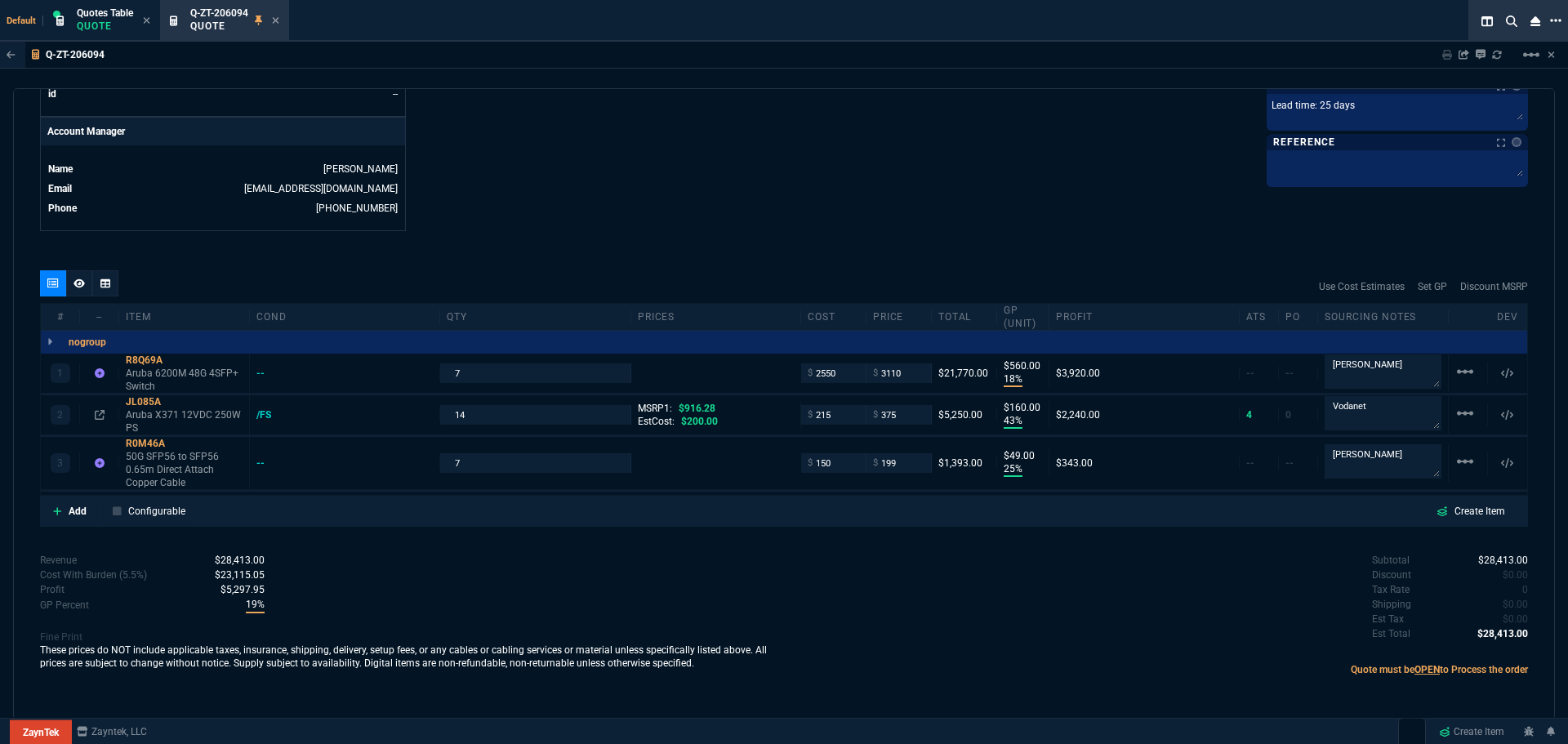
click at [1557, 20] on icon at bounding box center [1556, 21] width 11 height 13
click at [1444, 32] on li "Open New Tab" at bounding box center [1472, 33] width 162 height 20
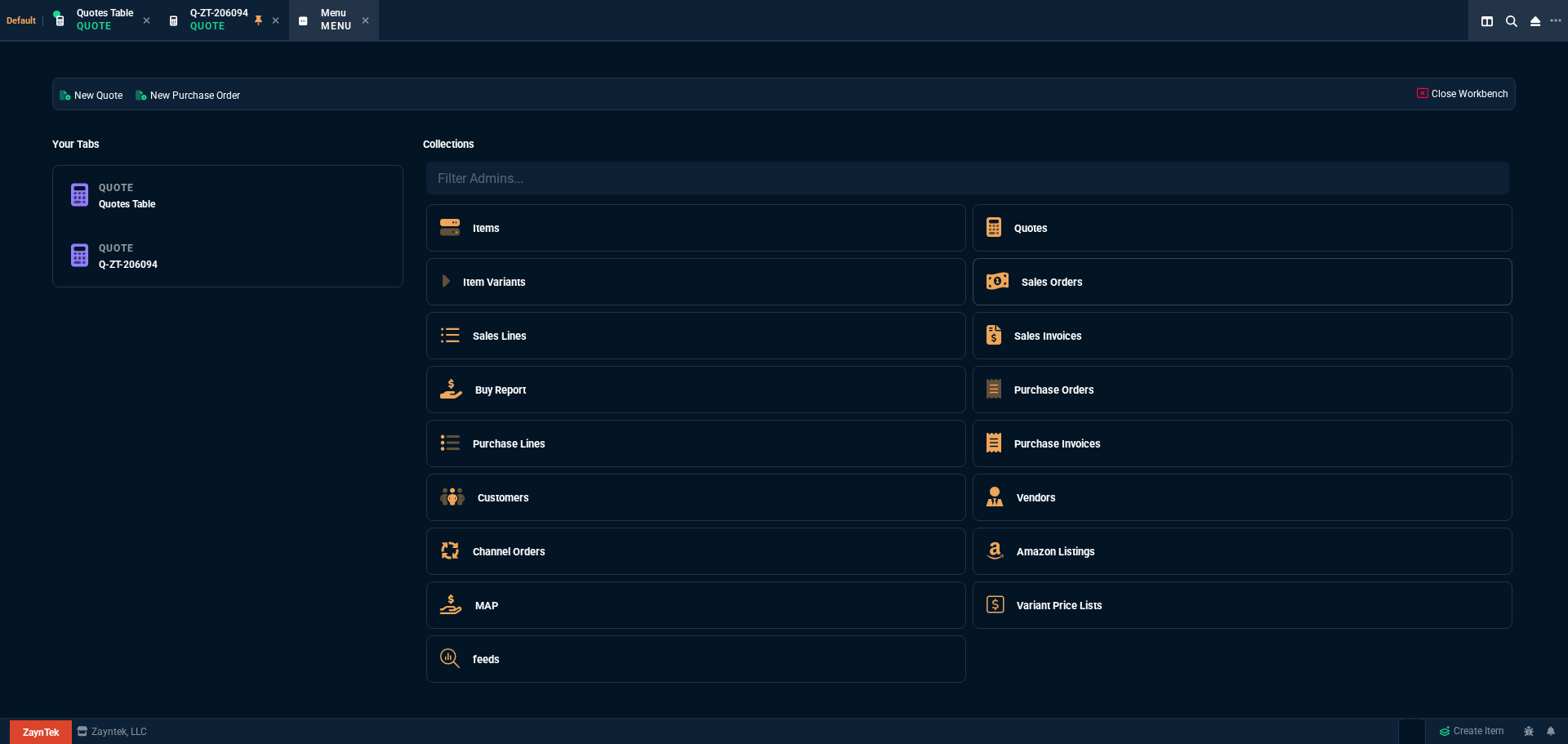
click at [1065, 279] on h5 "Sales Orders" at bounding box center [1052, 282] width 61 height 15
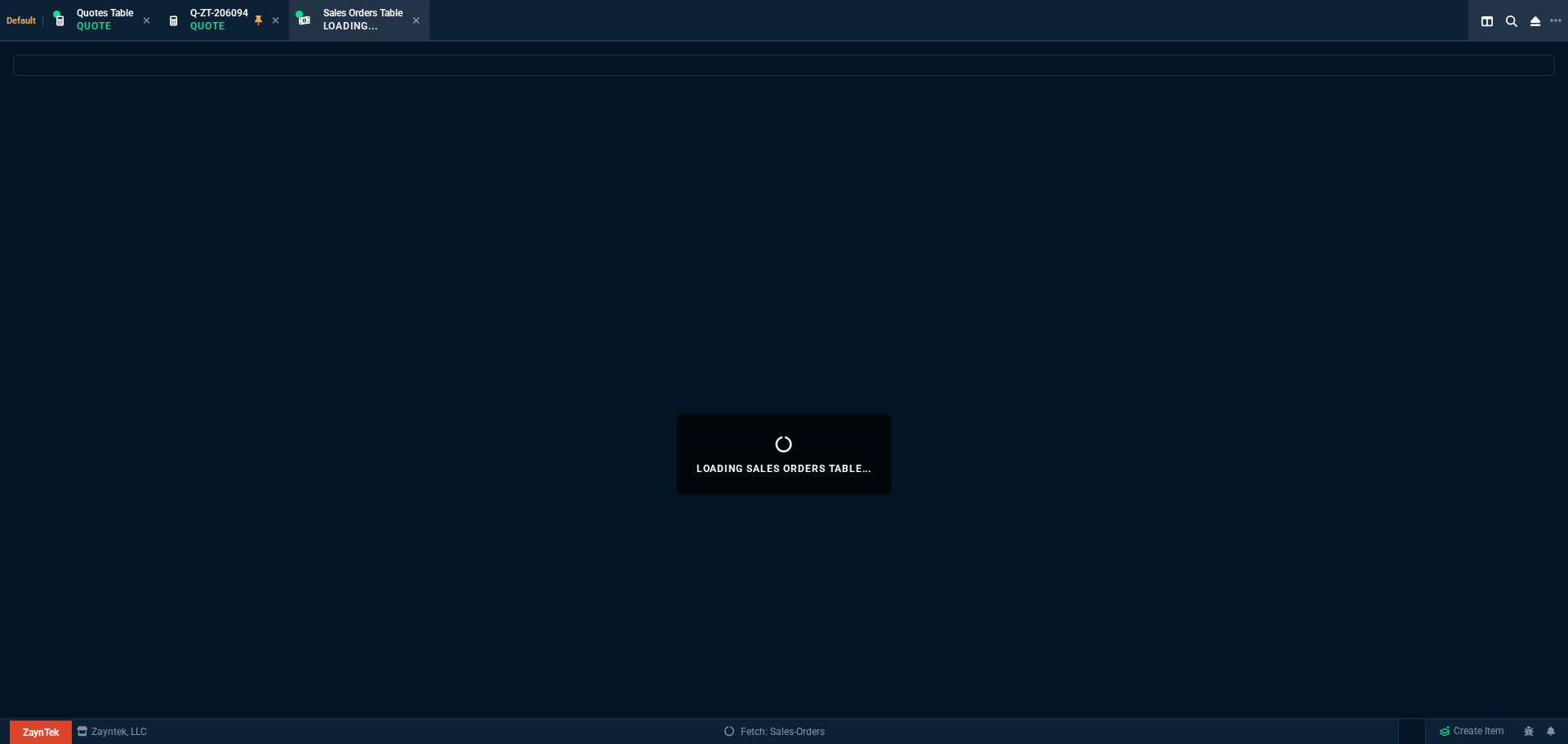
select select
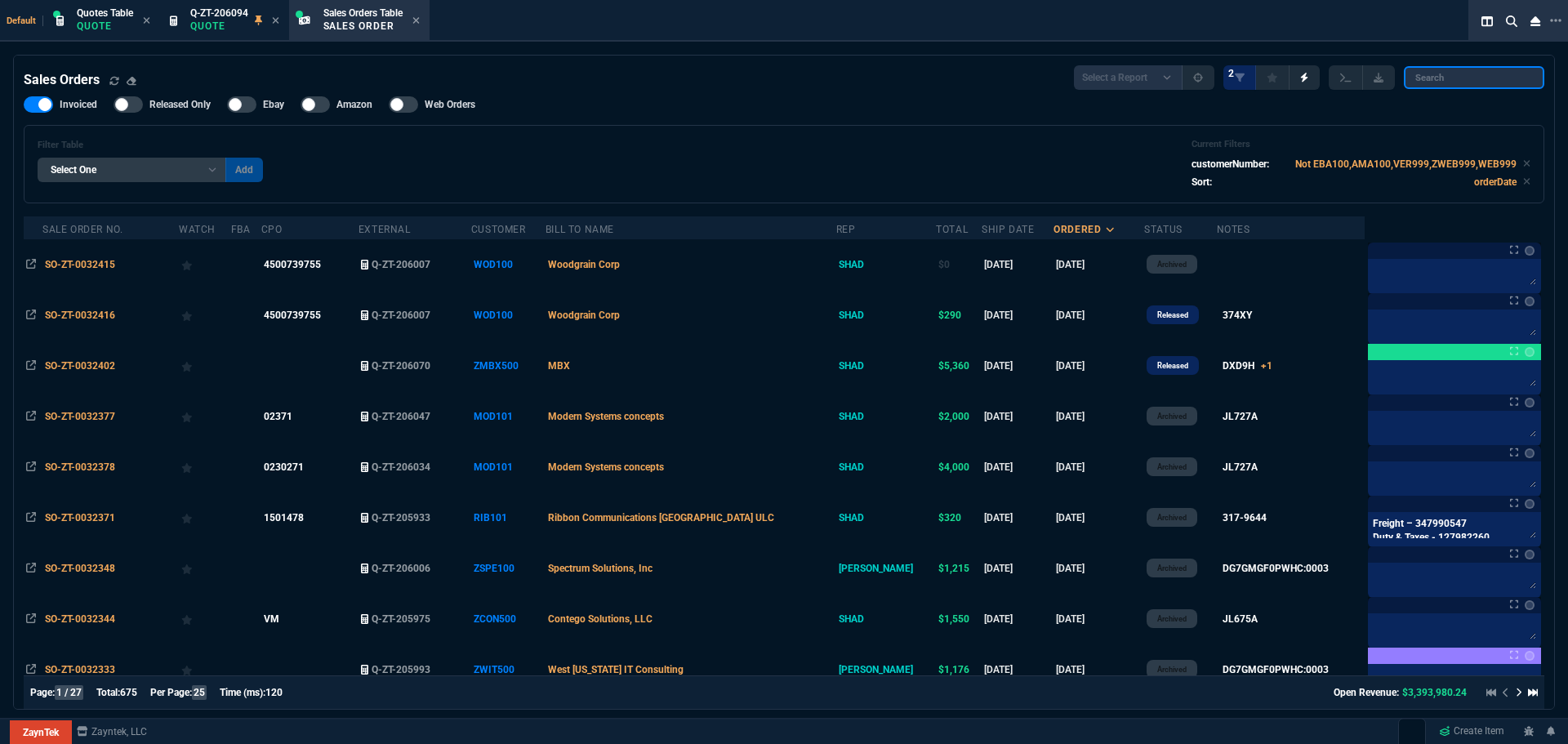
click at [1490, 73] on input "search" at bounding box center [1473, 77] width 140 height 23
paste input "ZJER500"
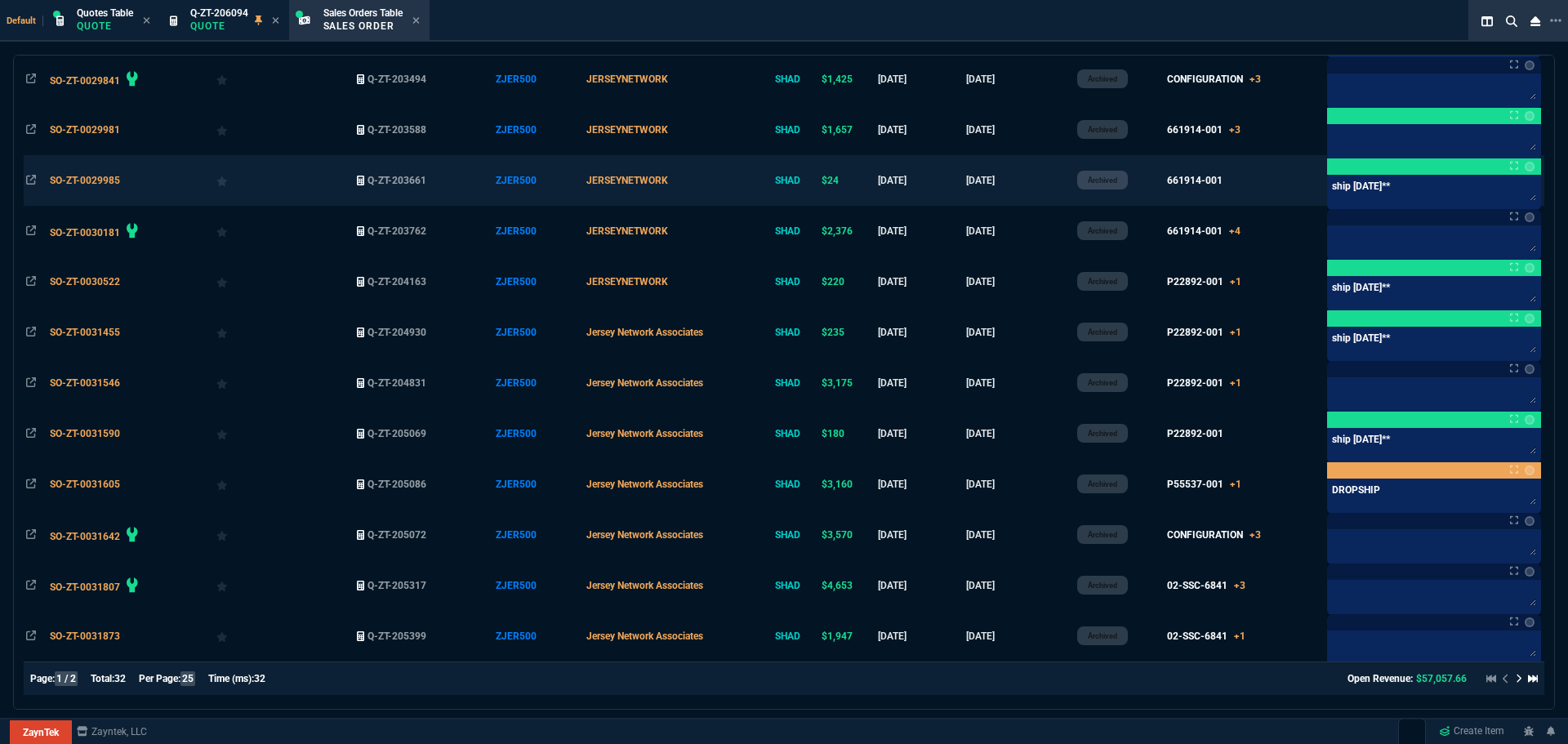
scroll to position [864, 0]
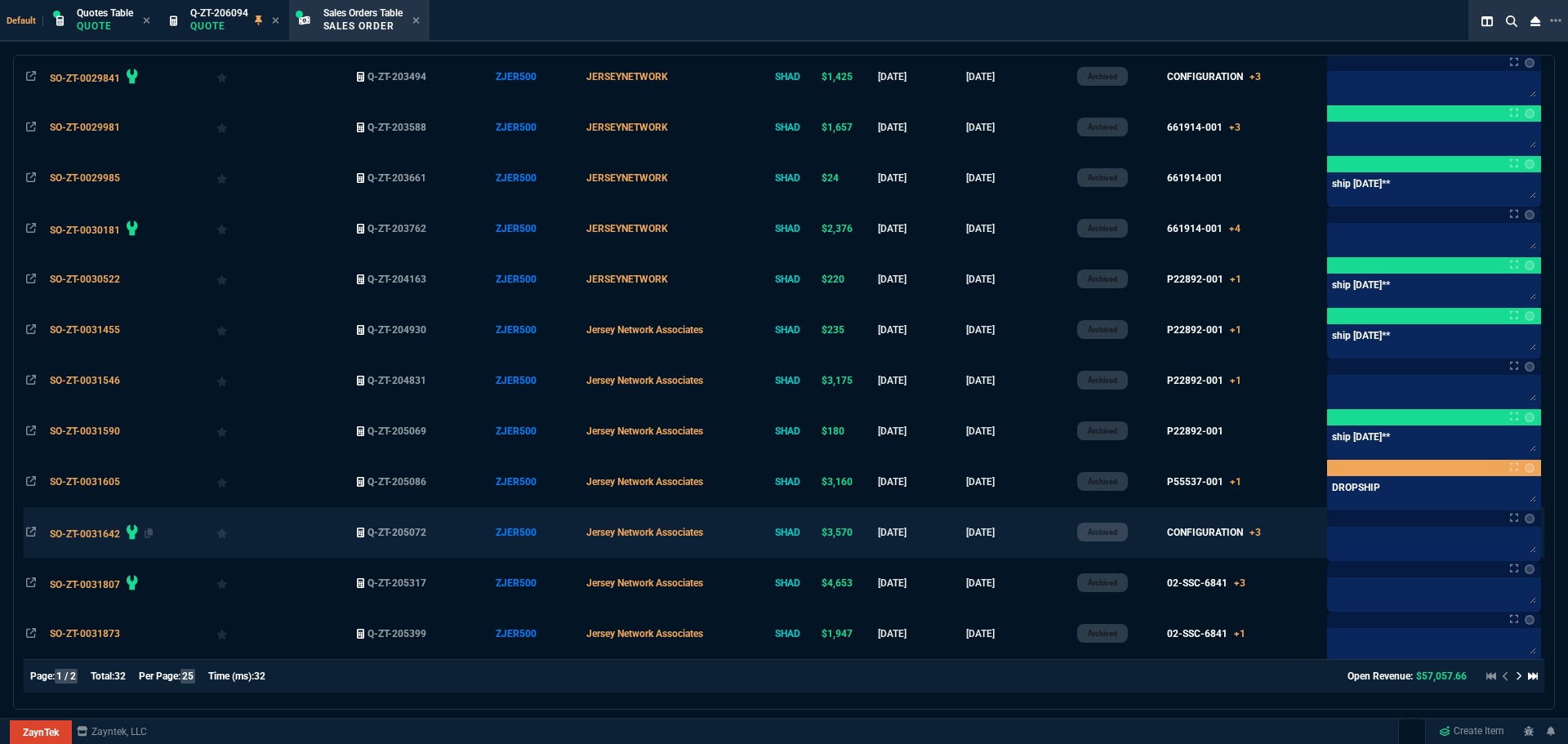
type input "ZJER500"
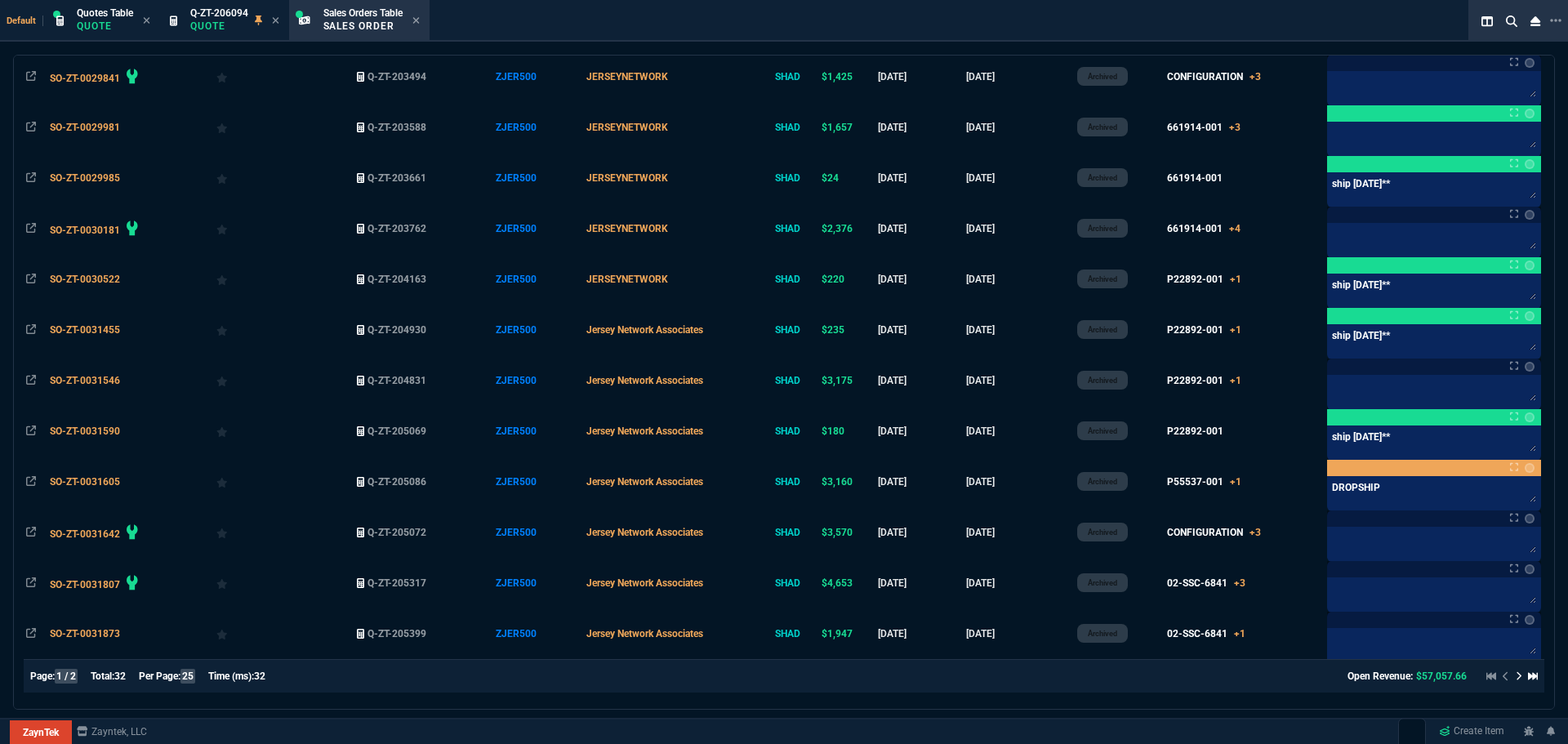
click at [84, 542] on div "SO-ZT-0031642" at bounding box center [131, 532] width 163 height 23
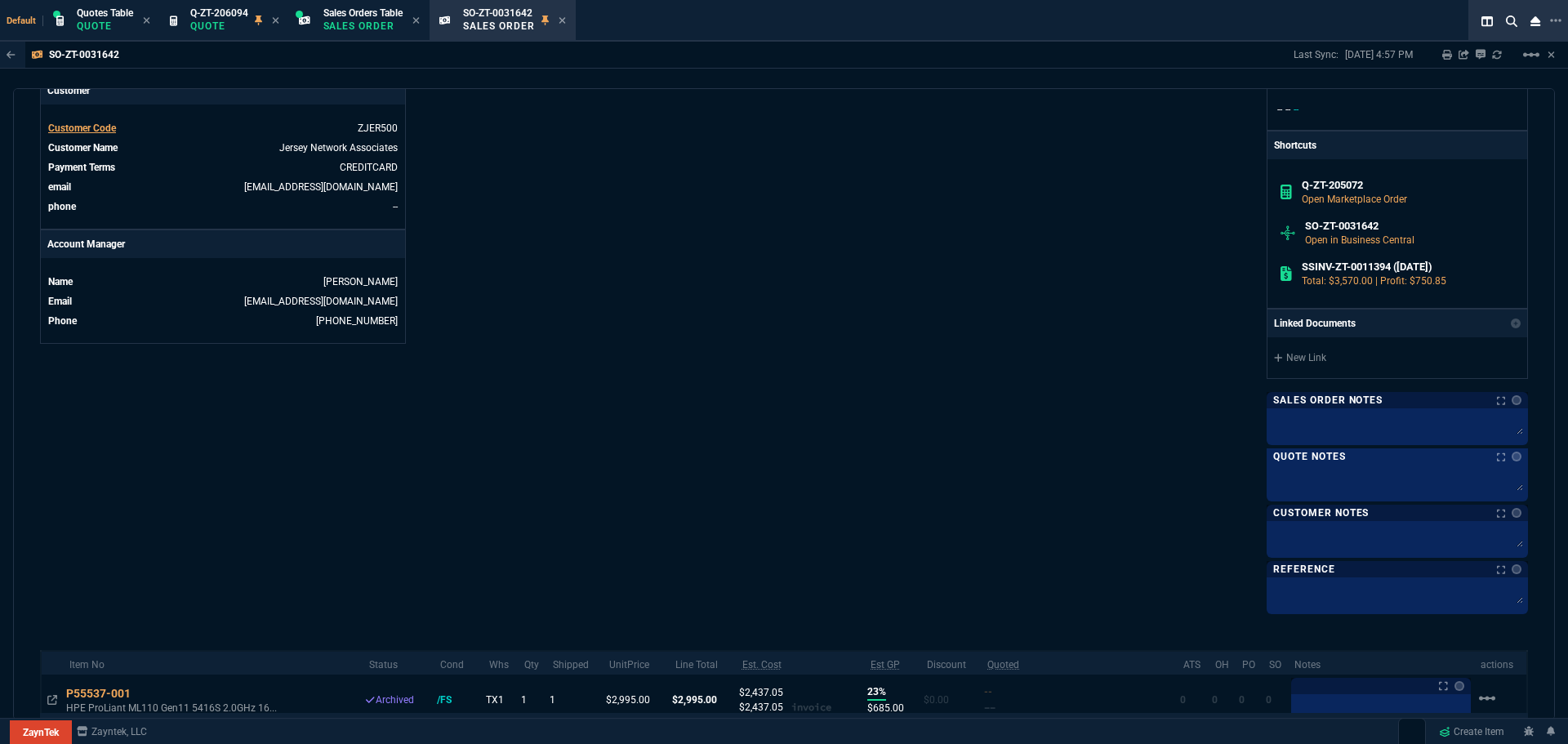
scroll to position [977, 0]
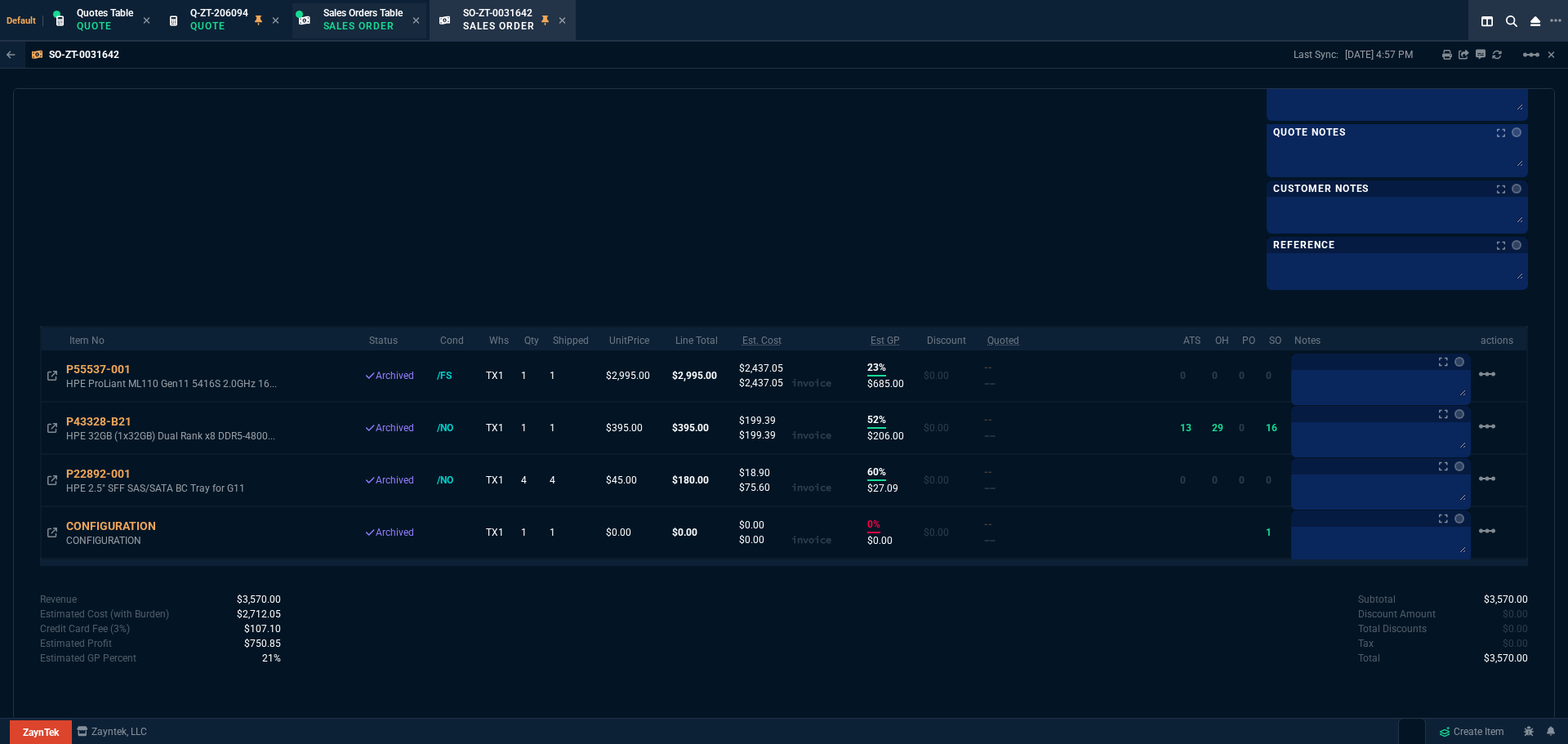
click at [336, 28] on p "Sales Order" at bounding box center [363, 26] width 79 height 13
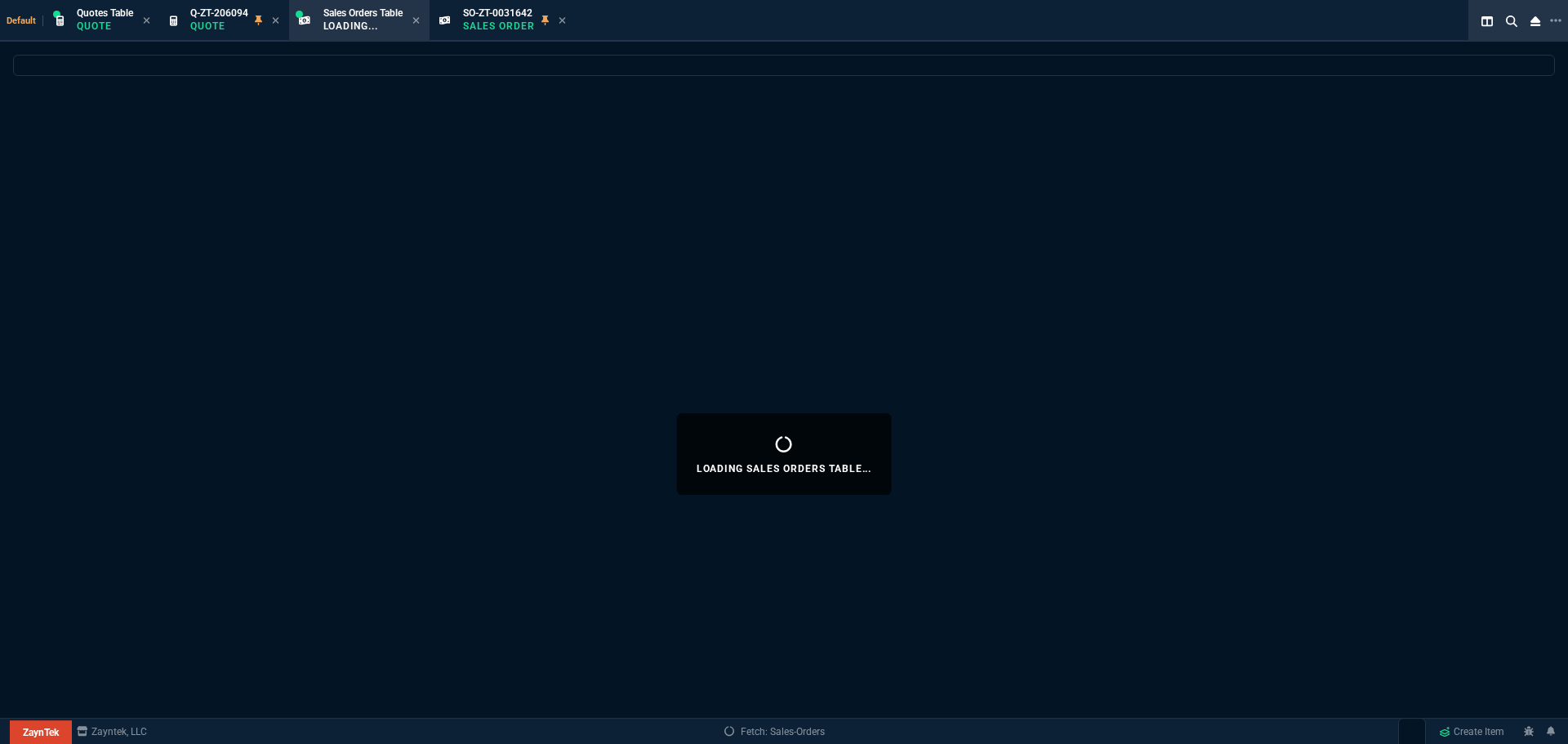
select select
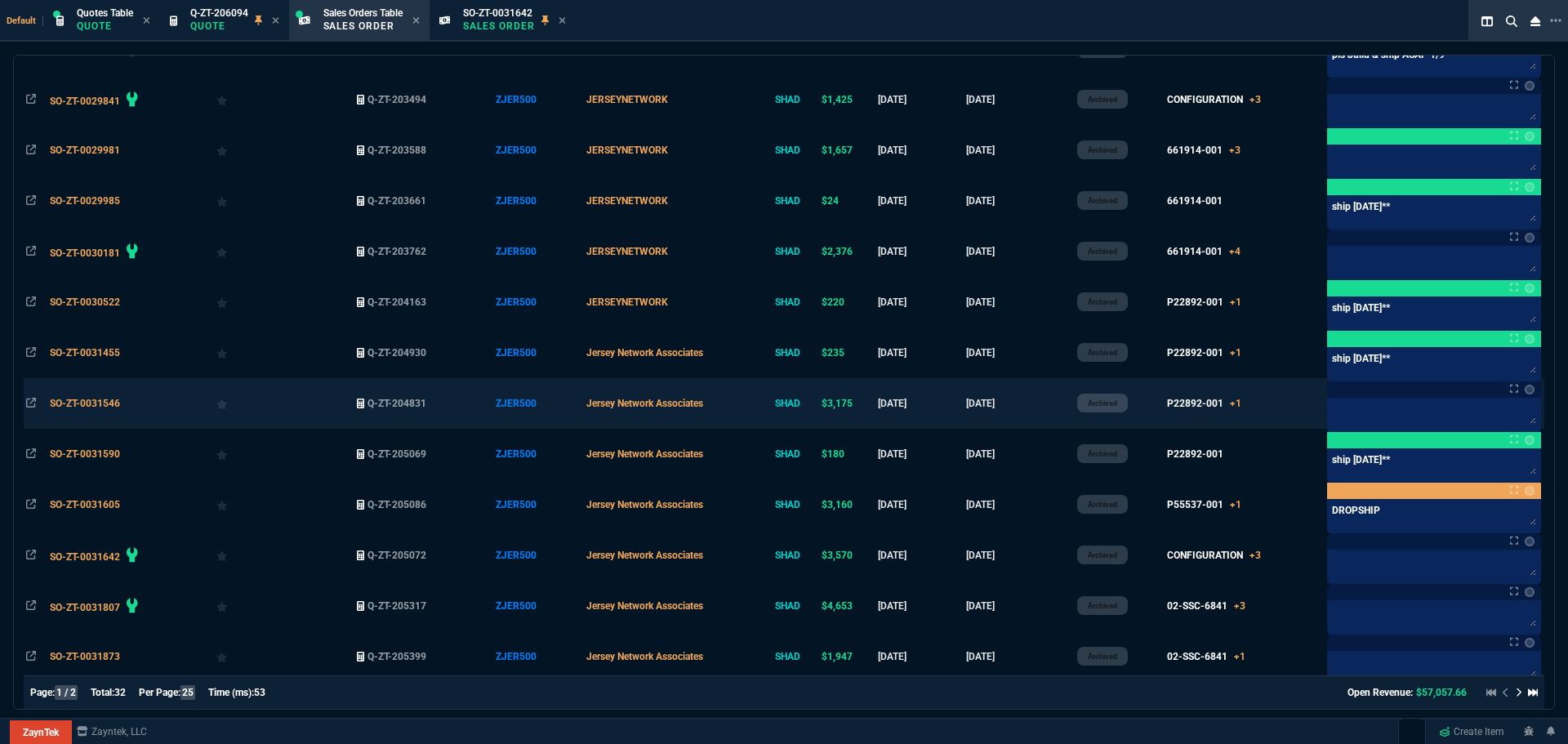
scroll to position [864, 0]
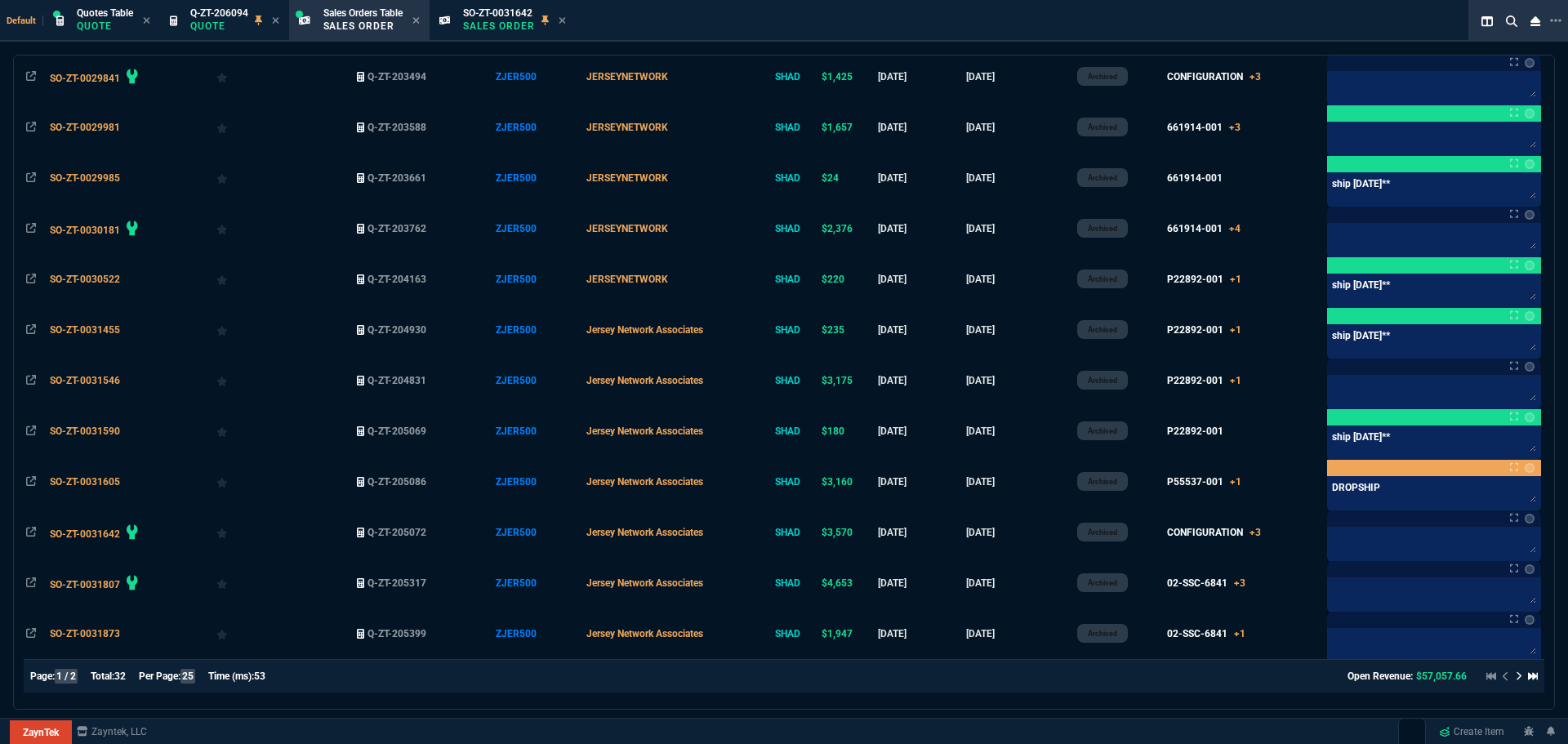
click at [1515, 675] on icon at bounding box center [1518, 676] width 7 height 9
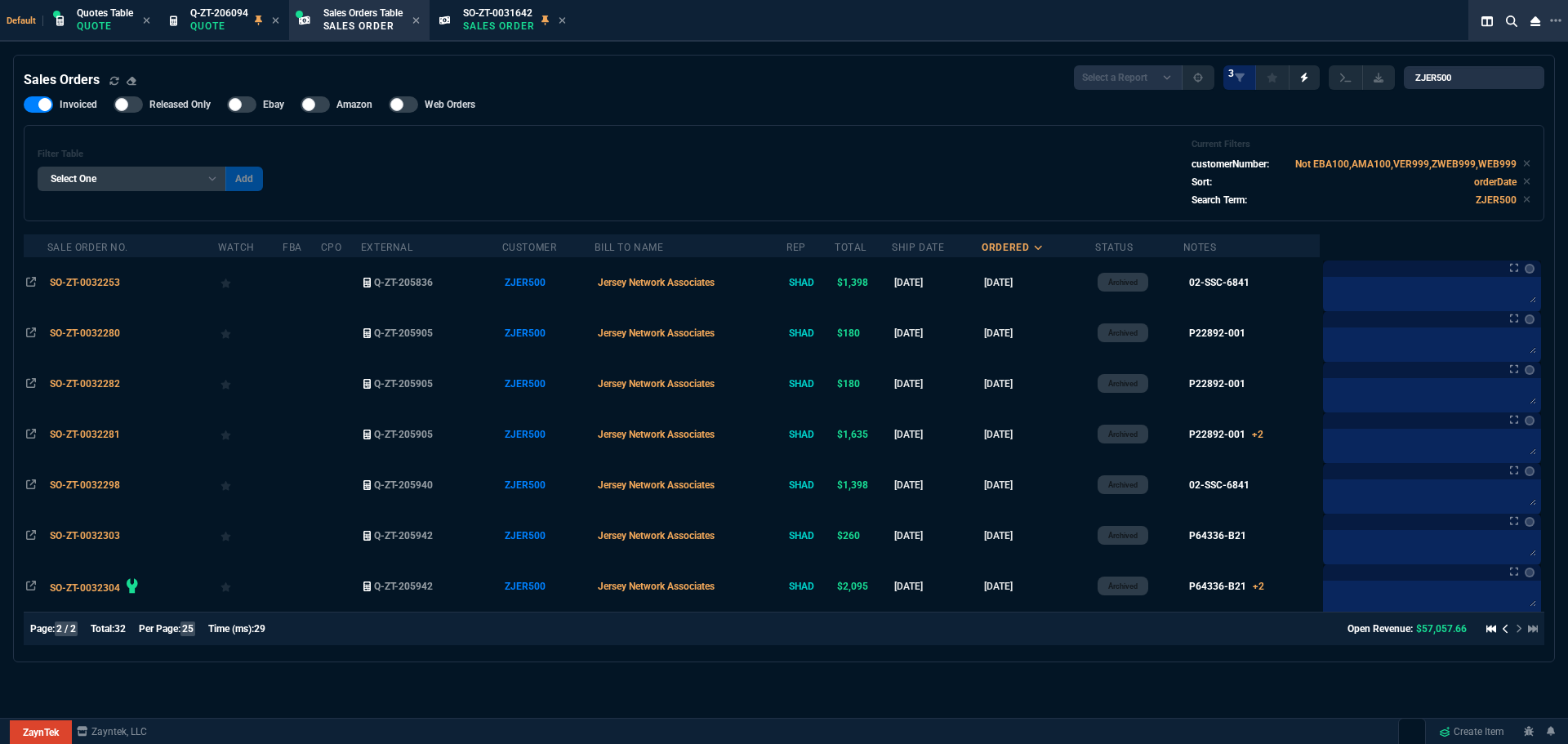
click at [1502, 633] on icon at bounding box center [1505, 628] width 7 height 9
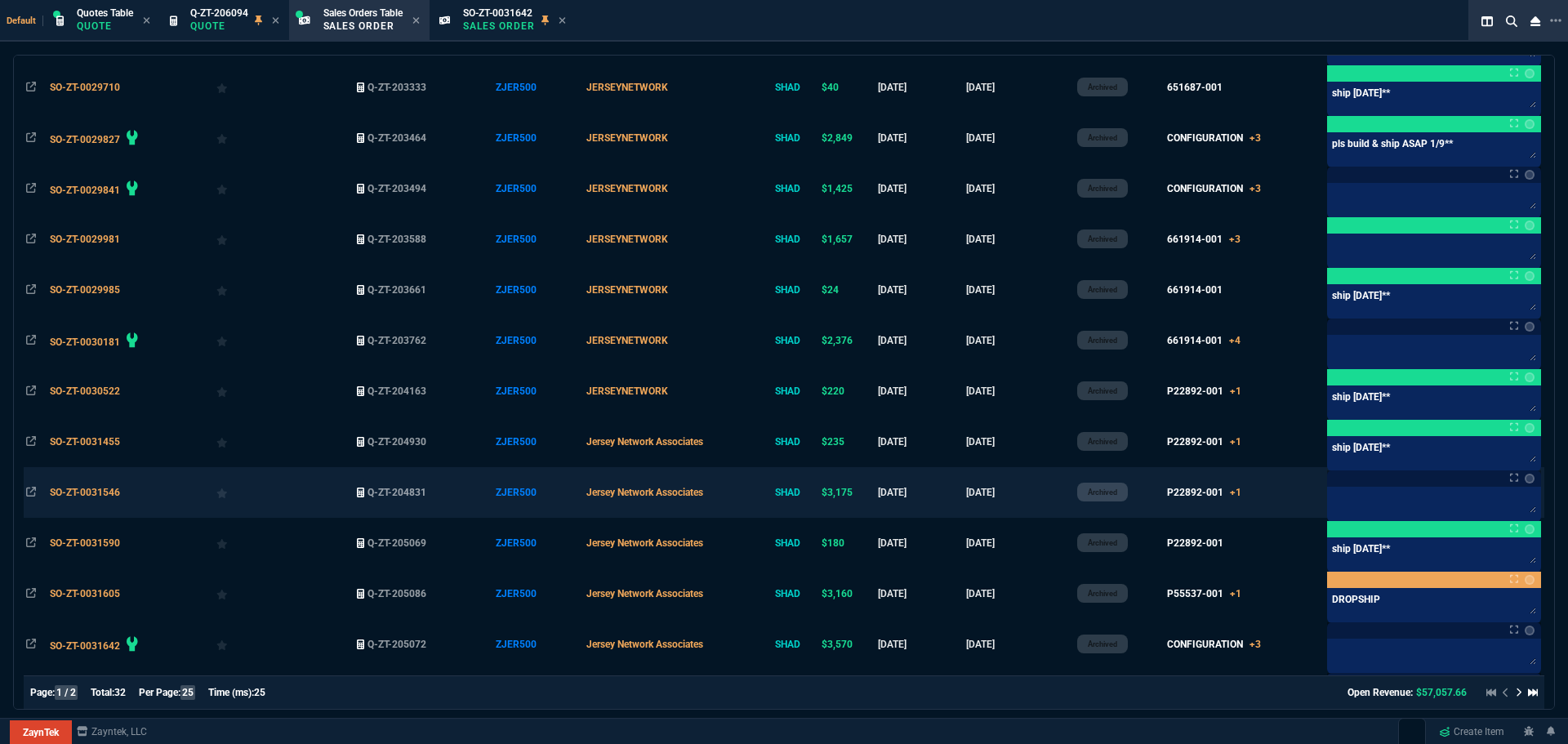
scroll to position [864, 0]
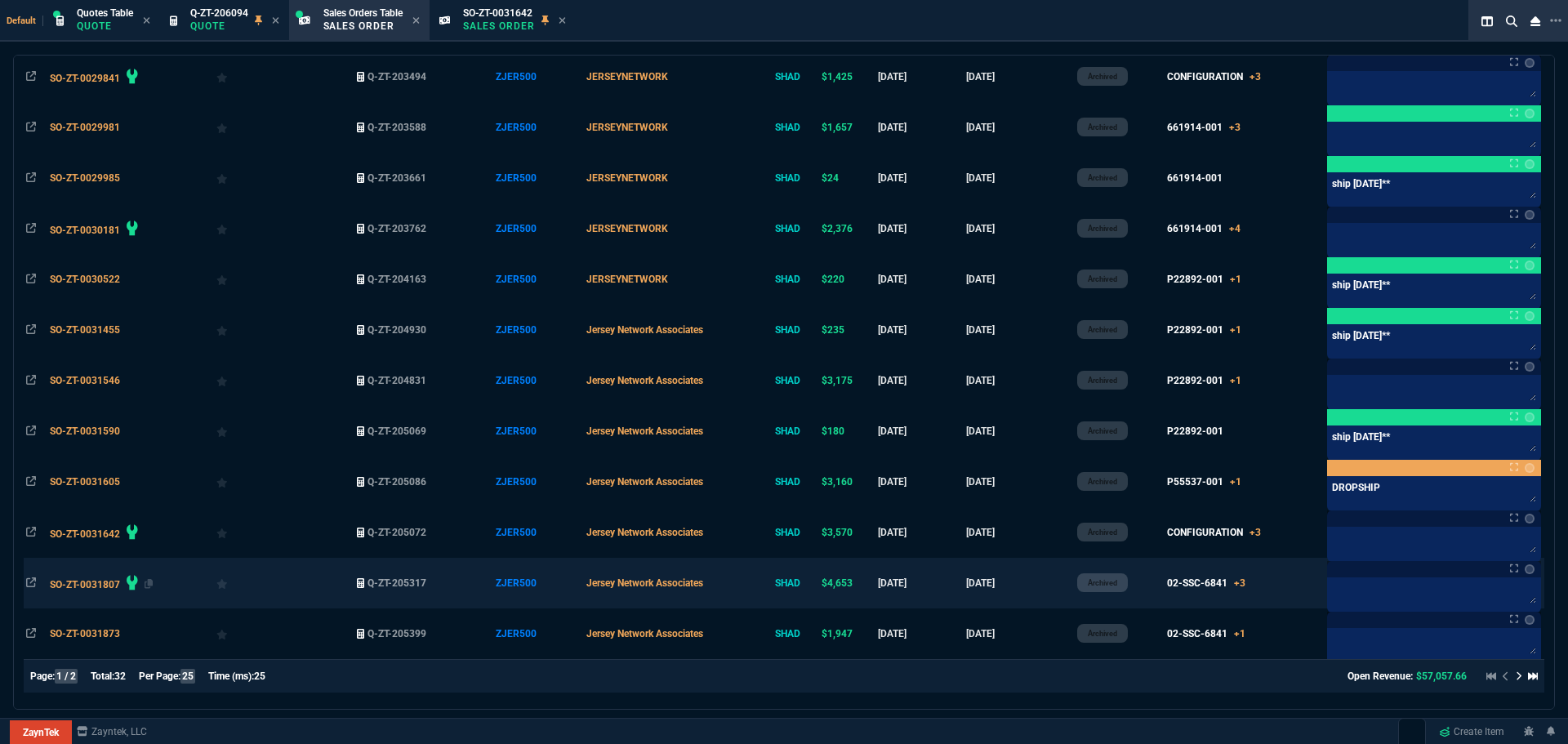
click at [65, 585] on span "SO-ZT-0031807" at bounding box center [85, 584] width 71 height 11
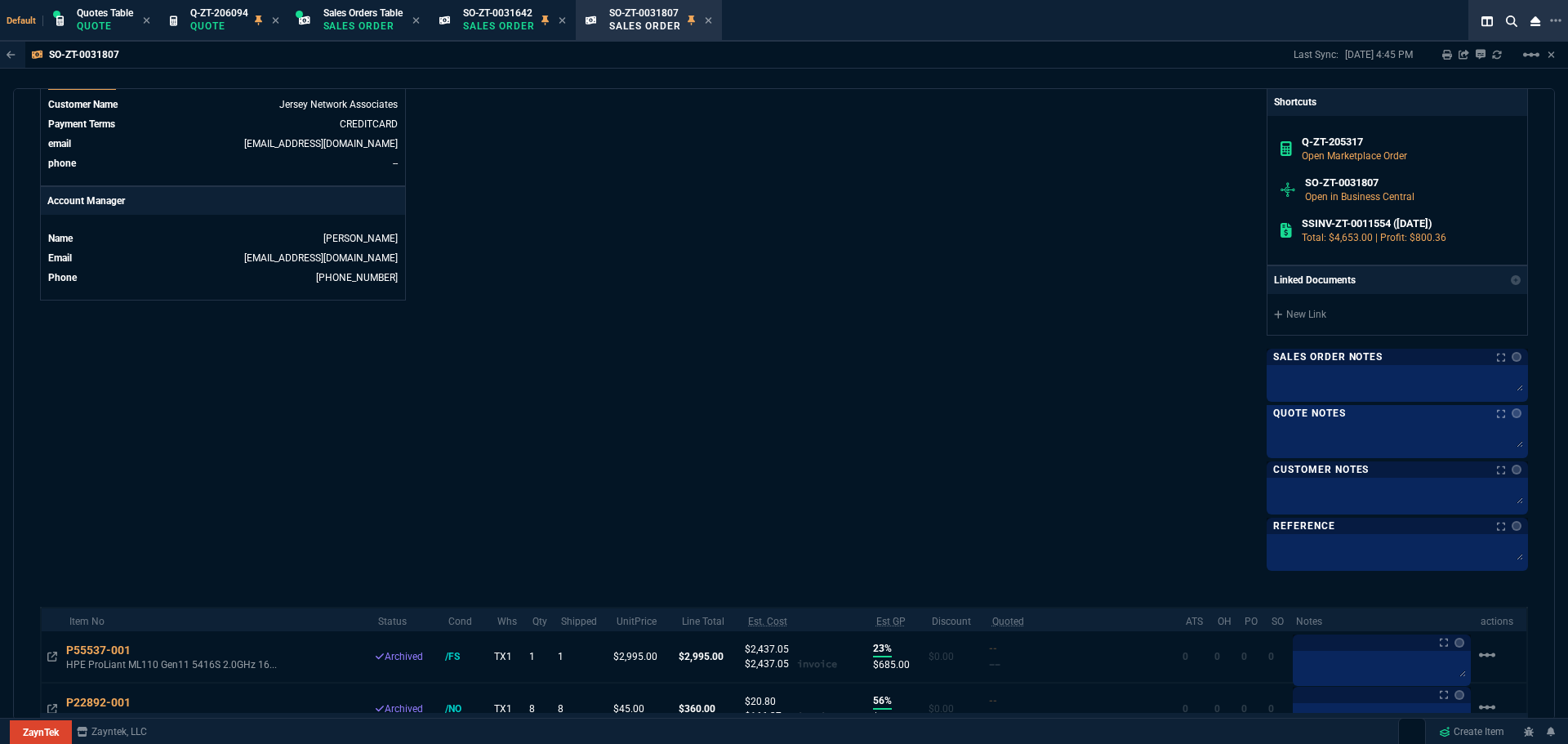
scroll to position [977, 0]
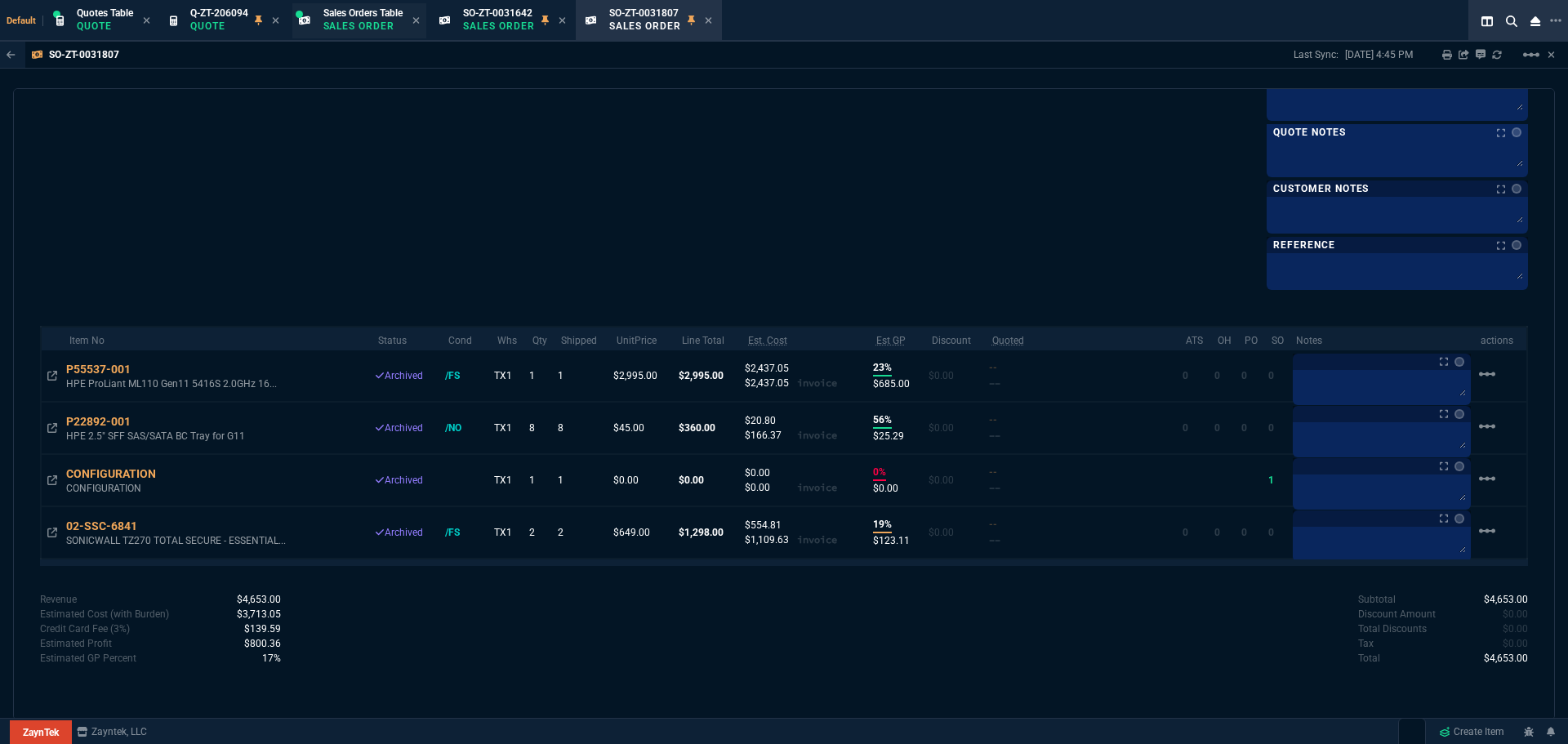
click at [370, 23] on p "Sales Order" at bounding box center [363, 26] width 79 height 13
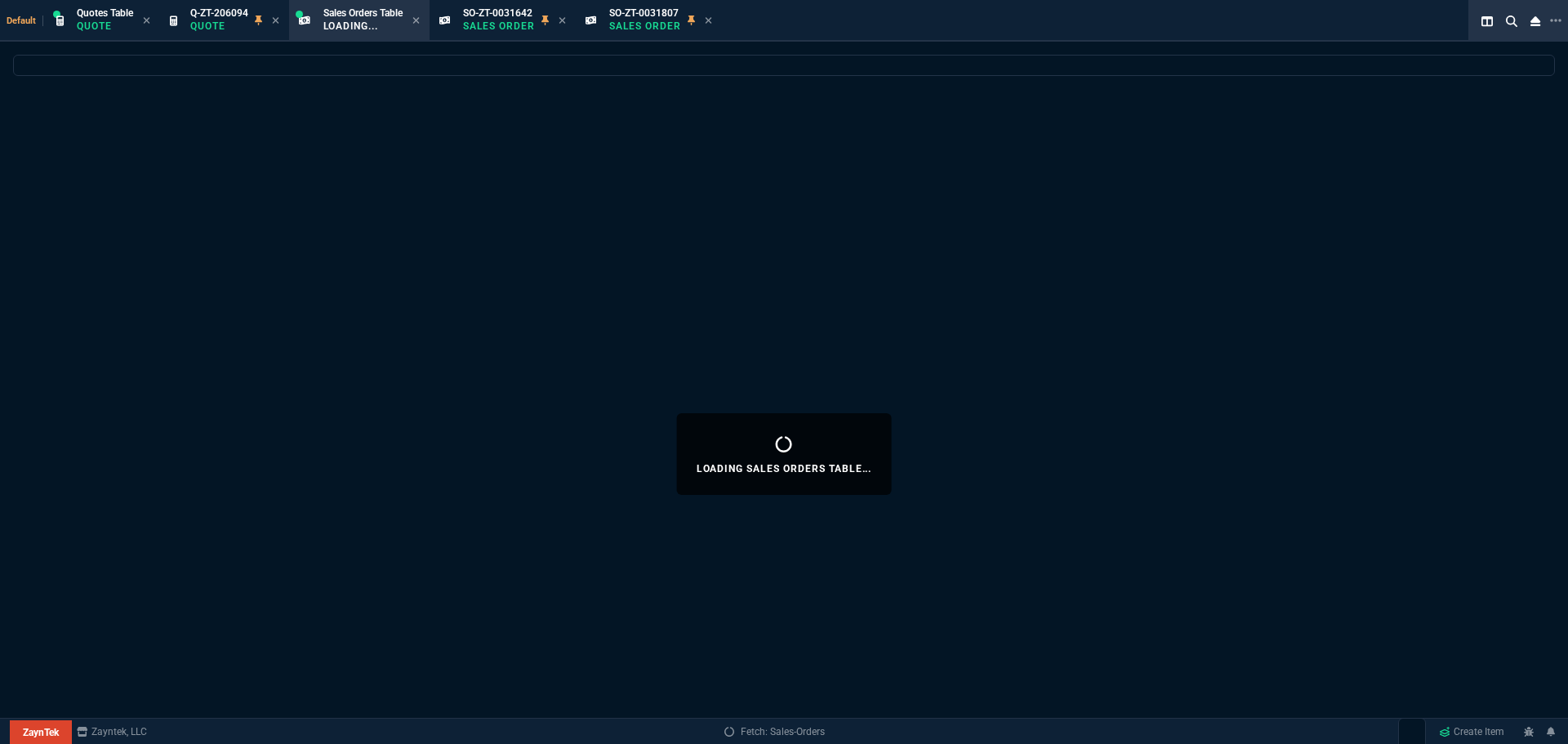
select select
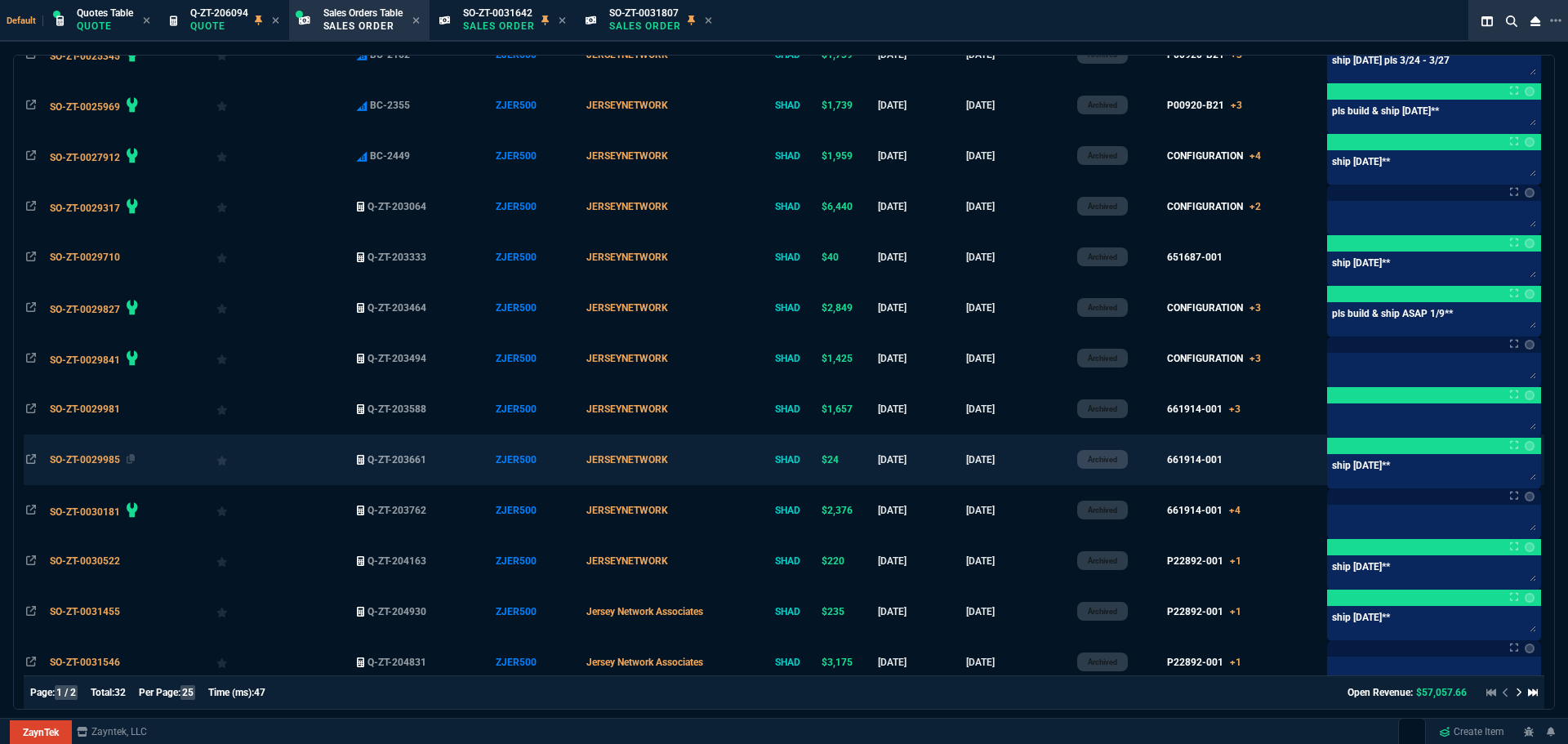
scroll to position [864, 0]
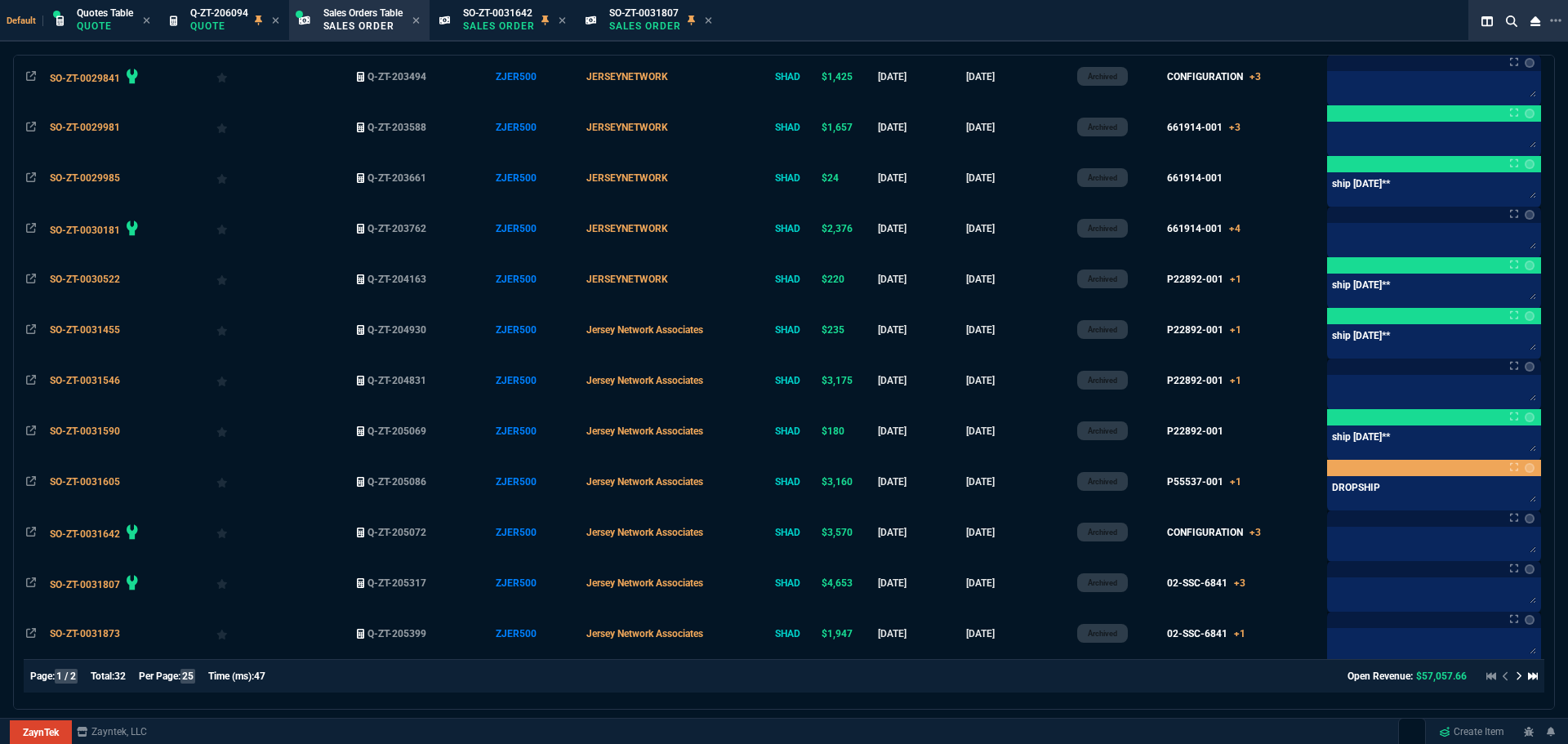
click at [88, 535] on span "SO-ZT-0031642" at bounding box center [85, 534] width 71 height 11
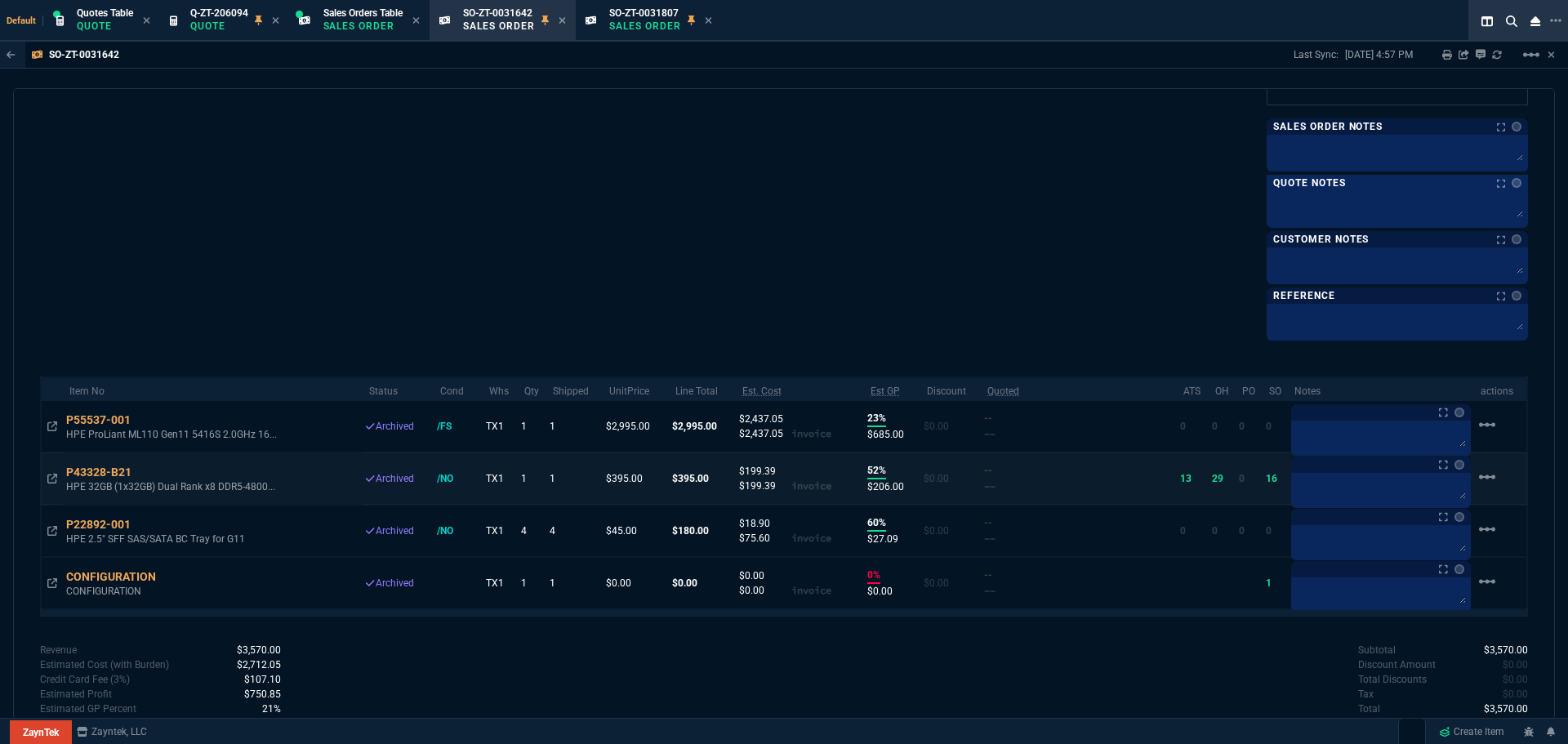
scroll to position [977, 0]
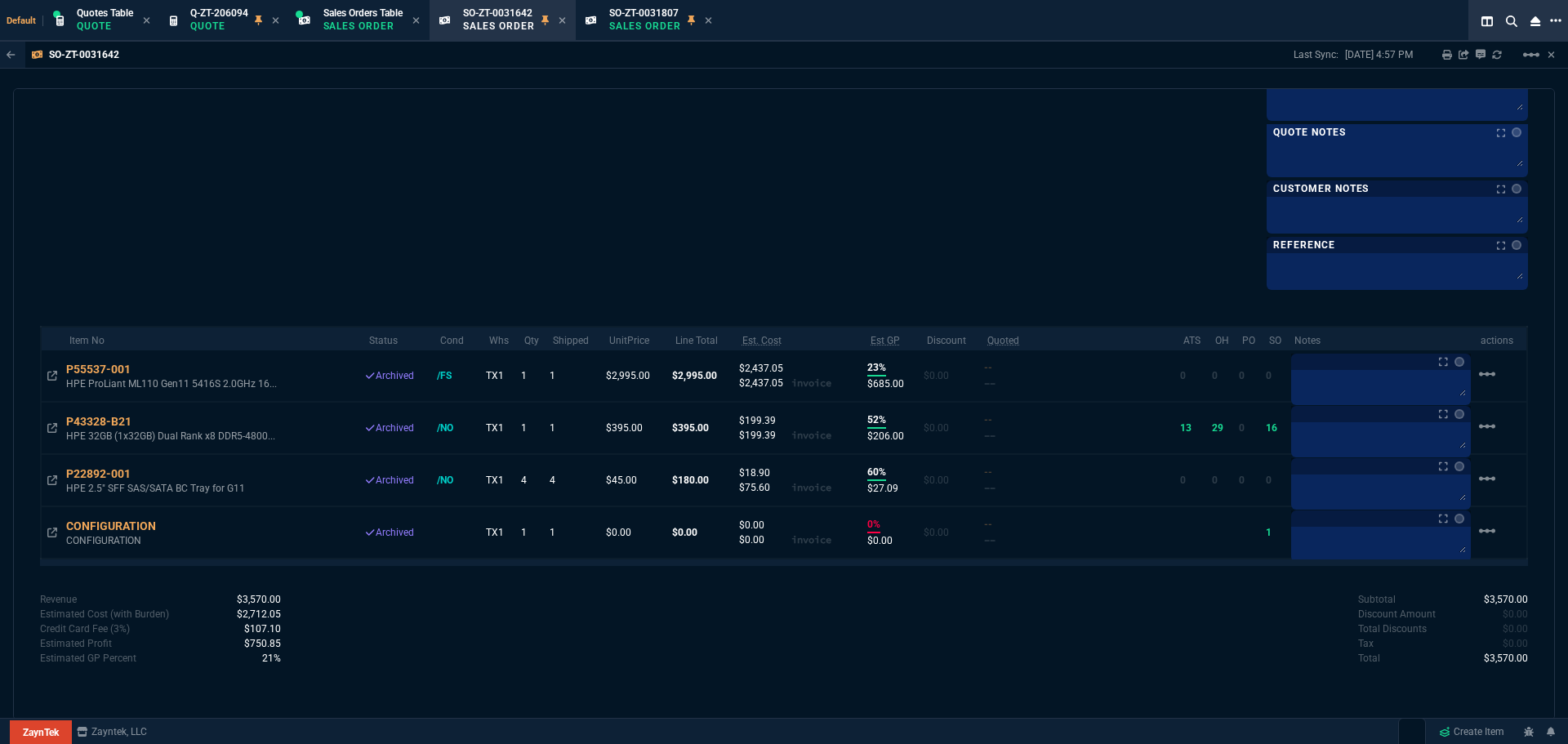
click at [1557, 17] on icon at bounding box center [1556, 21] width 11 height 13
click at [1412, 24] on li "Open New Tab" at bounding box center [1471, 31] width 162 height 20
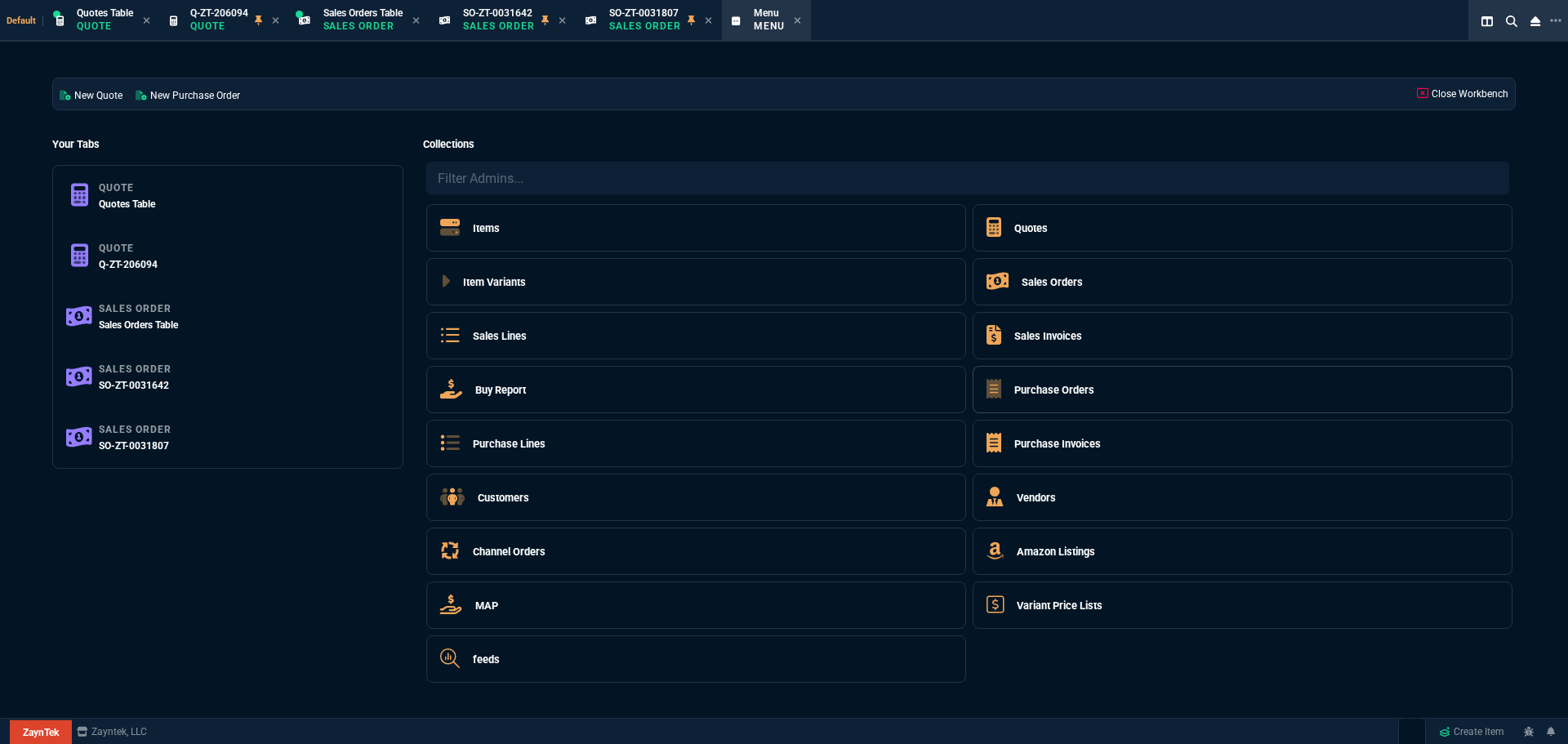
click at [1037, 388] on h5 "Purchase Orders" at bounding box center [1053, 389] width 80 height 15
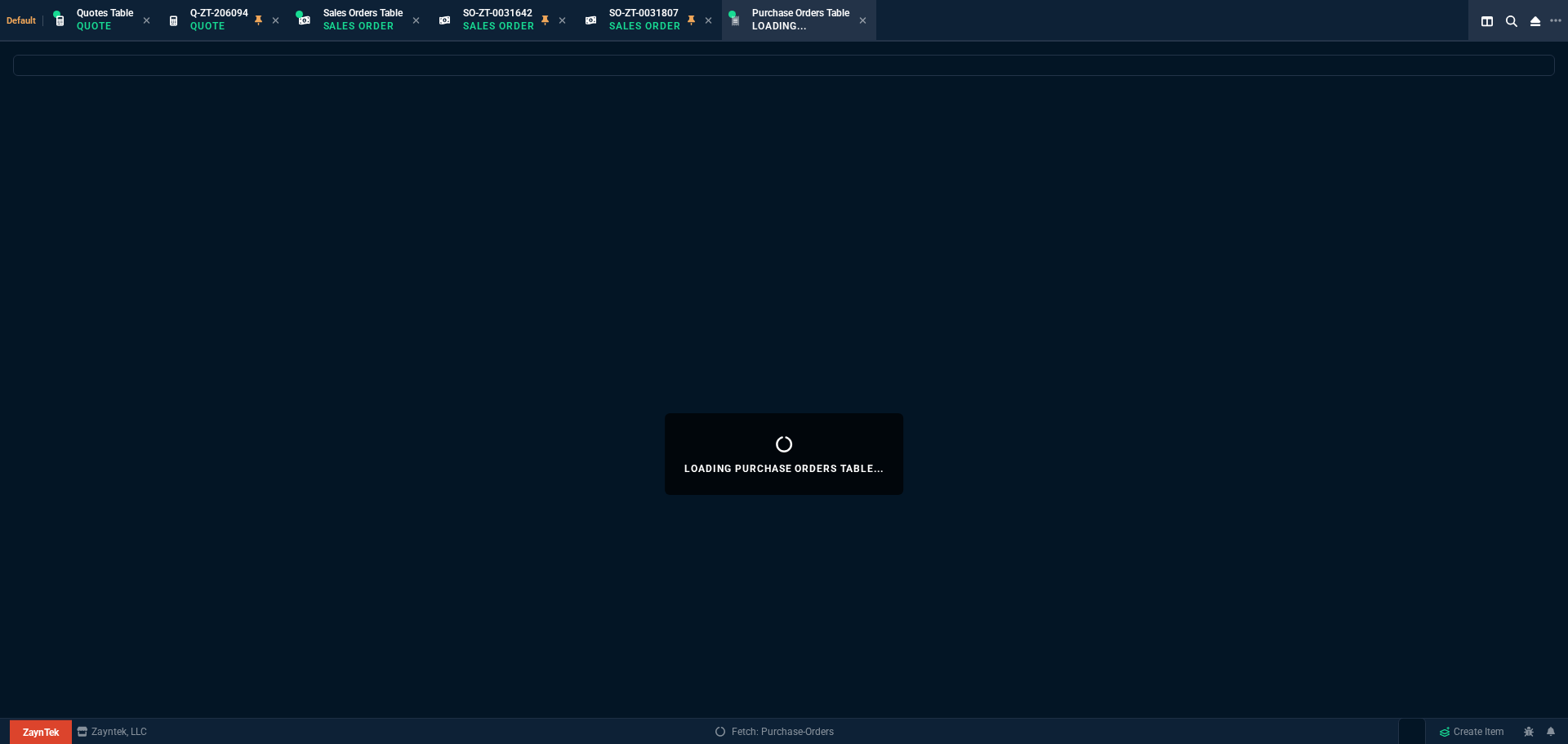
select select
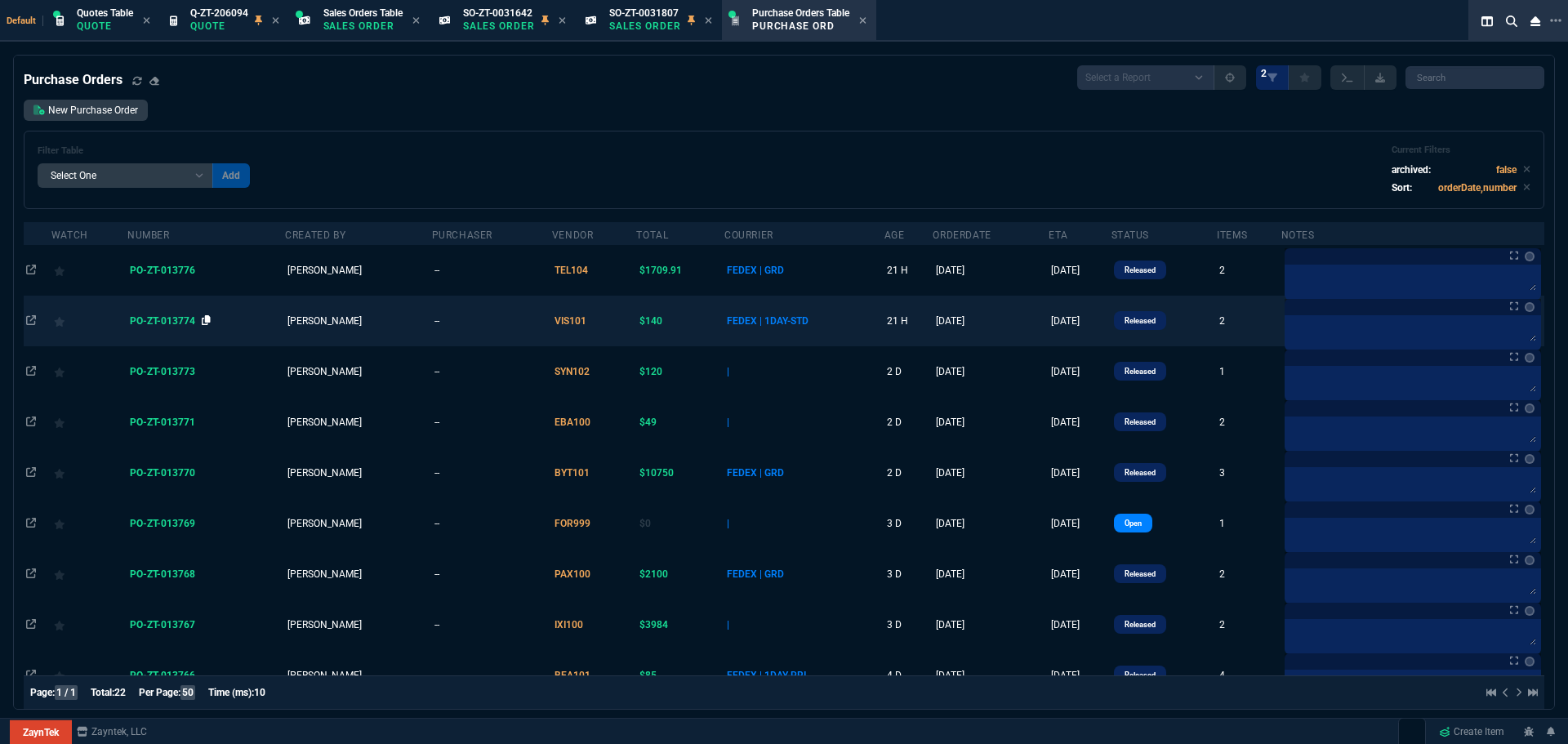
click at [208, 320] on icon at bounding box center [206, 320] width 9 height 9
